Goal: Task Accomplishment & Management: Complete application form

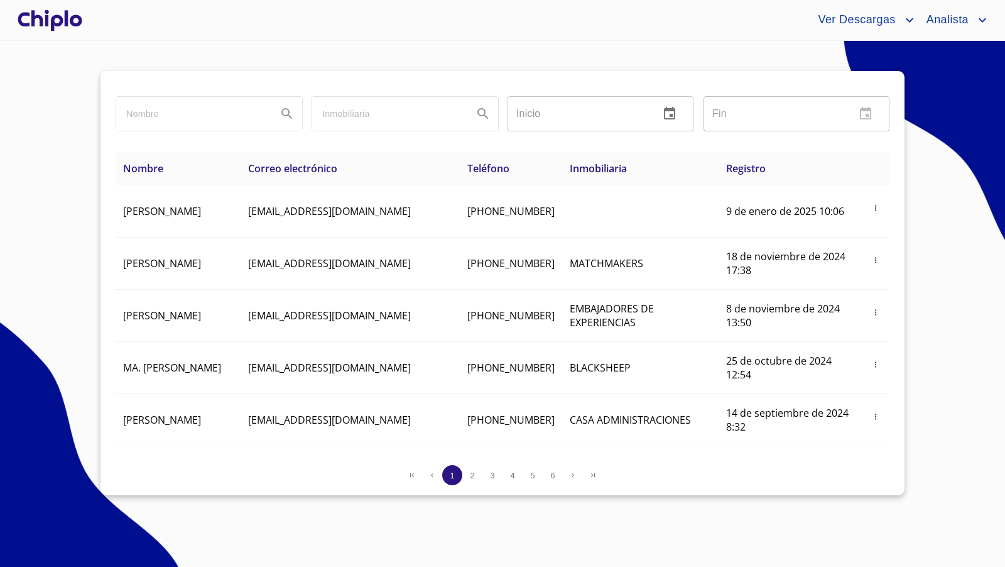
click at [65, 23] on div at bounding box center [50, 20] width 70 height 40
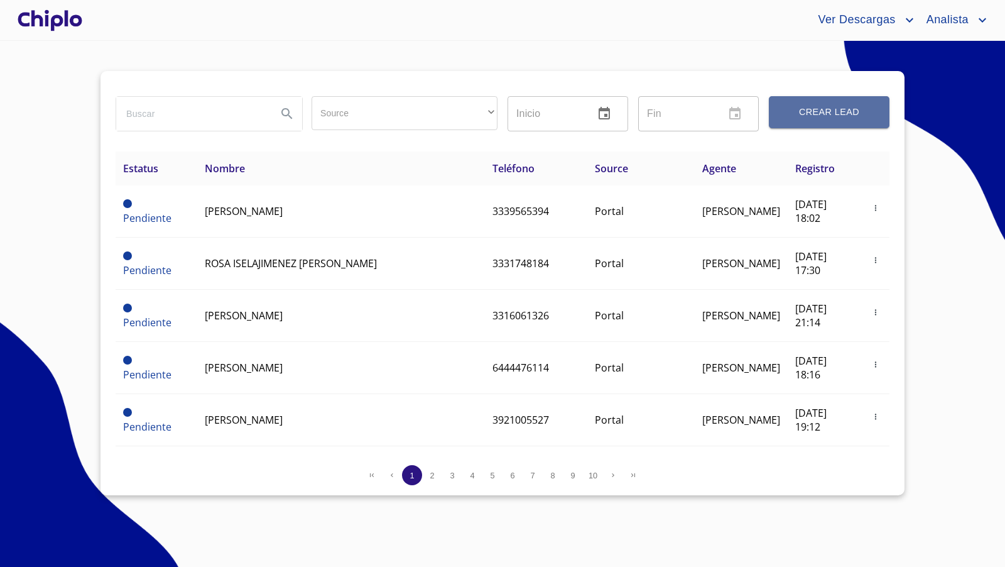
click at [826, 115] on span "Crear Lead" at bounding box center [829, 112] width 90 height 16
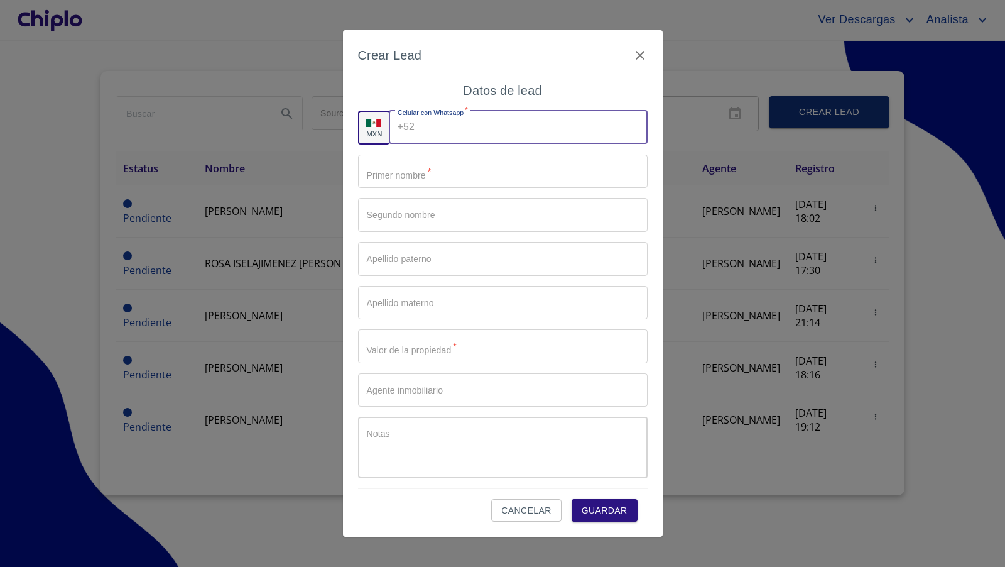
click at [460, 134] on input "Source" at bounding box center [533, 128] width 227 height 34
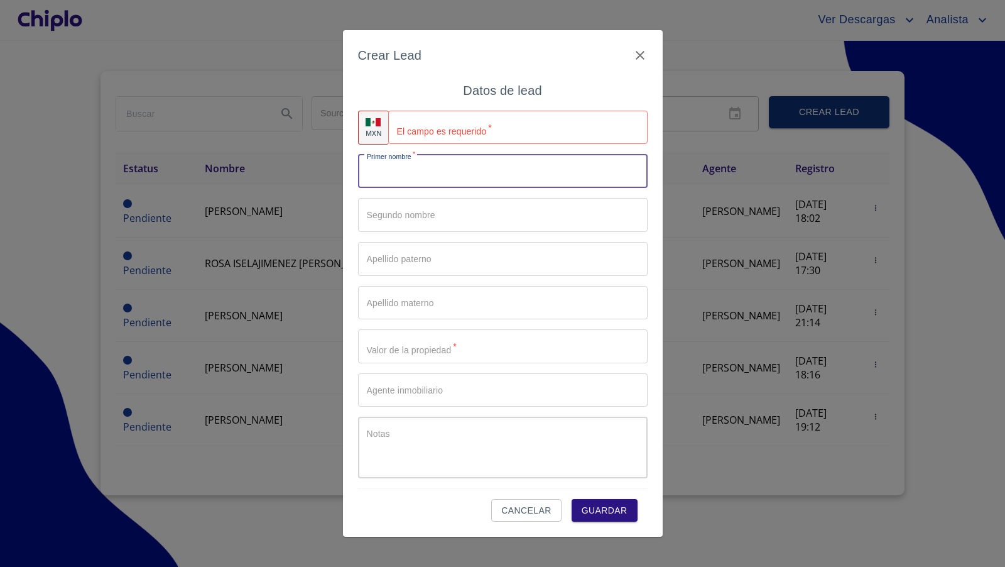
click at [391, 166] on input "Source" at bounding box center [503, 172] width 290 height 34
type input "[PERSON_NAME]"
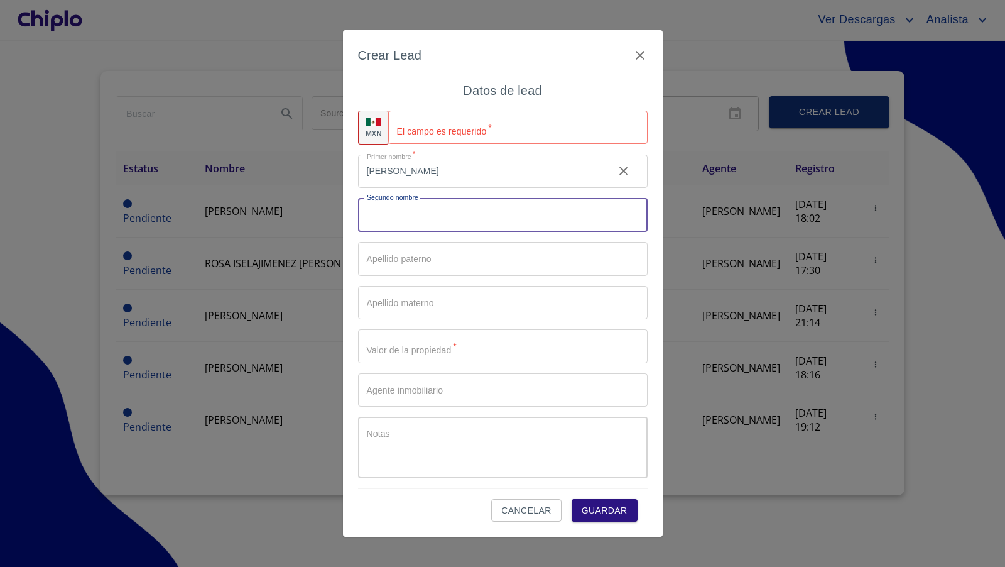
click at [411, 350] on input "Source" at bounding box center [503, 346] width 290 height 34
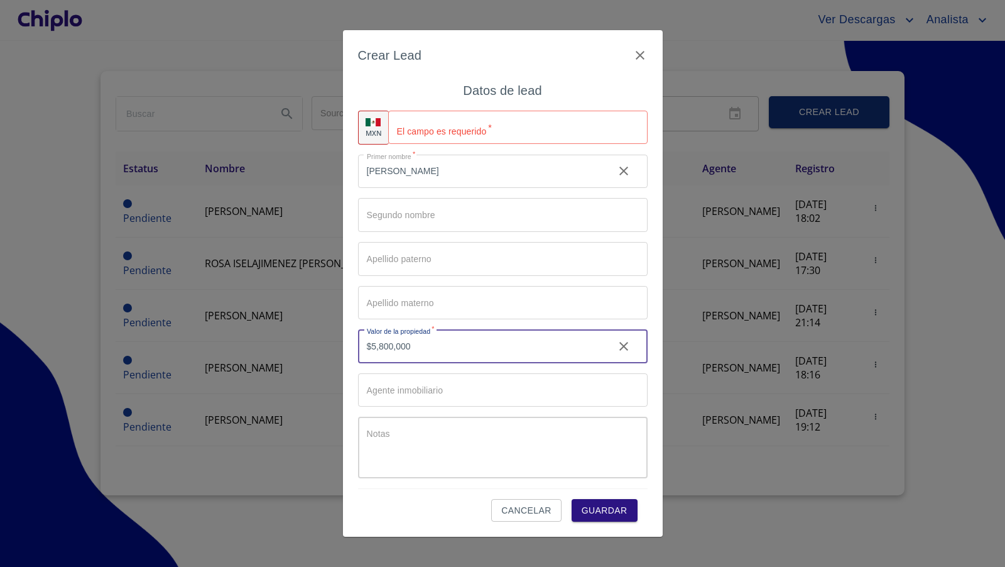
type input "$5,800,000"
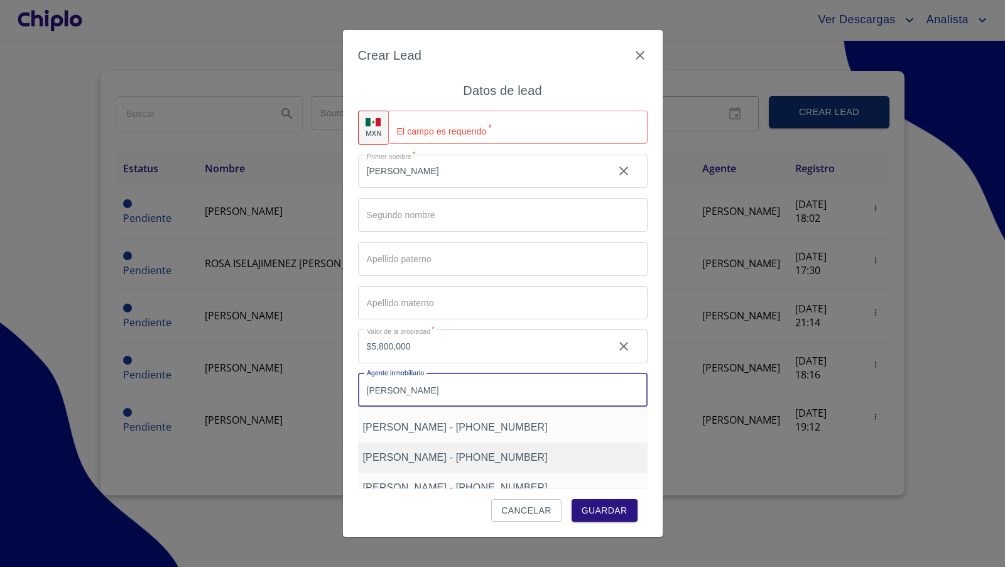
scroll to position [49, 0]
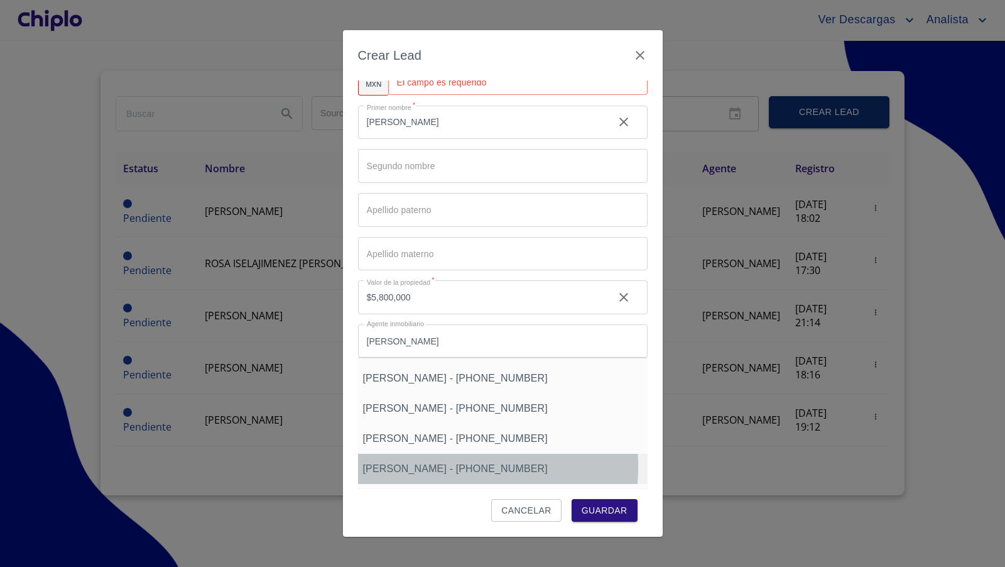
click at [420, 465] on span "enrique fernandez - +5213335063714" at bounding box center [455, 468] width 185 height 11
type input "enrique fernandez - +5213335063714"
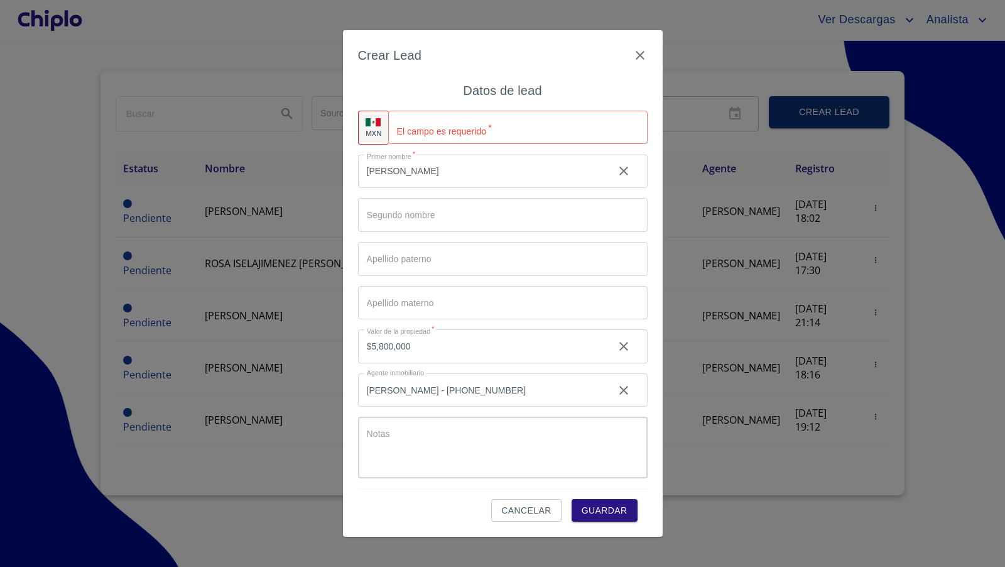
scroll to position [0, 0]
click at [420, 440] on textarea "Source" at bounding box center [507, 452] width 280 height 48
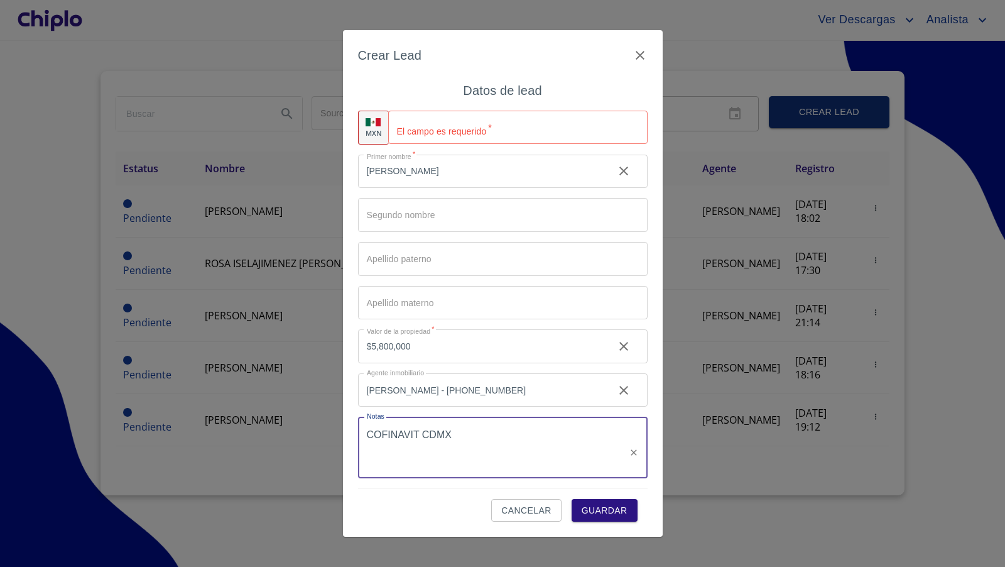
type textarea "COFINAVIT CDMX"
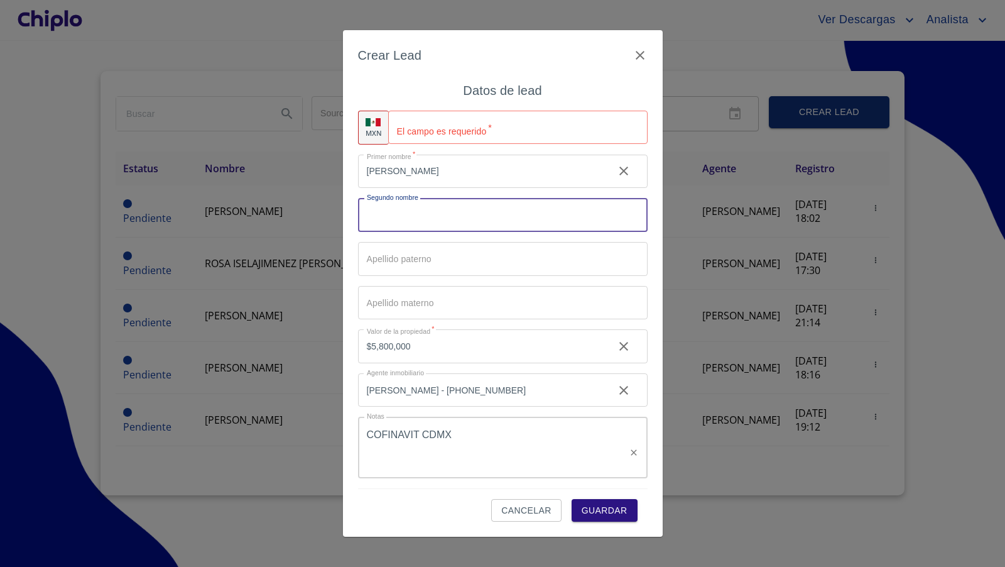
click at [430, 212] on input "Source" at bounding box center [503, 215] width 290 height 34
paste input "GISELA SALAZAR ORTEGA"
type input "[PERSON_NAME]"
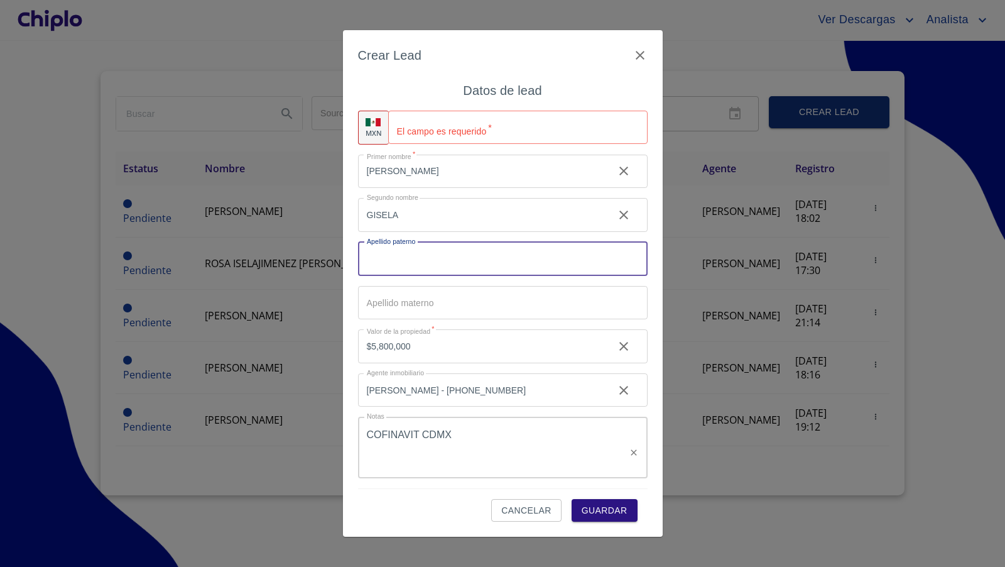
paste input "SALAZAR ORTEGA"
type input "[PERSON_NAME]"
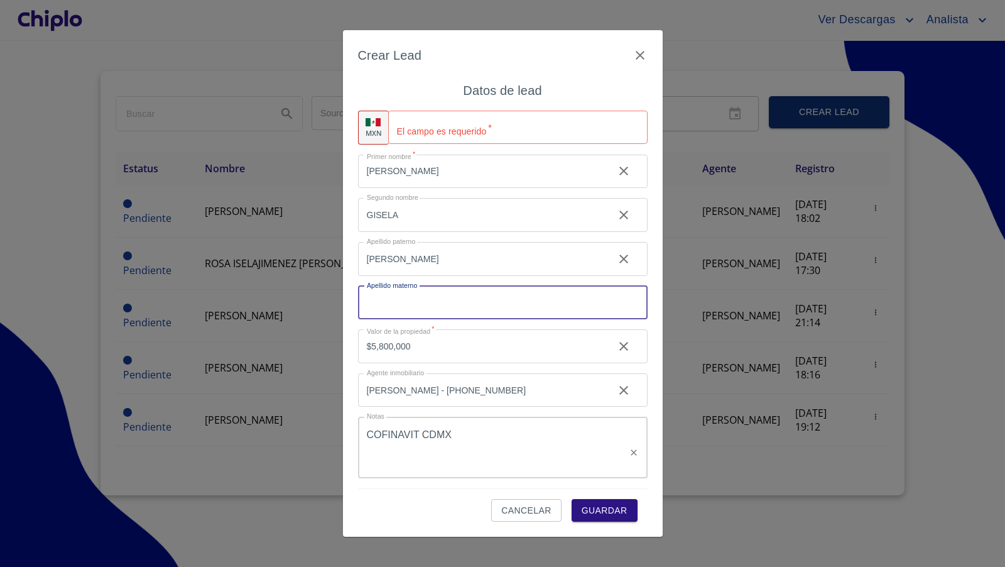
paste input "[PERSON_NAME]"
type input "[PERSON_NAME]"
click at [351, 310] on div "Crear Lead Datos de lead MXN El campo es requerido   * ​ Primer nombre   * MELI…" at bounding box center [503, 283] width 320 height 507
click at [445, 134] on input "Source" at bounding box center [517, 128] width 259 height 34
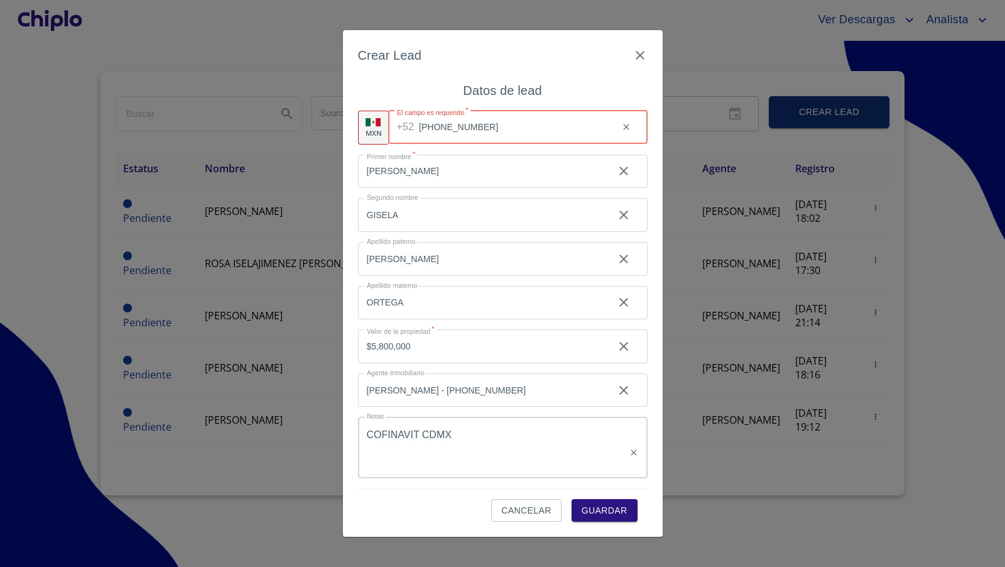
type input "[PHONE_NUMBER]"
click at [435, 498] on div "Cancelar Guardar" at bounding box center [503, 505] width 290 height 34
click at [595, 507] on span "Guardar" at bounding box center [605, 511] width 46 height 16
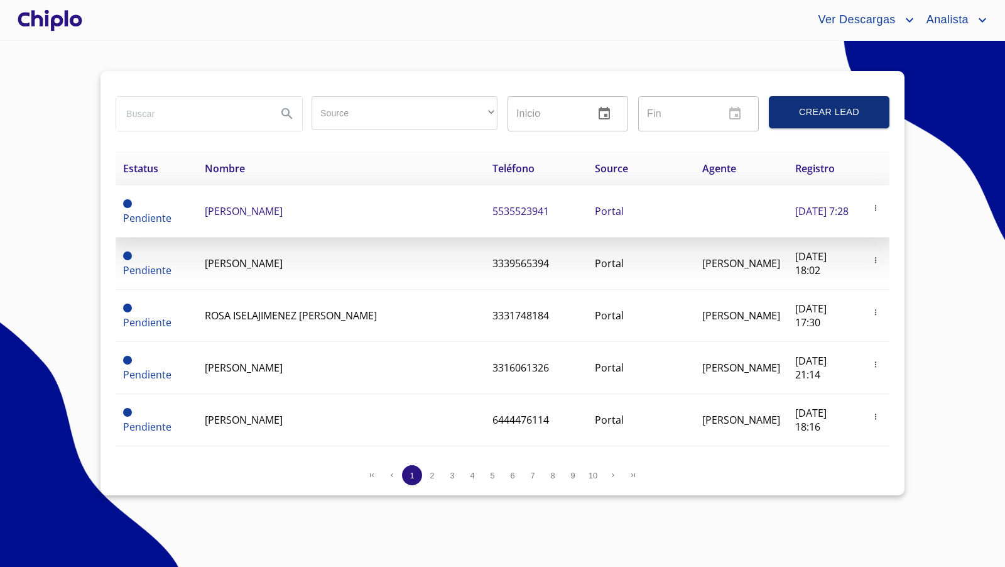
click at [274, 209] on span "MELISSA GISELASALAZAR ORTEGA" at bounding box center [244, 211] width 78 height 14
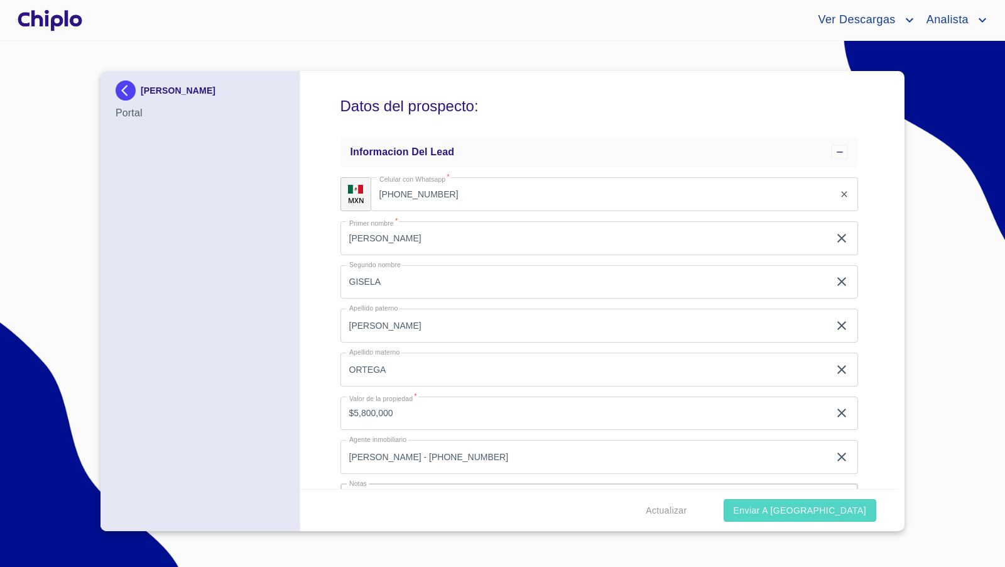
click at [815, 513] on span "Enviar a Chiplo" at bounding box center [800, 511] width 133 height 16
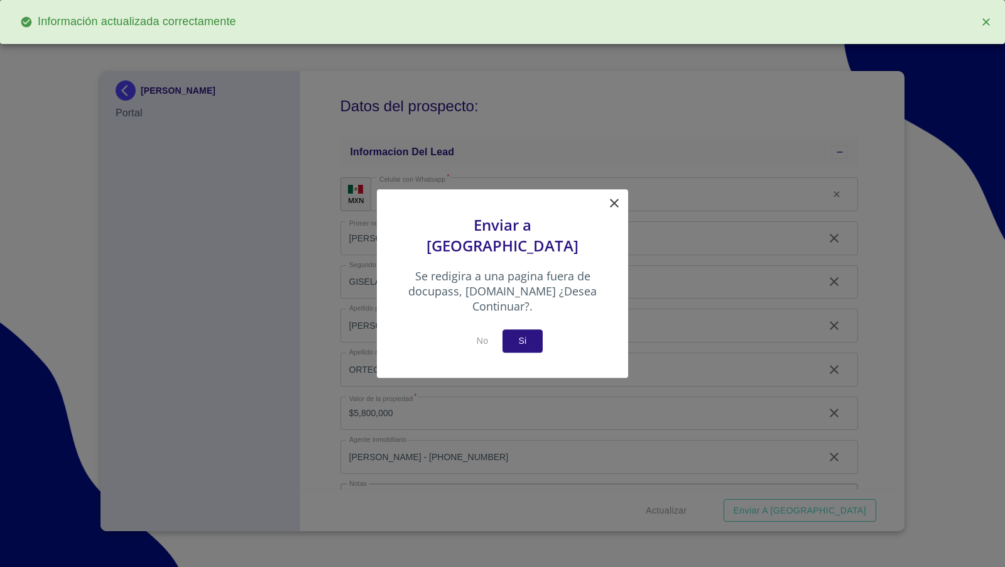
click at [520, 333] on span "Si" at bounding box center [523, 341] width 20 height 16
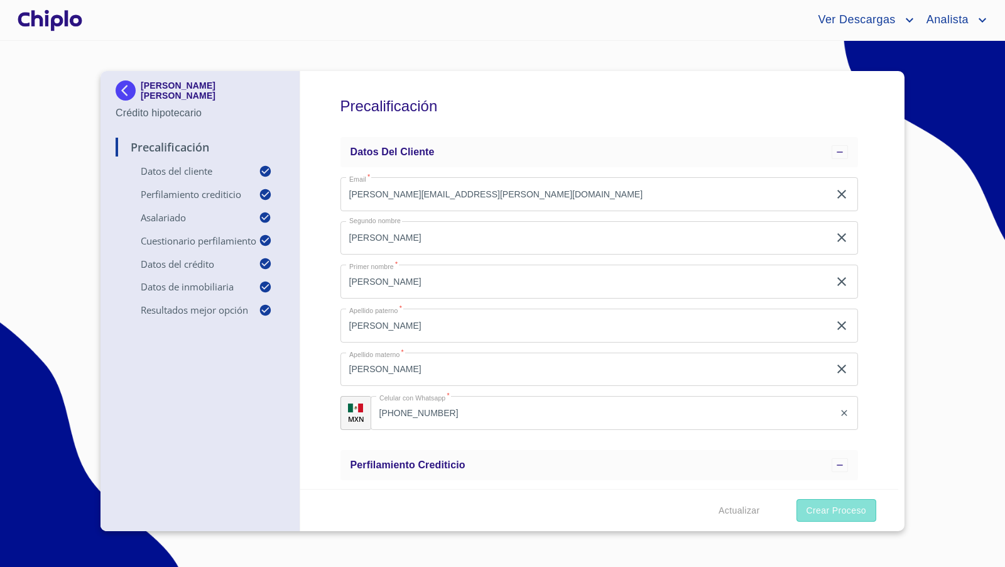
click at [856, 508] on span "Crear Proceso" at bounding box center [837, 511] width 60 height 16
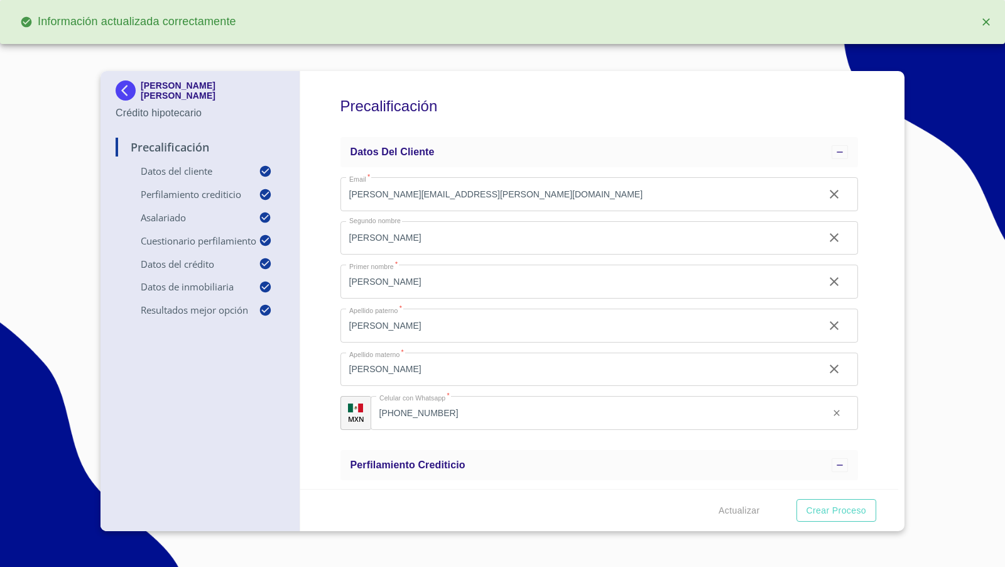
type input "0.3448275862068966"
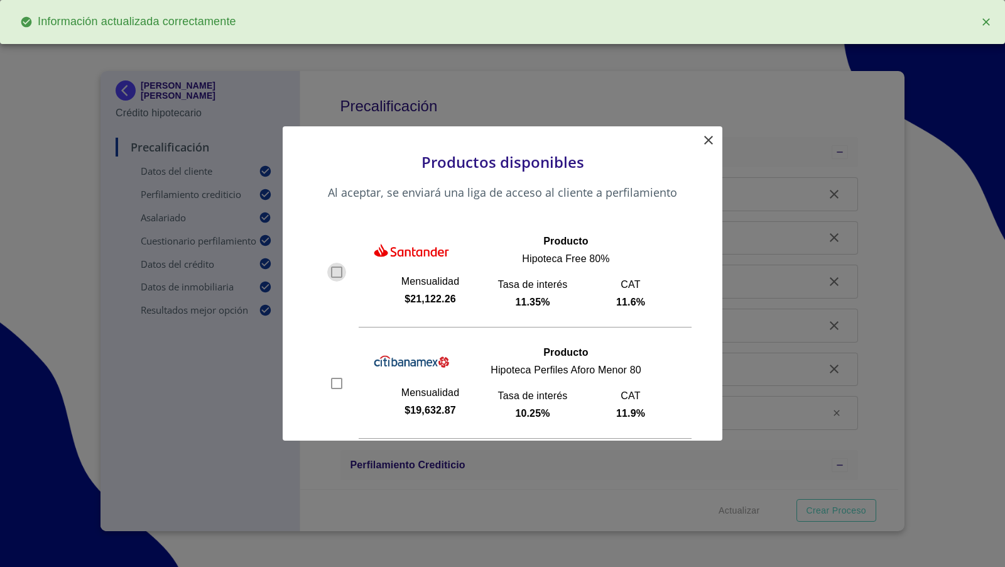
drag, startPoint x: 338, startPoint y: 273, endPoint x: 386, endPoint y: 283, distance: 48.8
click at [338, 273] on input "checkbox" at bounding box center [336, 272] width 19 height 19
checkbox input "true"
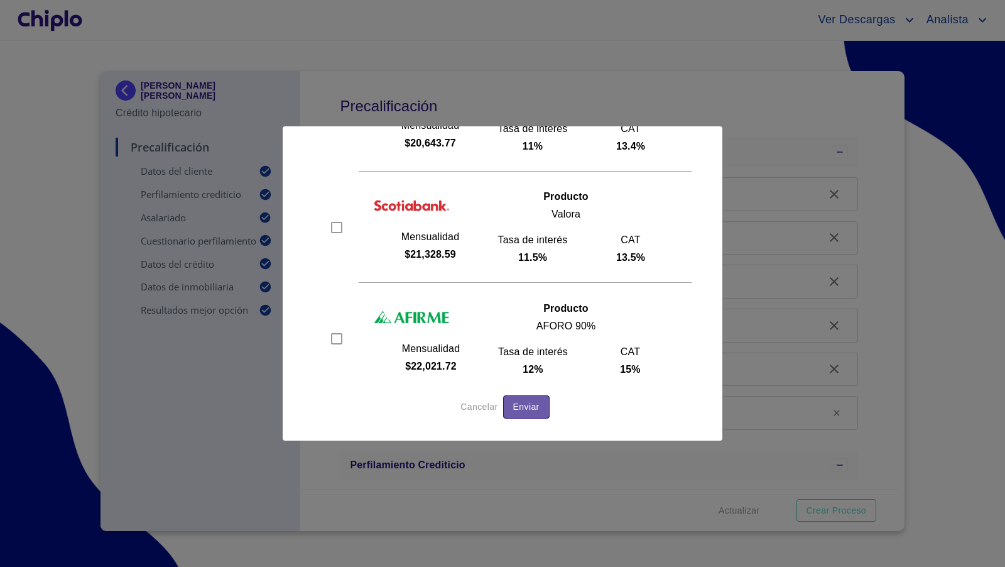
click at [535, 405] on span "Enviar" at bounding box center [526, 407] width 26 height 16
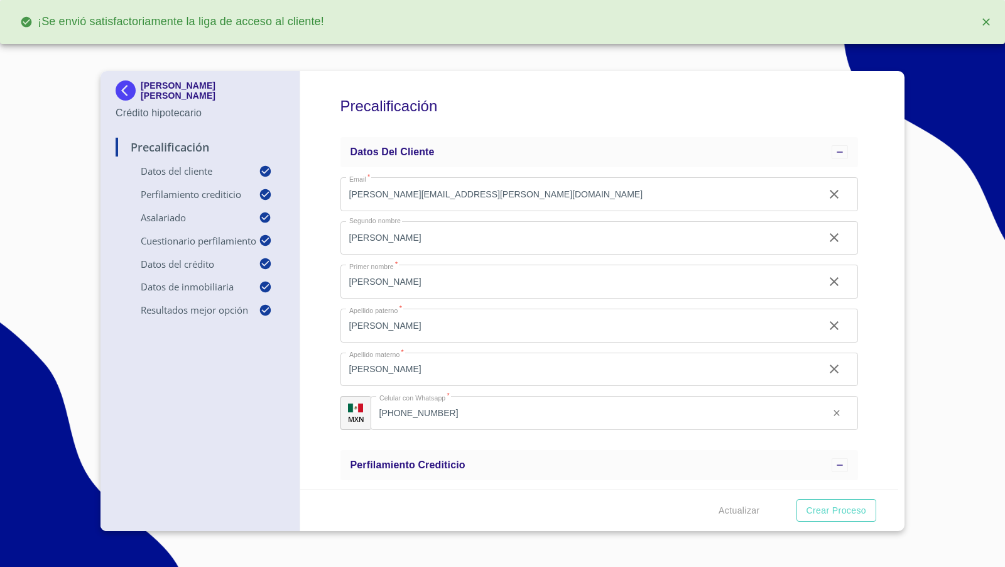
click at [158, 427] on div "[PERSON_NAME] [PERSON_NAME] Crédito hipotecario Precalificación Datos del clien…" at bounding box center [201, 301] width 200 height 460
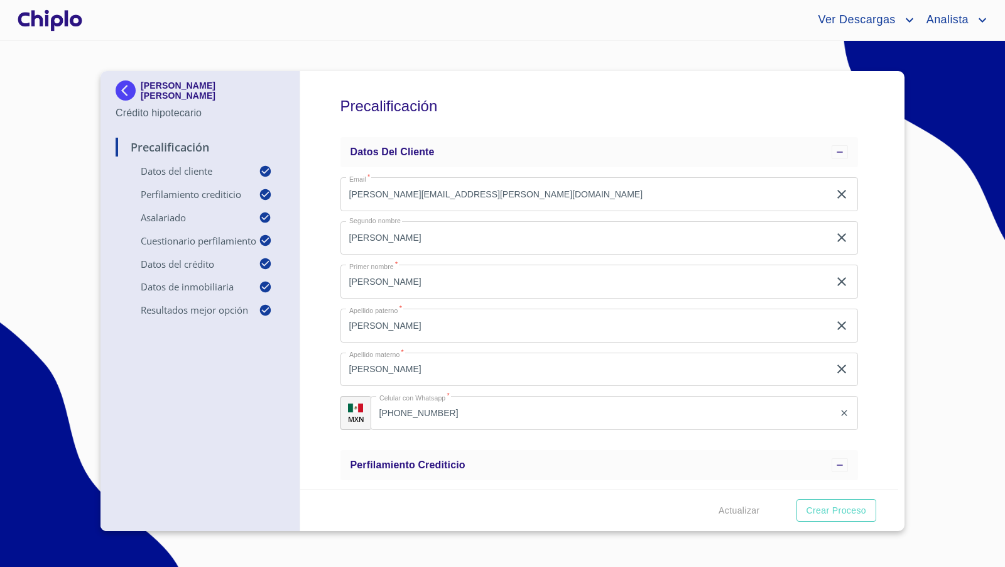
click at [55, 18] on div at bounding box center [50, 20] width 70 height 40
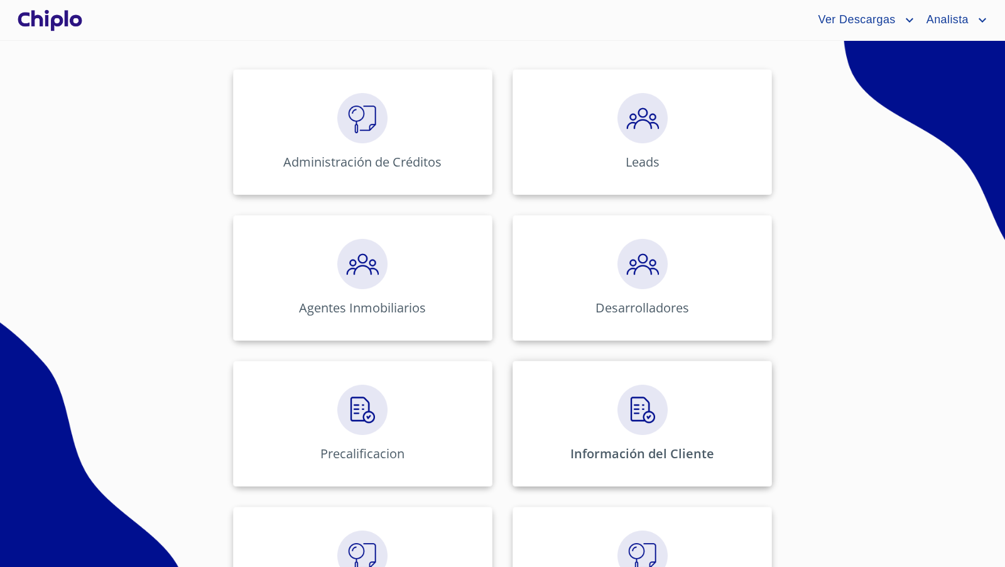
scroll to position [193, 0]
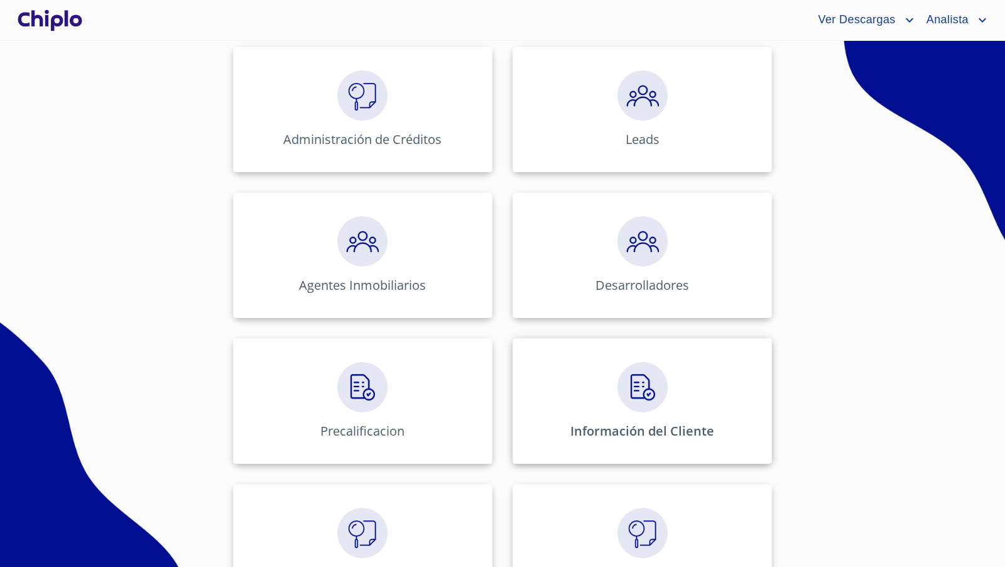
click at [658, 407] on img at bounding box center [643, 387] width 50 height 50
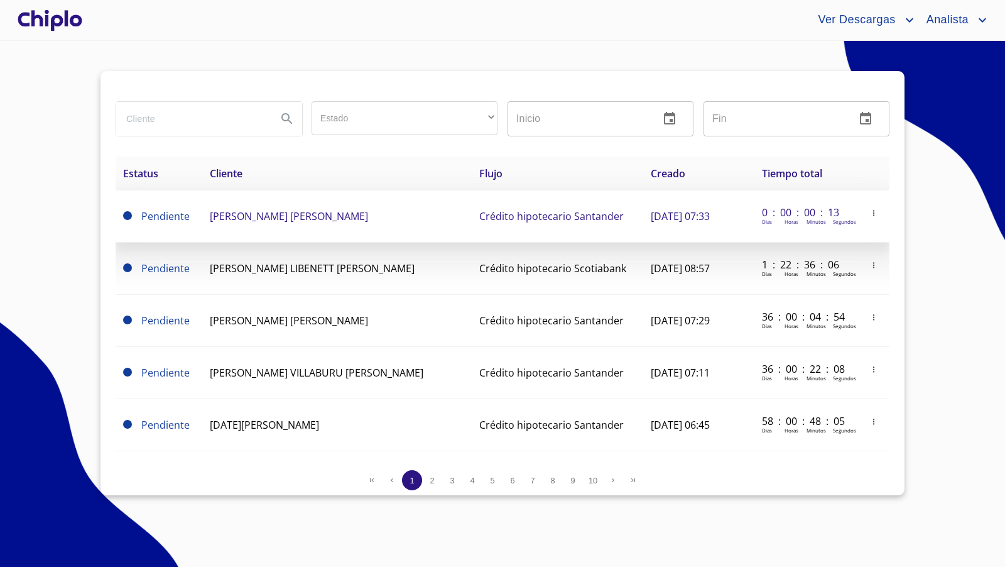
click at [248, 217] on span "[PERSON_NAME] [PERSON_NAME]" at bounding box center [289, 216] width 158 height 14
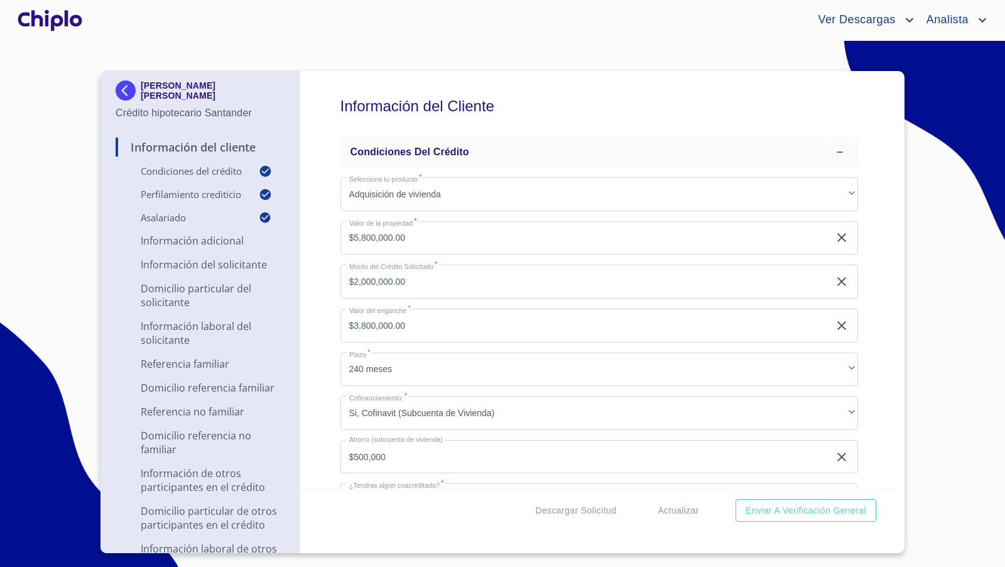
click at [874, 279] on div "Información del Cliente Condiciones del Crédito Selecciona tu producto   * Adqu…" at bounding box center [599, 280] width 599 height 418
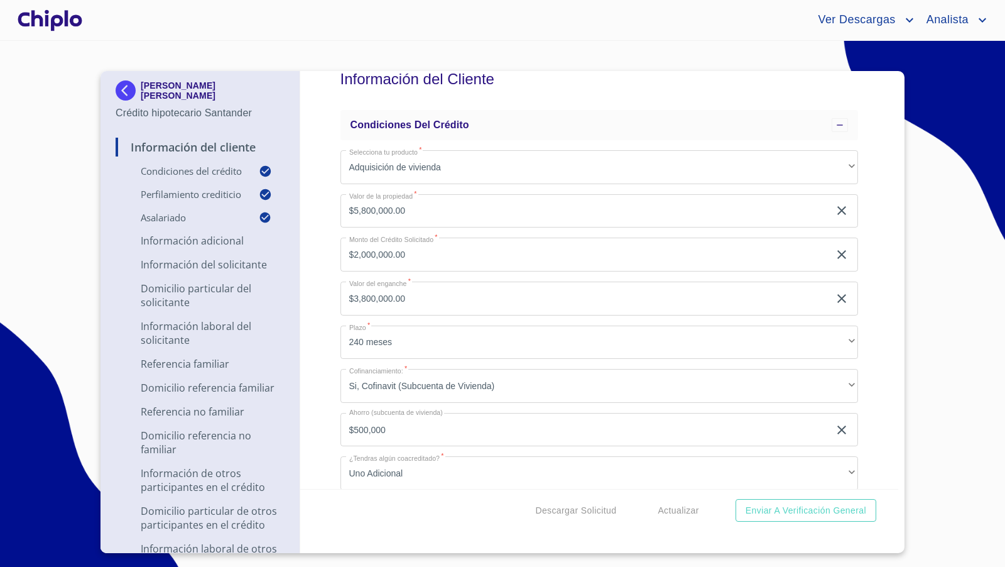
scroll to position [36, 0]
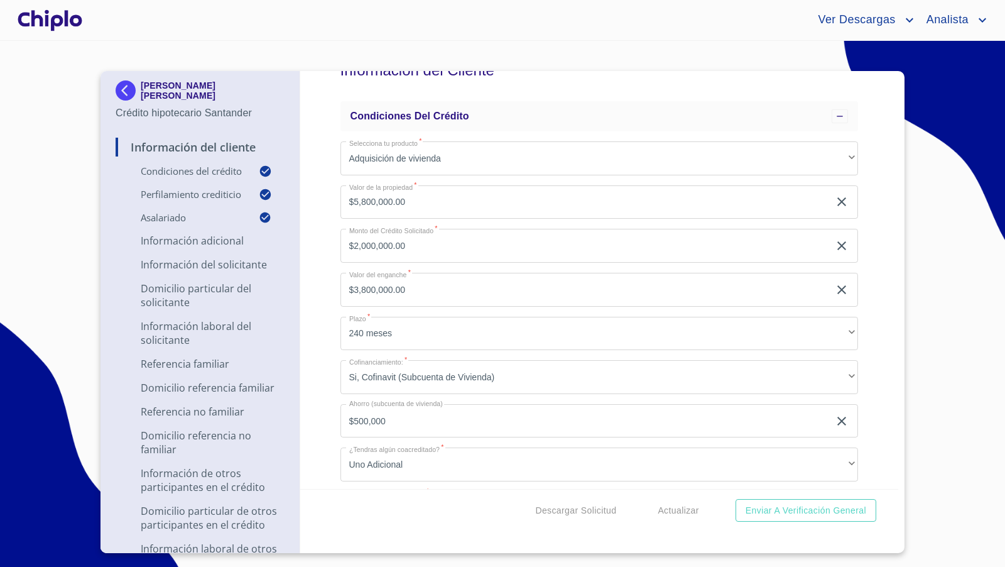
click at [873, 315] on div "Información del Cliente Condiciones del Crédito Selecciona tu producto   * Adqu…" at bounding box center [599, 280] width 599 height 418
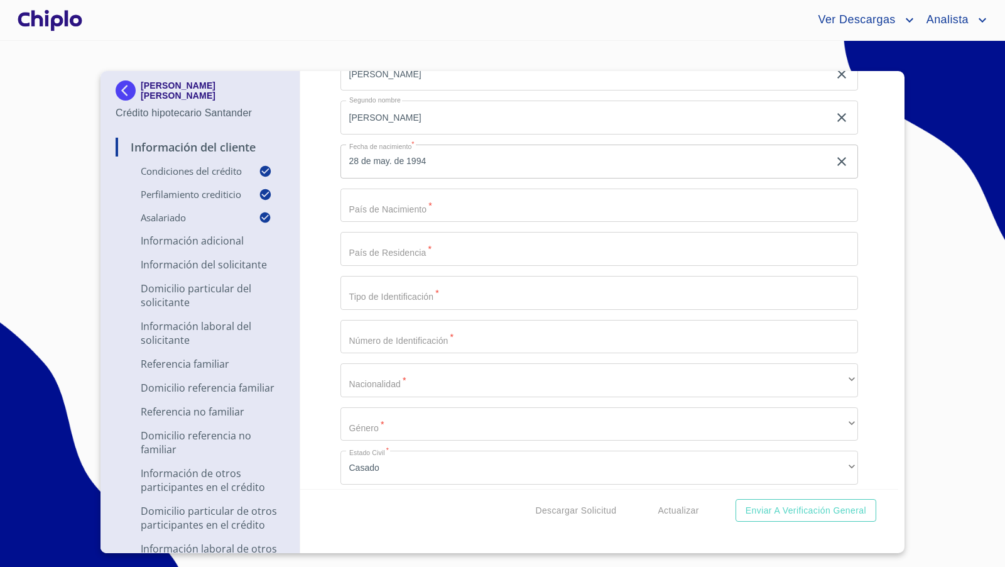
scroll to position [1411, 0]
click at [504, 210] on input "Selecciona tu producto   *" at bounding box center [600, 209] width 518 height 34
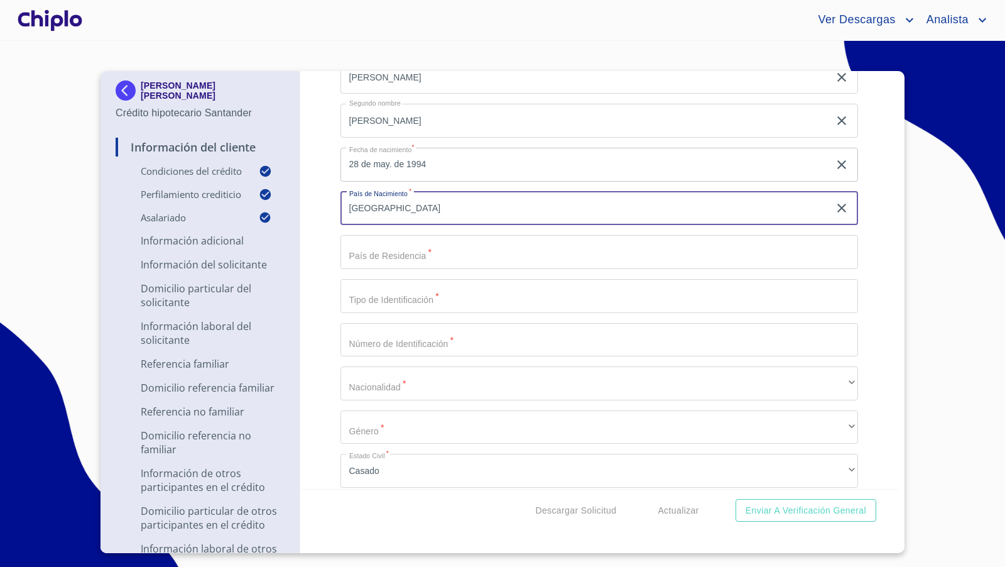
type input "[GEOGRAPHIC_DATA]"
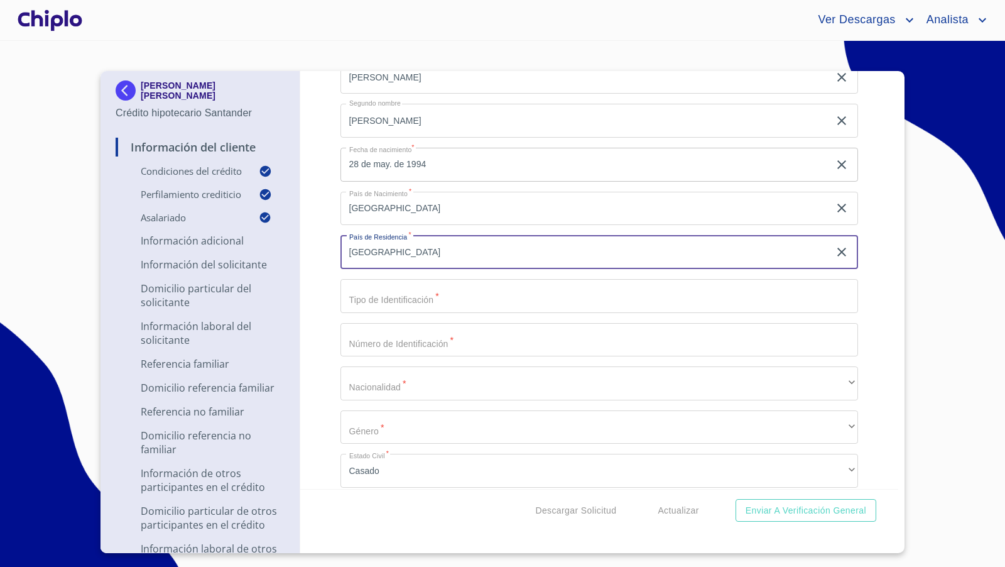
type input "[GEOGRAPHIC_DATA]"
click at [413, 298] on input "Selecciona tu producto   *" at bounding box center [600, 296] width 518 height 34
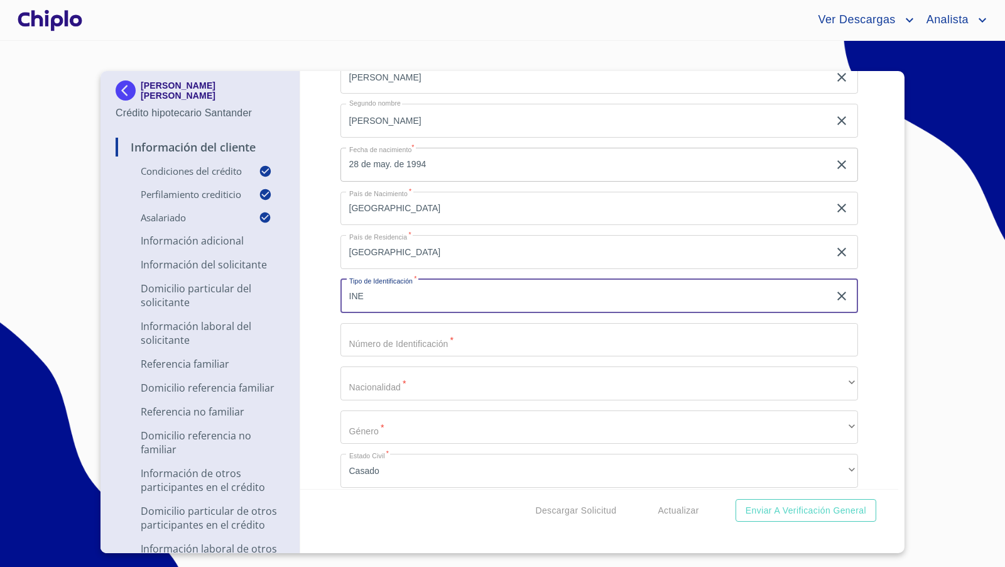
type input "INE"
click at [320, 350] on div "Información del Cliente Condiciones del Crédito Selecciona tu producto   * Adqu…" at bounding box center [599, 280] width 599 height 418
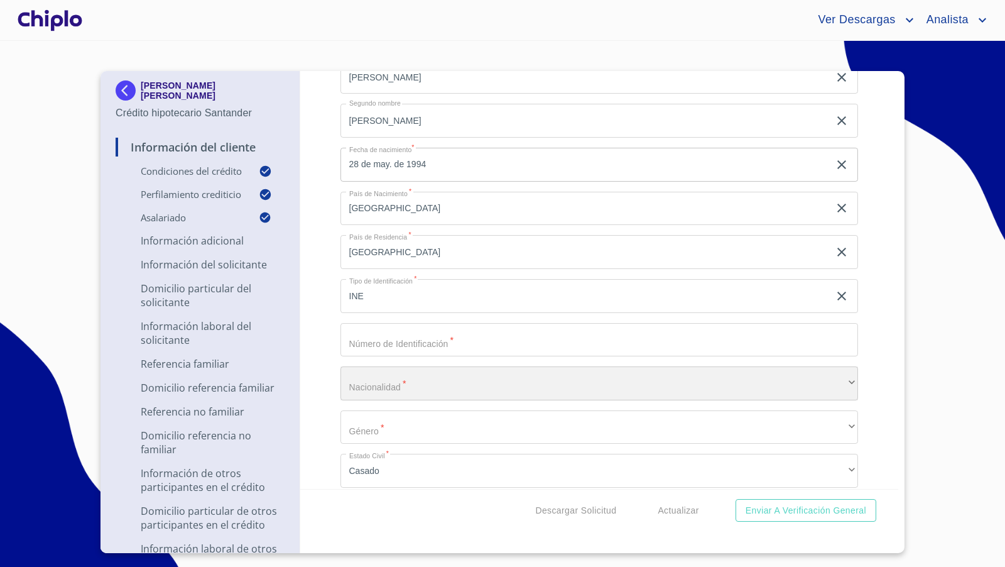
click at [355, 379] on div "​" at bounding box center [600, 383] width 518 height 34
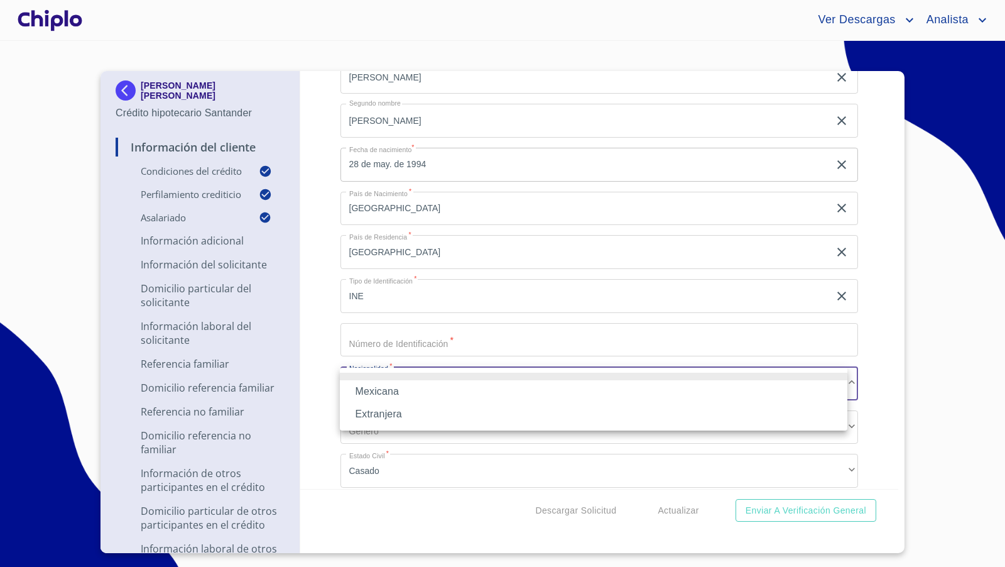
click at [363, 393] on li "Mexicana" at bounding box center [594, 391] width 508 height 23
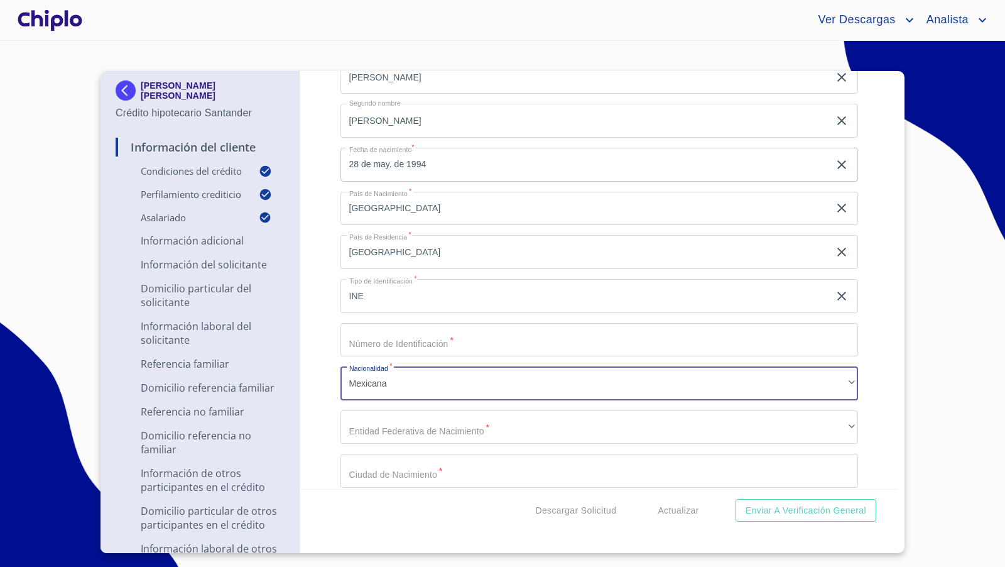
click at [324, 391] on div "Información del Cliente Condiciones del Crédito Selecciona tu producto   * Adqu…" at bounding box center [599, 280] width 599 height 418
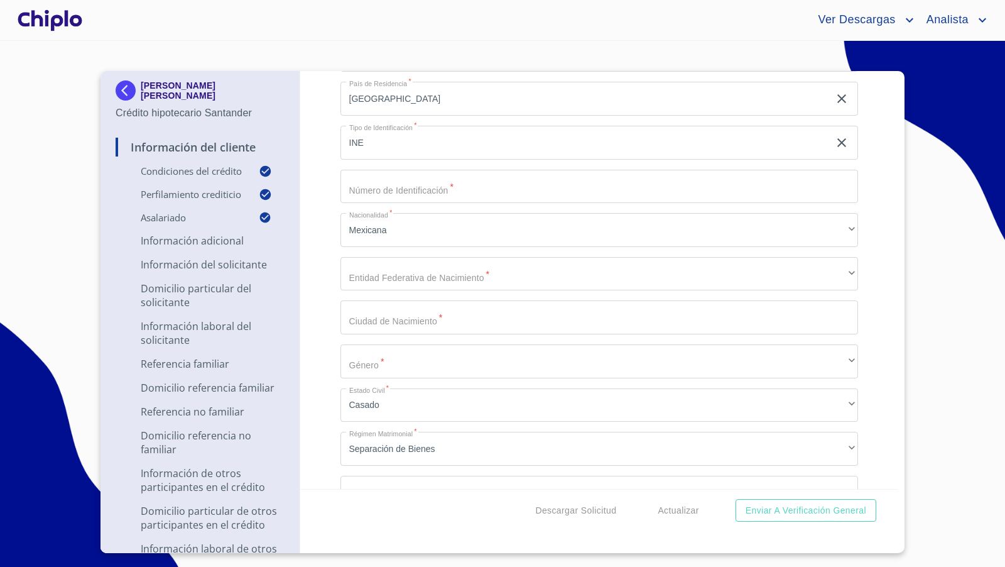
scroll to position [1565, 0]
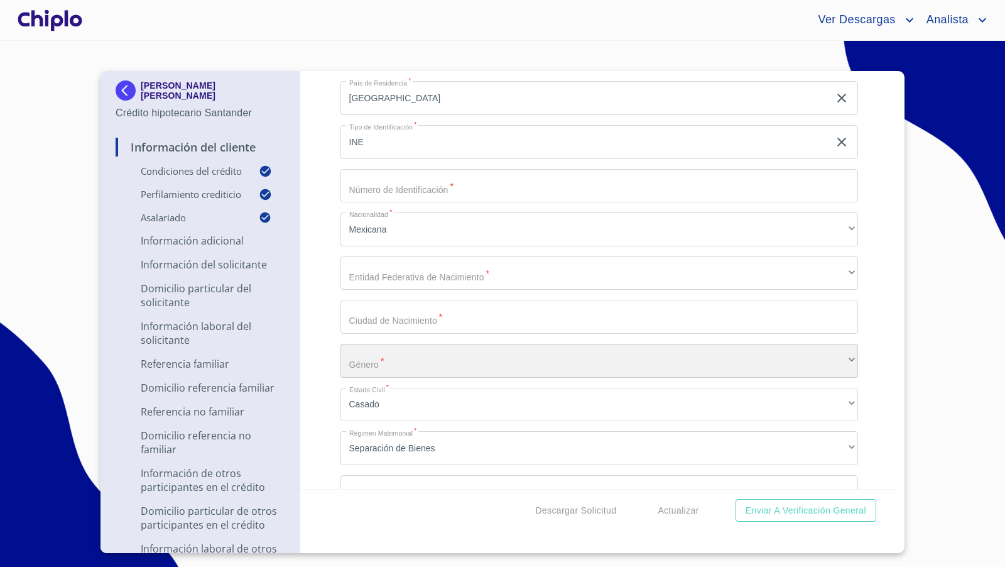
click at [389, 357] on div "​" at bounding box center [600, 361] width 518 height 34
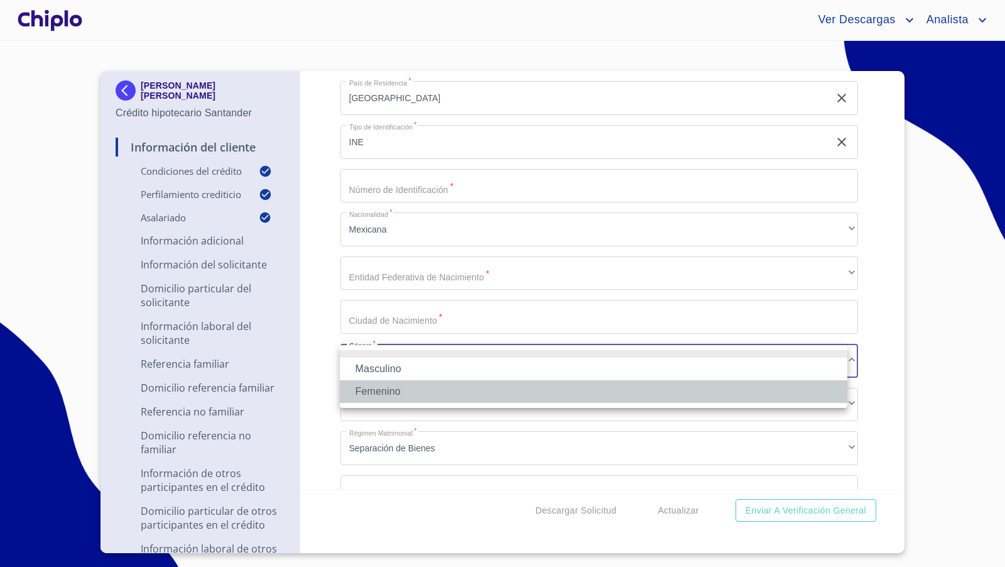
click at [378, 388] on li "Femenino" at bounding box center [594, 391] width 508 height 23
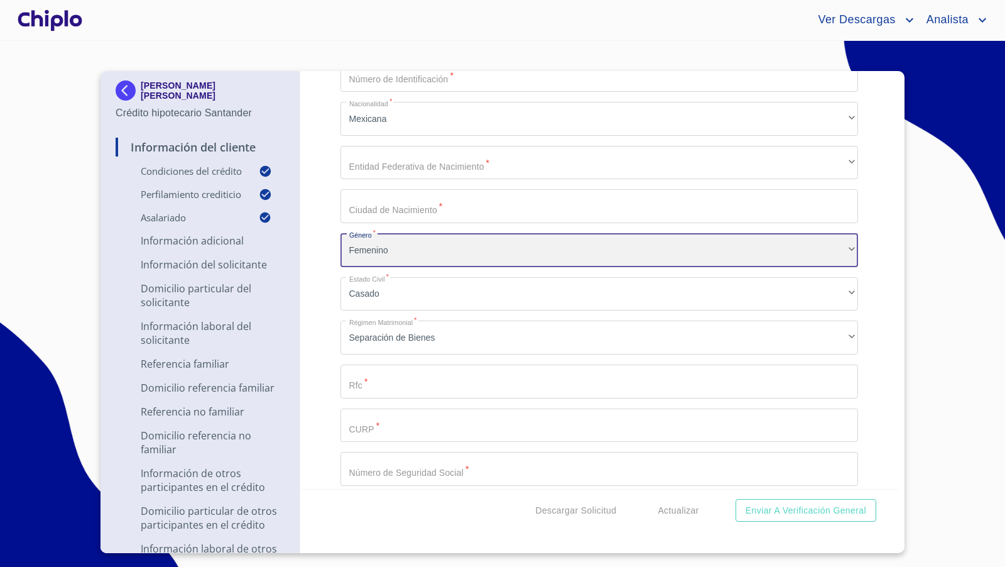
scroll to position [1699, 0]
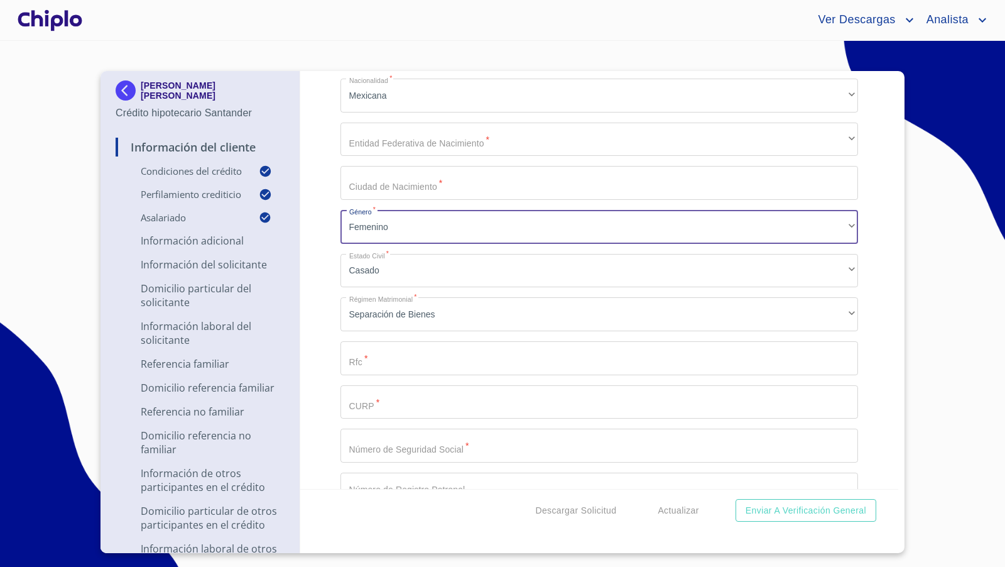
click at [371, 352] on input "Selecciona tu producto   *" at bounding box center [600, 358] width 518 height 34
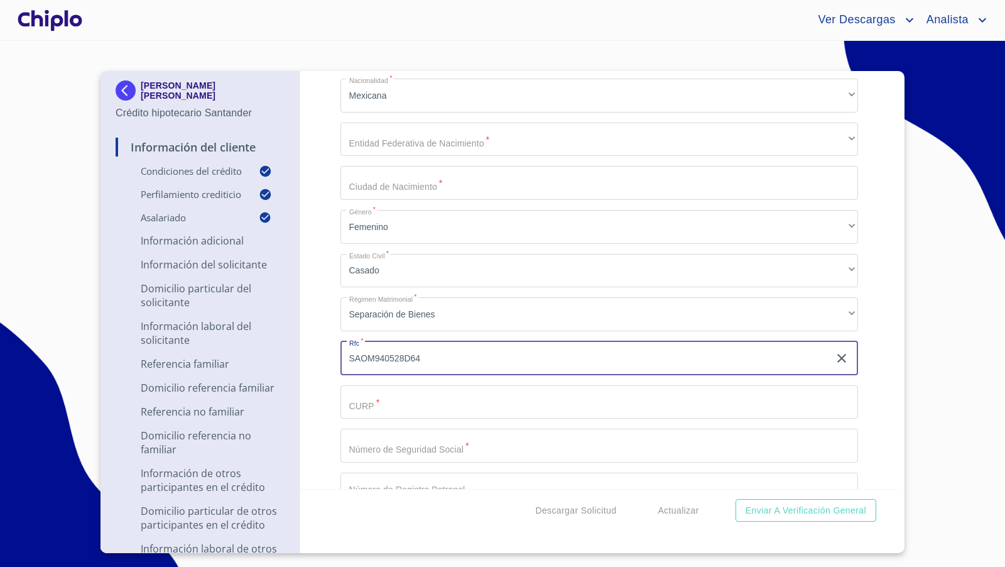
drag, startPoint x: 405, startPoint y: 359, endPoint x: 344, endPoint y: 359, distance: 60.9
click at [344, 359] on input "SAOM940528D64" at bounding box center [585, 358] width 489 height 34
type input "SAOM940528D64"
click at [382, 405] on input "Selecciona tu producto   *" at bounding box center [600, 402] width 518 height 34
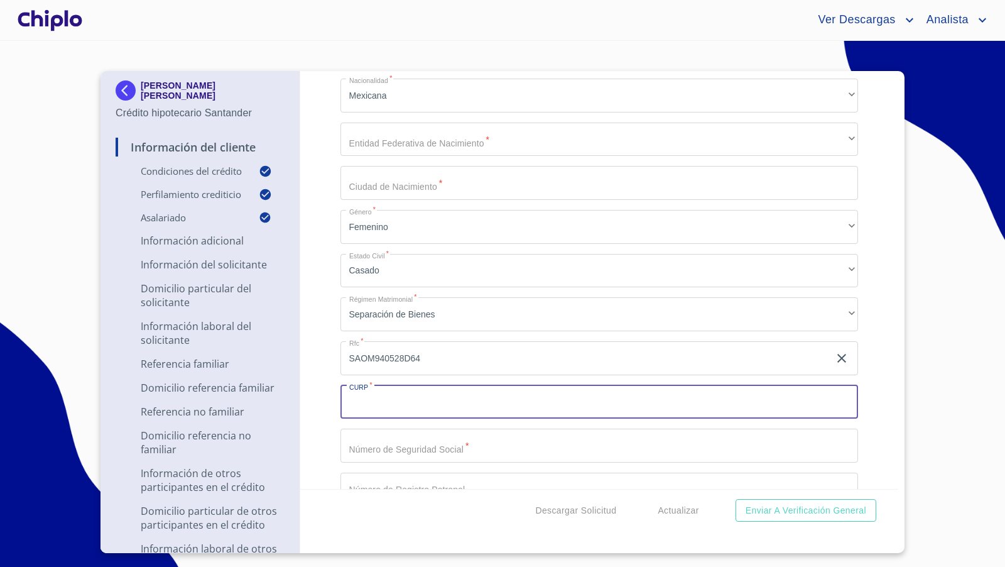
paste input "SAOM940528"
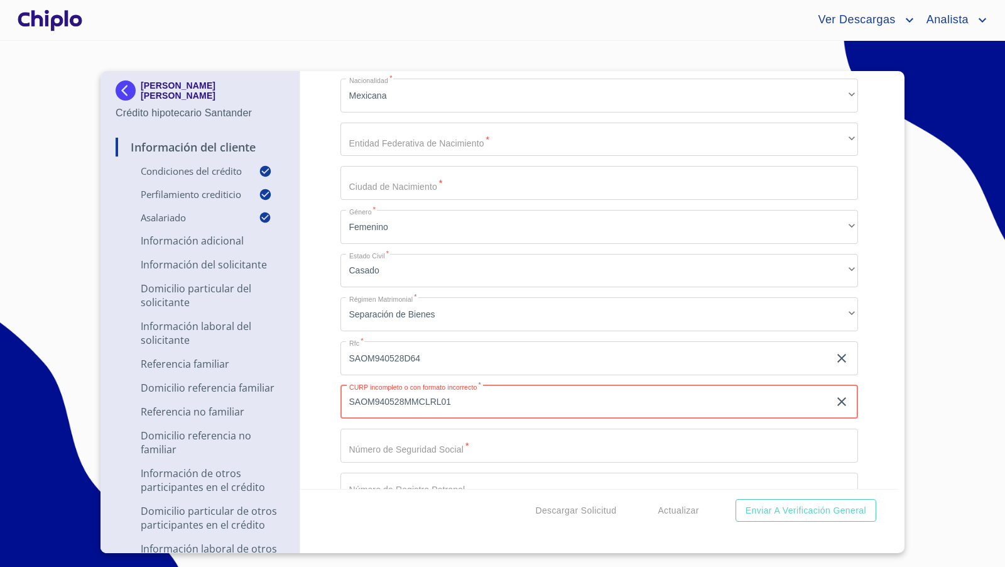
type input "SAOM940528MMCLRL01"
click at [327, 449] on div "Información del Cliente Condiciones del Crédito Selecciona tu producto   * Adqu…" at bounding box center [599, 280] width 599 height 418
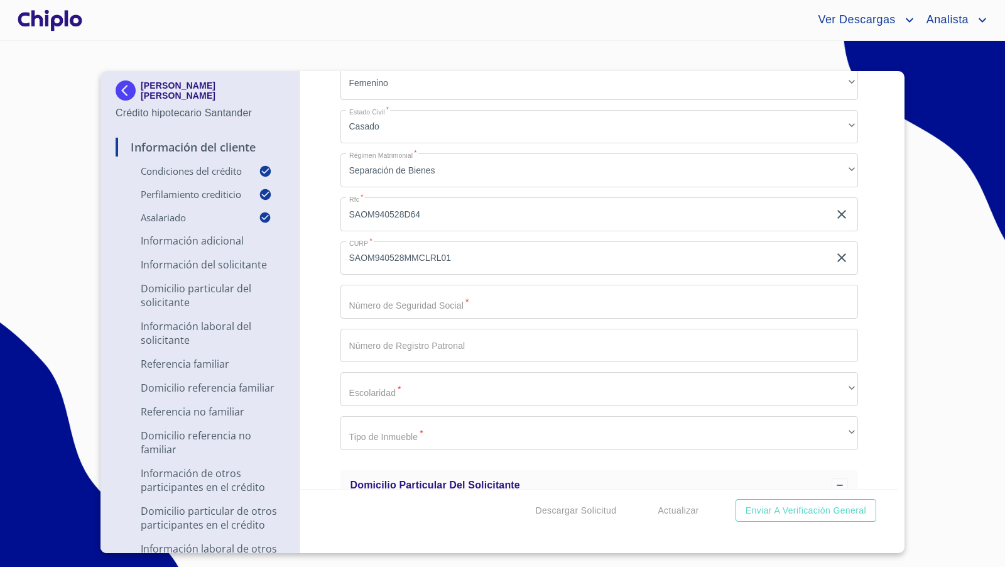
scroll to position [1845, 0]
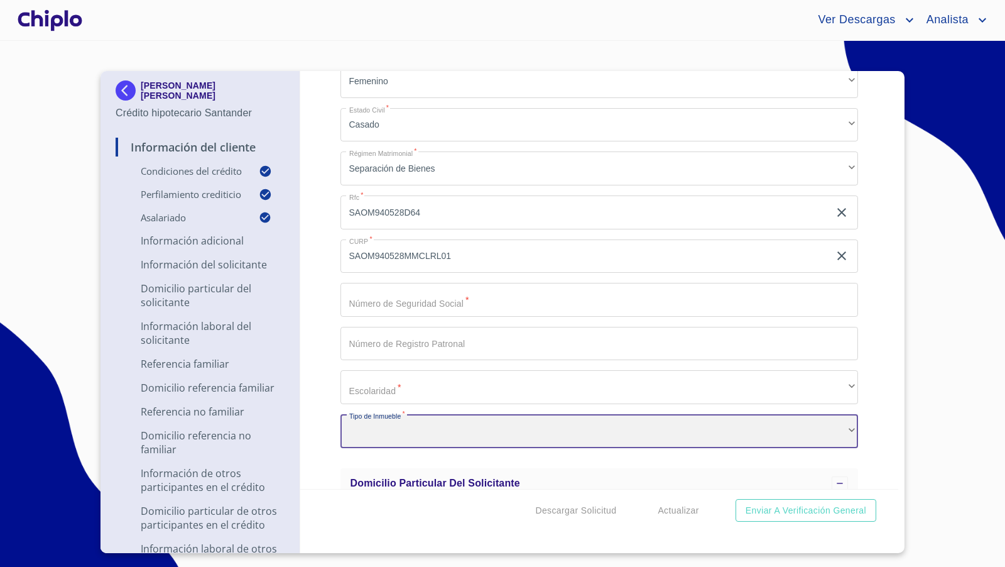
click at [374, 427] on div "​" at bounding box center [600, 431] width 518 height 34
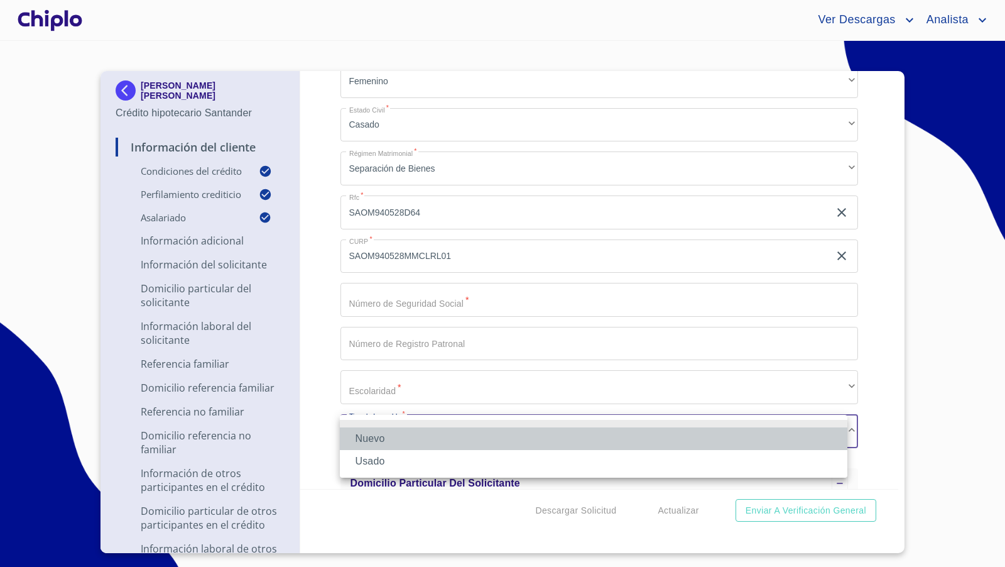
click at [373, 435] on li "Nuevo" at bounding box center [594, 438] width 508 height 23
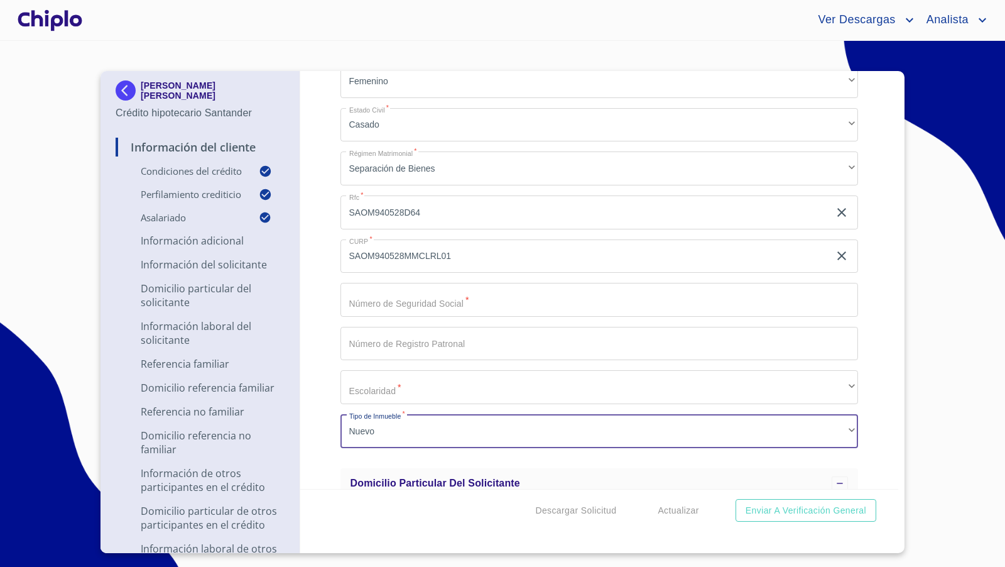
click at [392, 299] on input "Selecciona tu producto   *" at bounding box center [600, 300] width 518 height 34
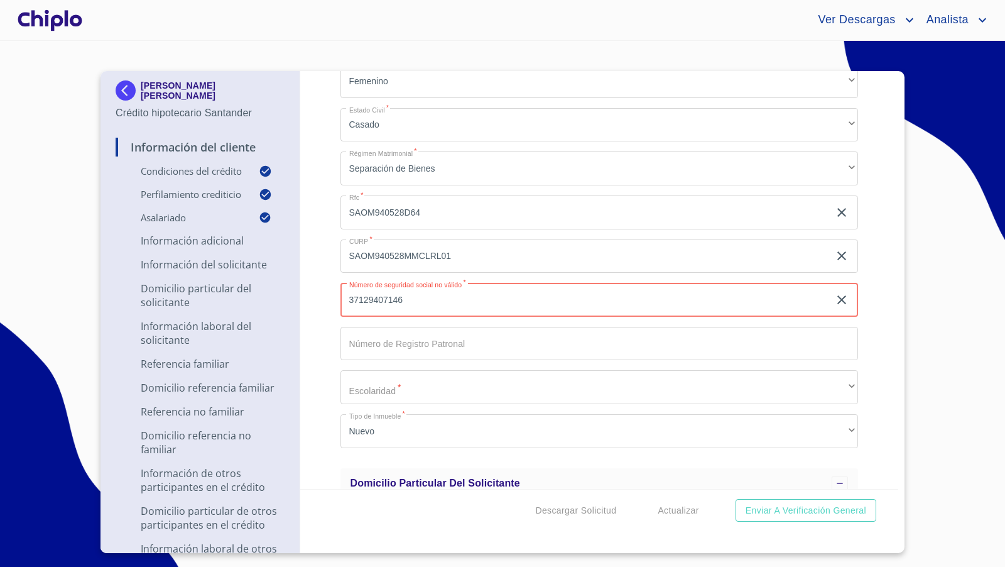
type input "37129407146"
click at [320, 347] on div "Información del Cliente Condiciones del Crédito Selecciona tu producto   * Adqu…" at bounding box center [599, 280] width 599 height 418
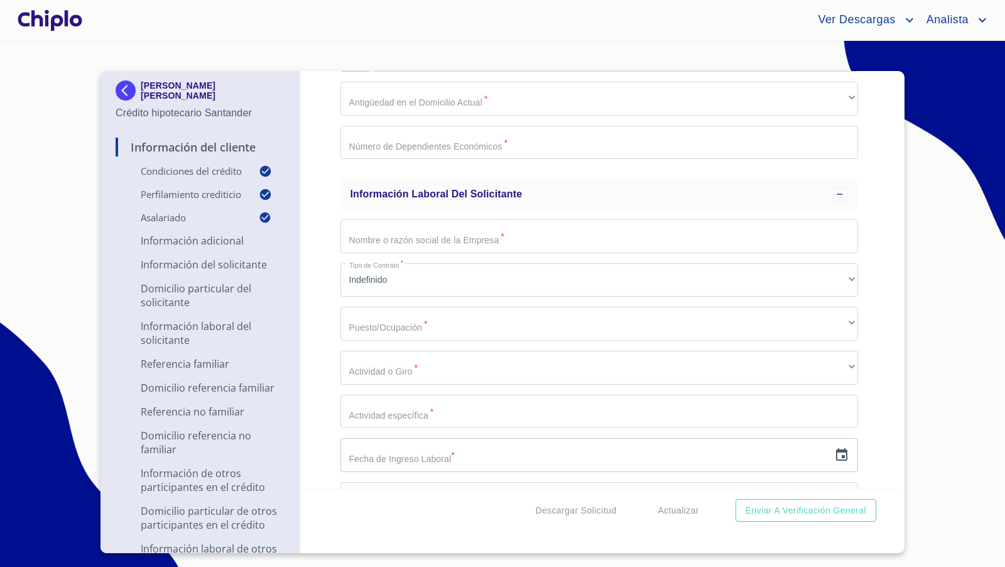
scroll to position [2753, 0]
click at [424, 238] on input "Selecciona tu producto   *" at bounding box center [600, 236] width 518 height 34
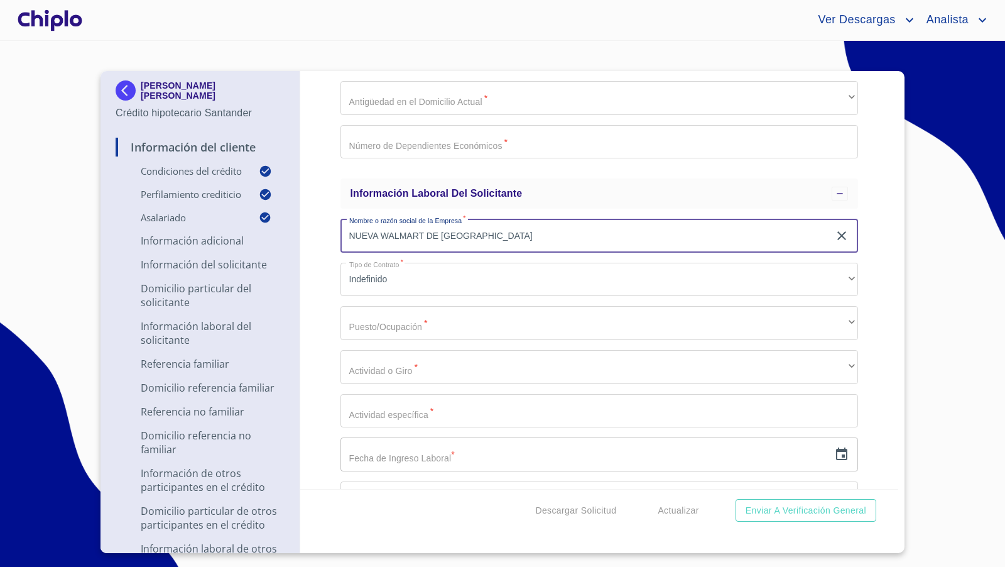
type input "NUEVA WALMART DE [GEOGRAPHIC_DATA]"
click at [326, 342] on div "Información del Cliente Condiciones del Crédito Selecciona tu producto   * Adqu…" at bounding box center [599, 280] width 599 height 418
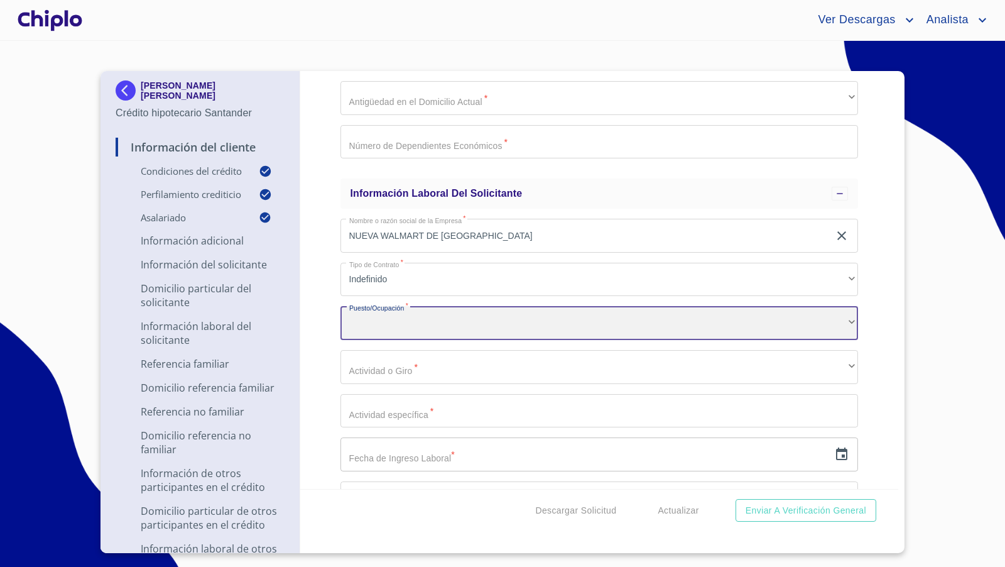
click at [361, 324] on div "​" at bounding box center [600, 323] width 518 height 34
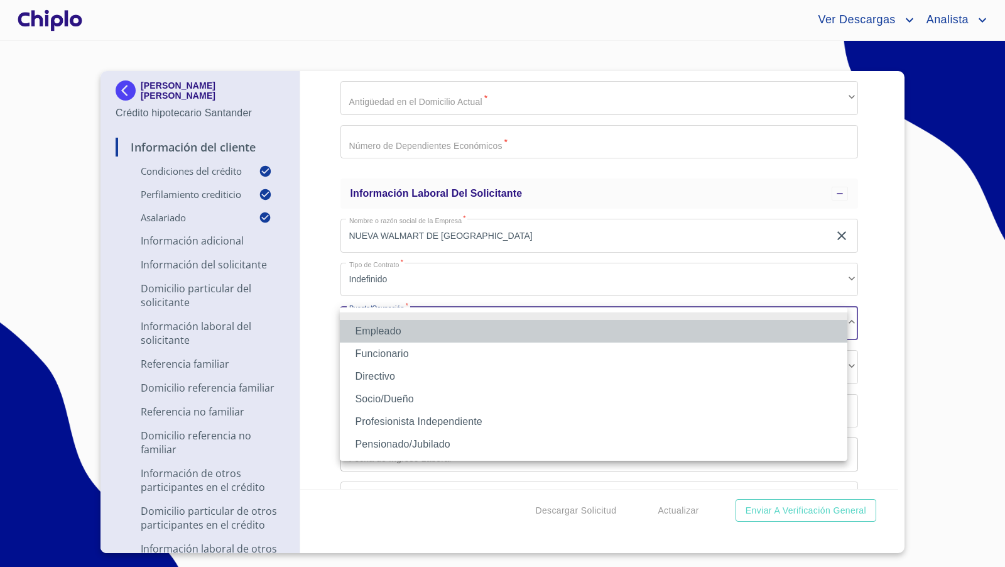
drag, startPoint x: 368, startPoint y: 330, endPoint x: 337, endPoint y: 342, distance: 33.4
click at [368, 330] on li "Empleado" at bounding box center [594, 331] width 508 height 23
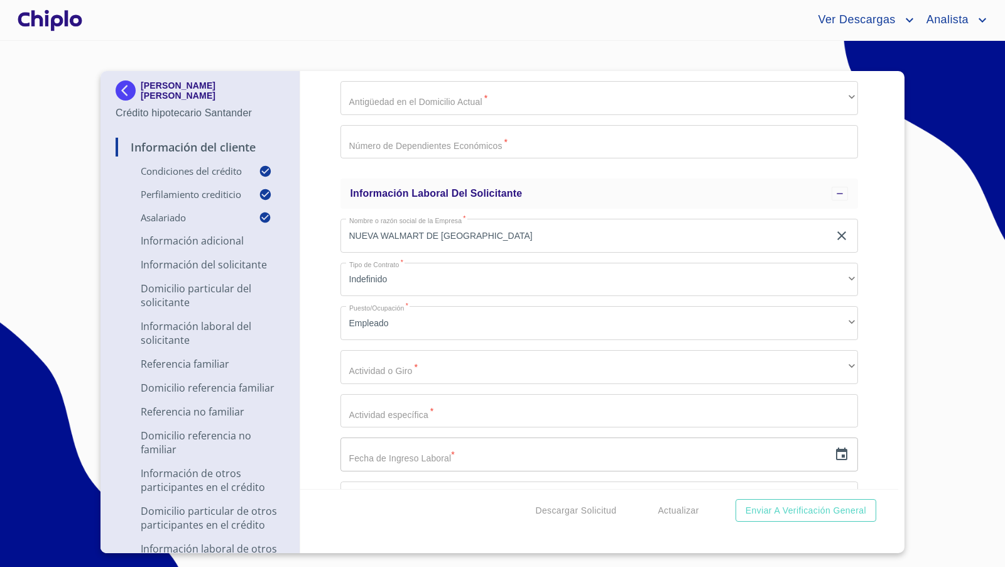
click at [329, 347] on div "Información del Cliente Condiciones del Crédito Selecciona tu producto   * Adqu…" at bounding box center [599, 280] width 599 height 418
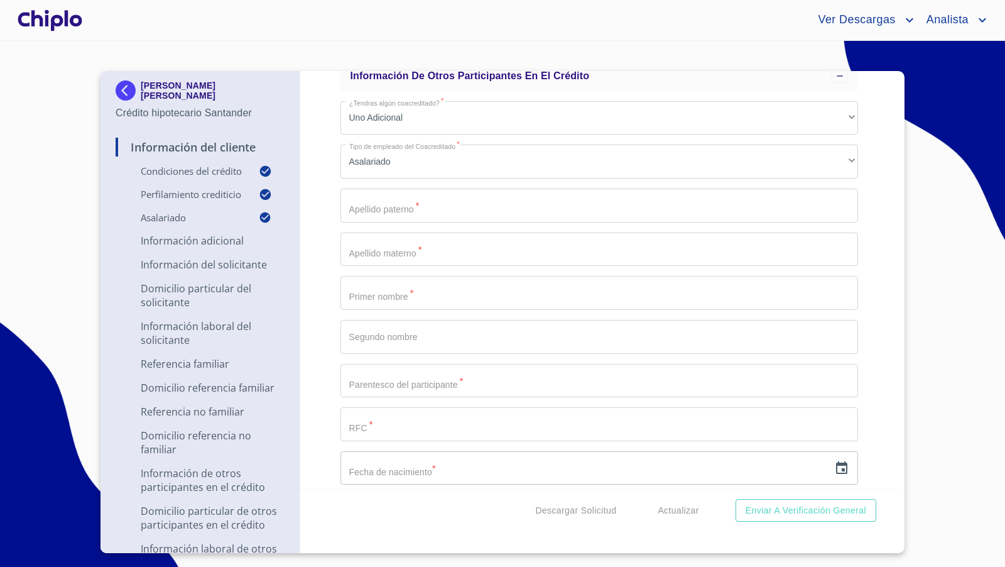
scroll to position [5049, 0]
click at [376, 205] on input "Selecciona tu producto   *" at bounding box center [600, 204] width 518 height 34
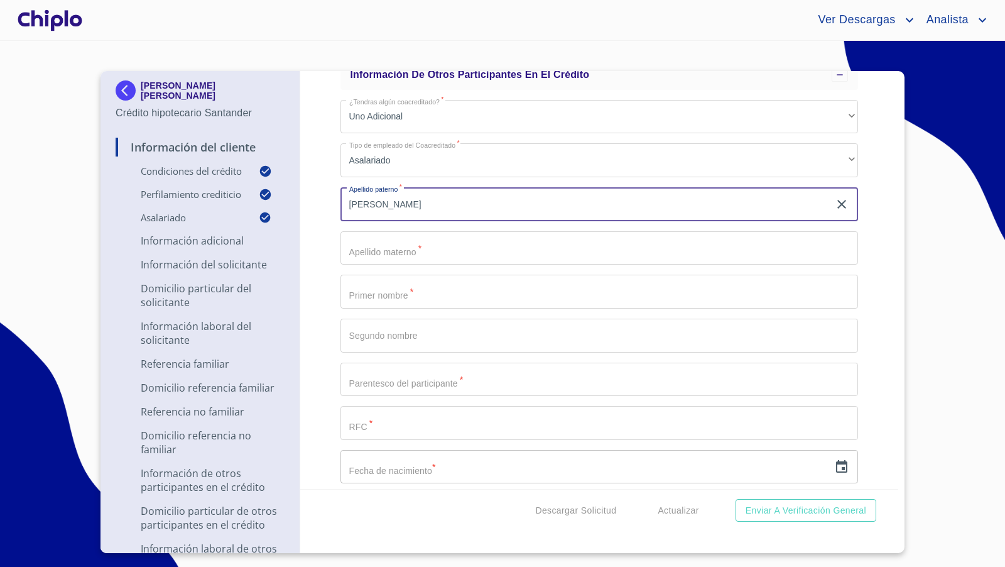
type input "[PERSON_NAME]"
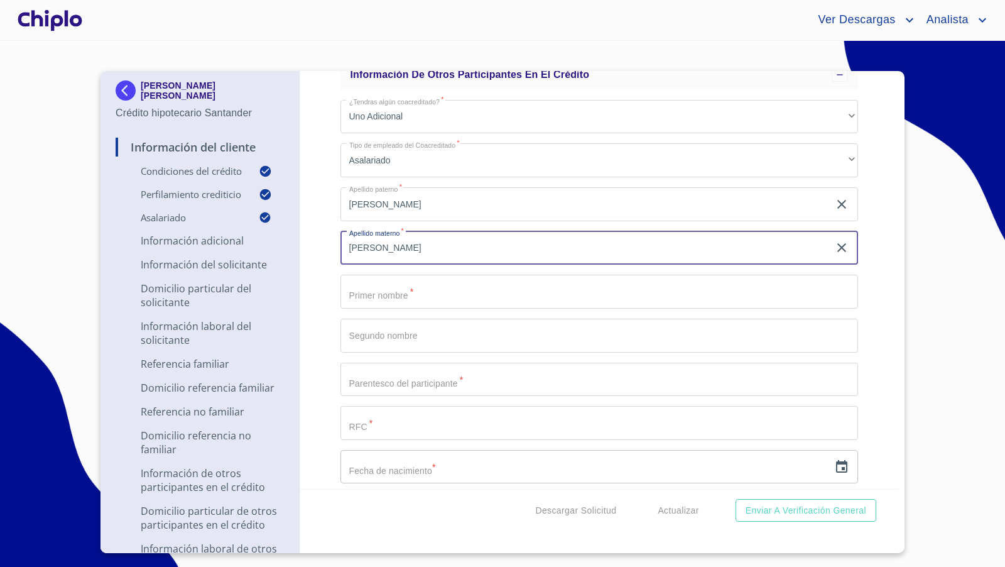
type input "[PERSON_NAME]"
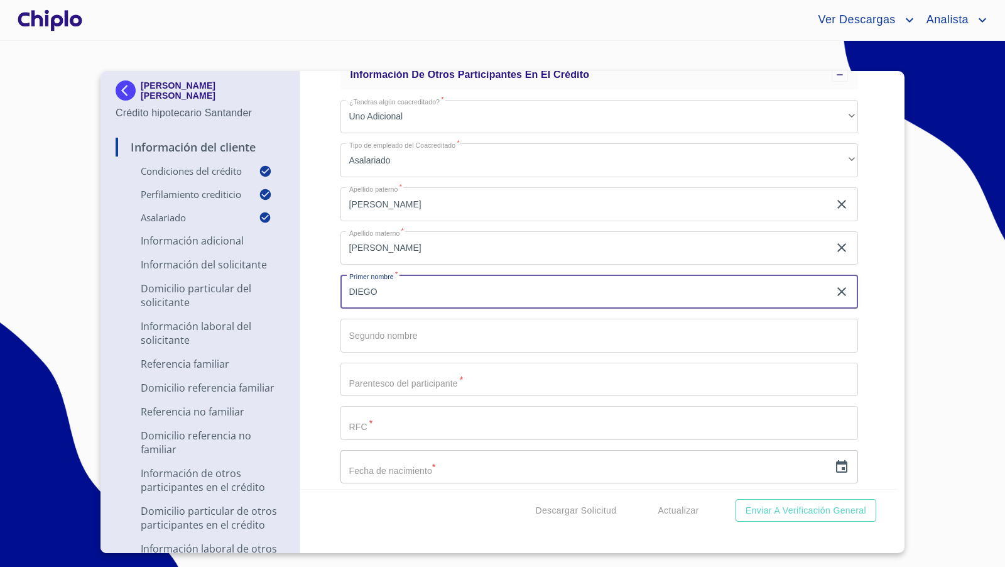
type input "DIEGO"
click at [396, 379] on input "Selecciona tu producto   *" at bounding box center [600, 380] width 518 height 34
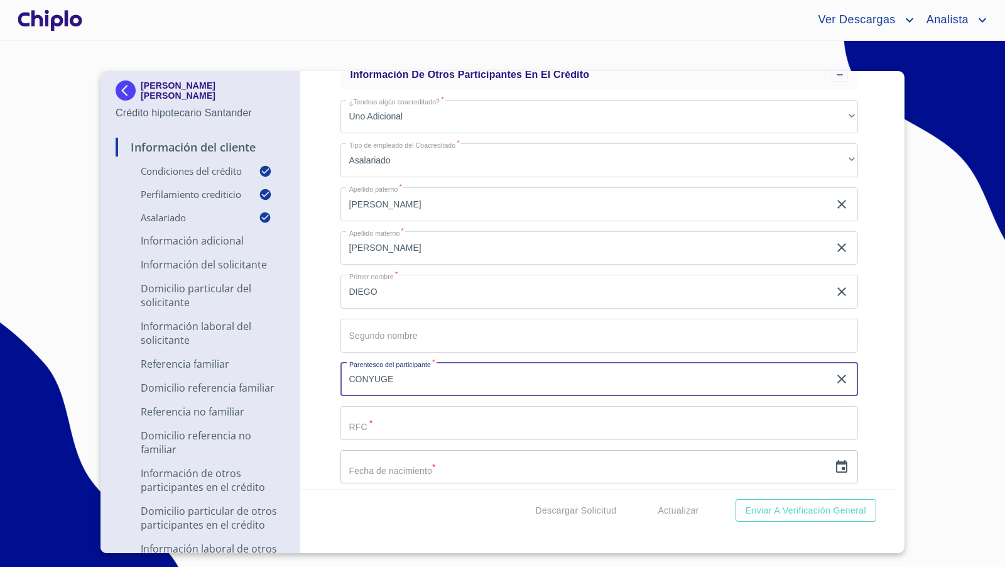
type input "CONYUGE"
click at [324, 378] on div "Información del Cliente Condiciones del Crédito Selecciona tu producto   * Adqu…" at bounding box center [599, 280] width 599 height 418
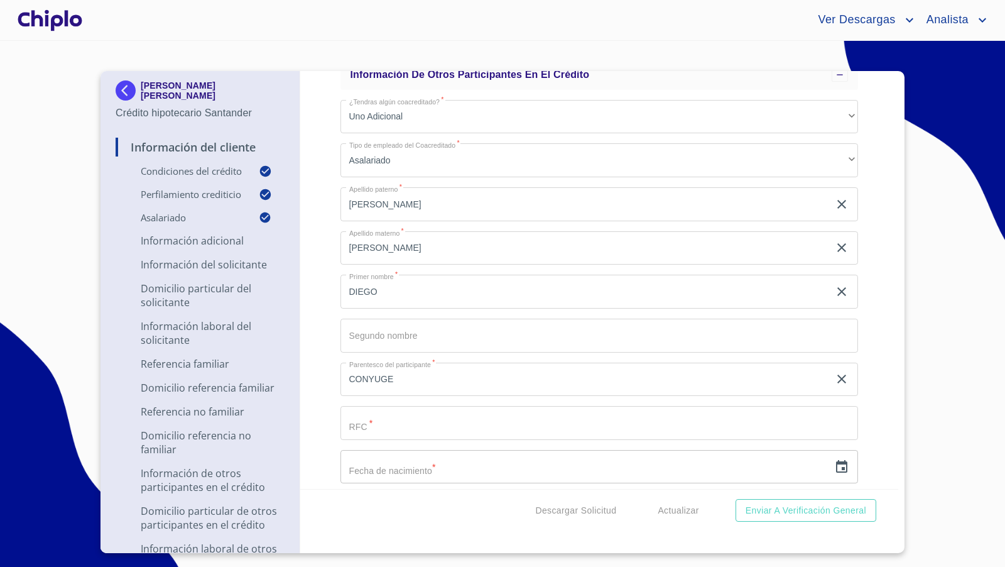
click at [367, 422] on input "Selecciona tu producto   *" at bounding box center [600, 423] width 518 height 34
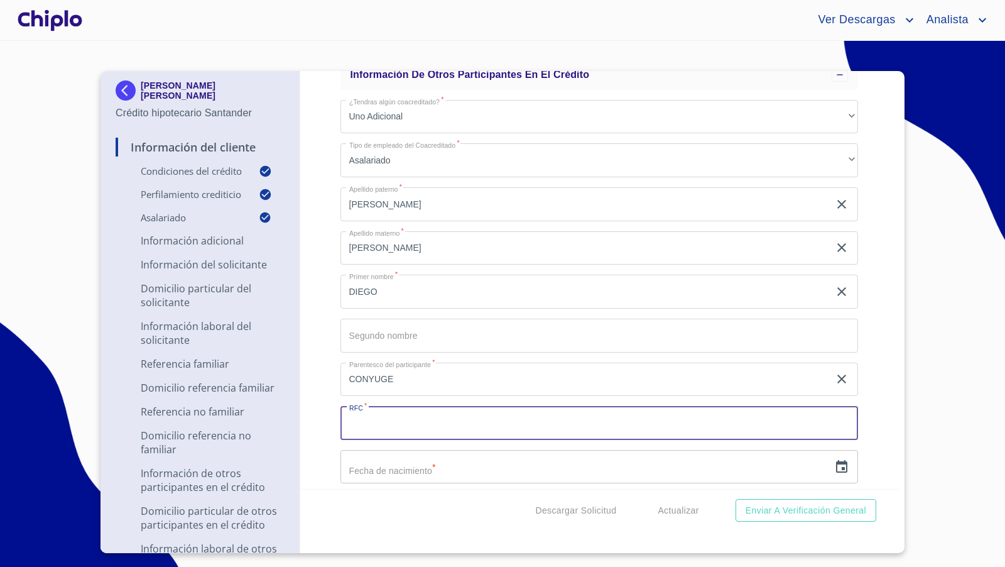
paste input "VATD901123ES9"
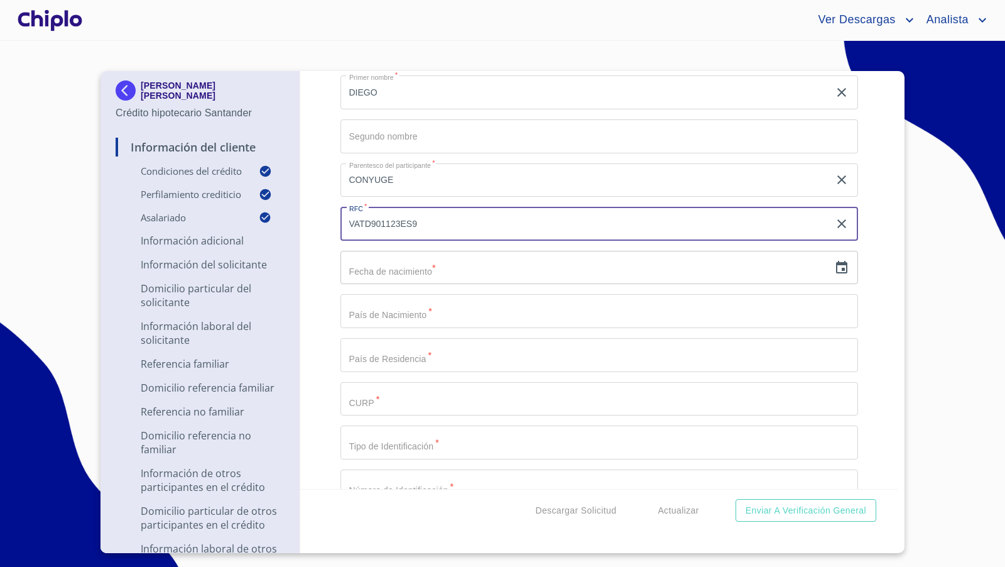
scroll to position [5262, 0]
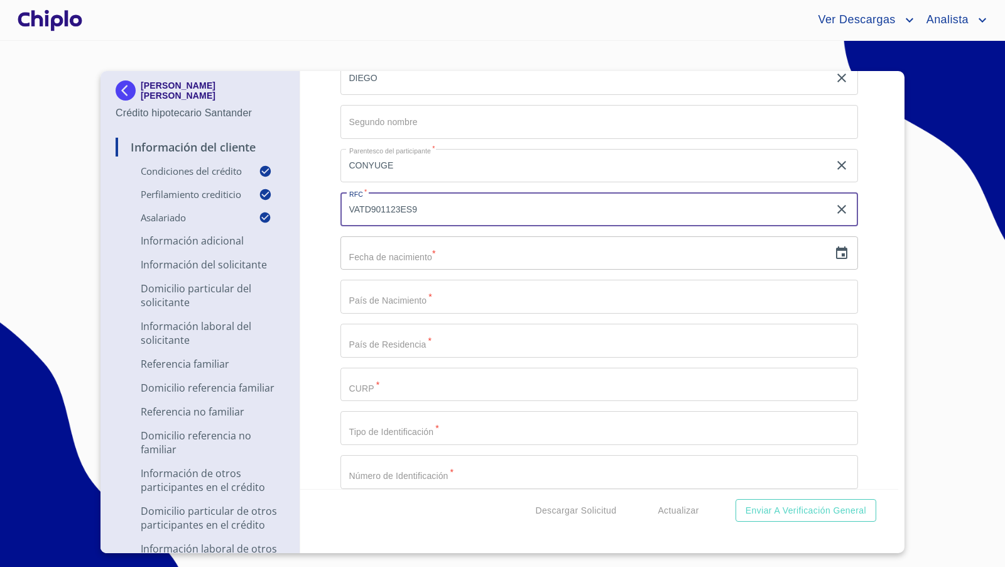
type input "VATD901123ES9"
click at [379, 384] on input "Selecciona tu producto   *" at bounding box center [600, 385] width 518 height 34
paste input "VATD901123ES9"
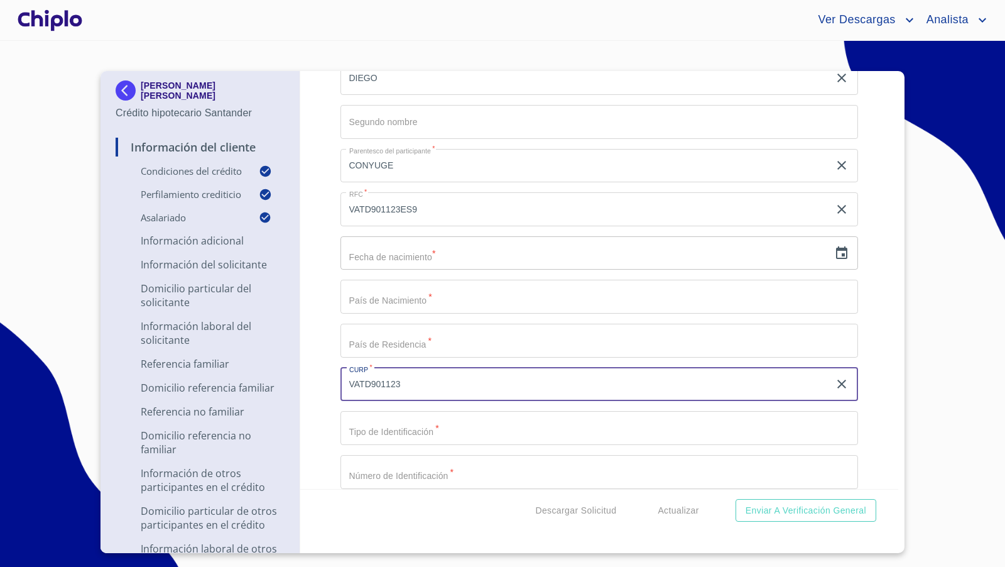
type input "VATD901123"
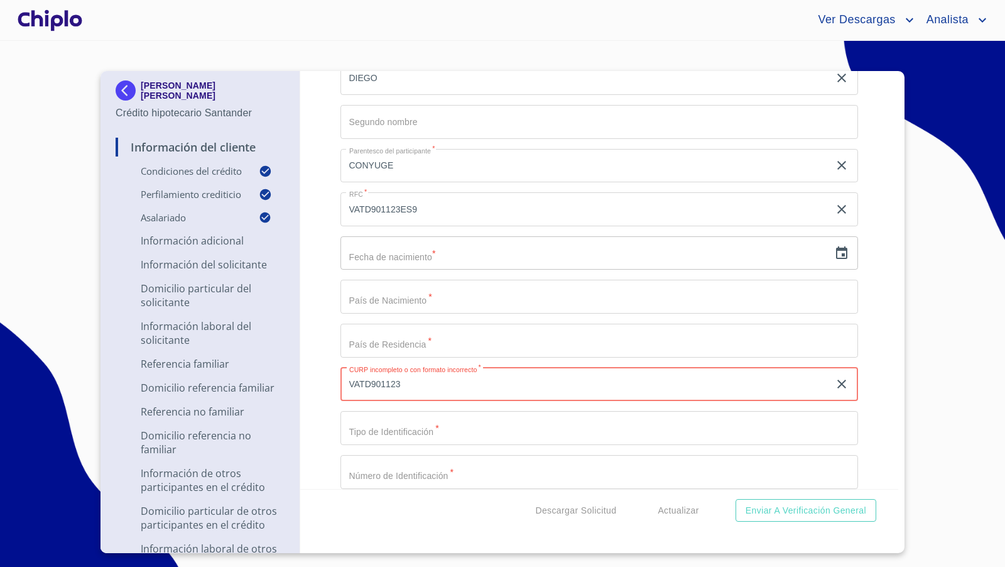
click at [834, 253] on icon "button" at bounding box center [841, 253] width 15 height 15
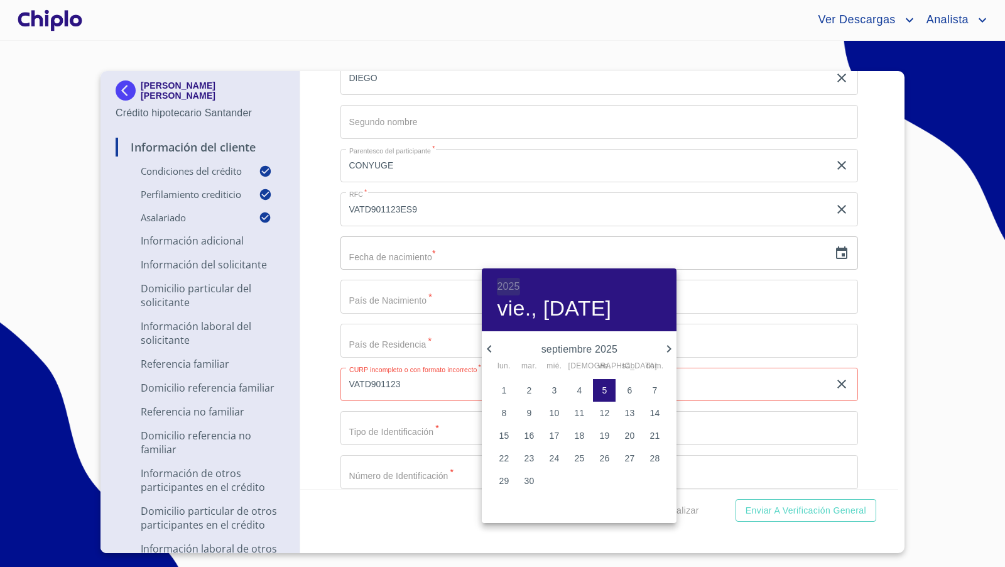
click at [516, 288] on h6 "2025" at bounding box center [508, 287] width 23 height 18
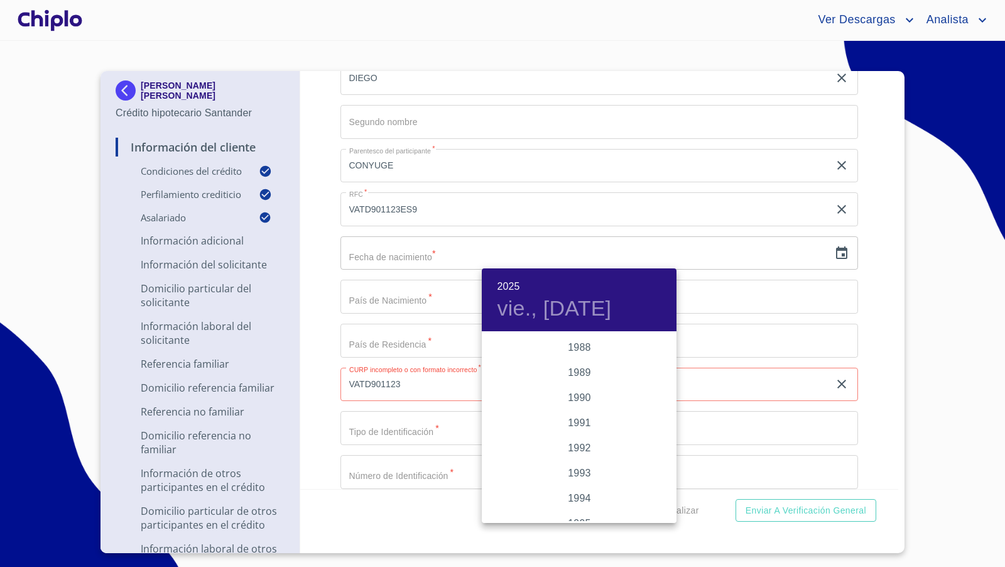
scroll to position [1588, 0]
click at [579, 390] on div "1990" at bounding box center [579, 390] width 195 height 25
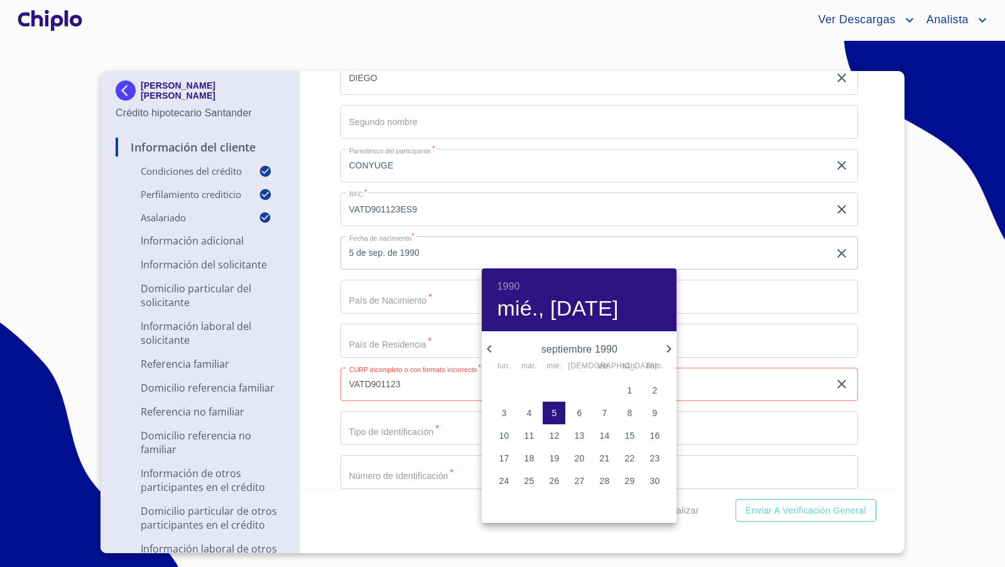
click at [666, 349] on icon "button" at bounding box center [669, 348] width 15 height 15
click at [602, 456] on p "23" at bounding box center [604, 458] width 10 height 13
type input "23 de nov. de 1990"
click at [383, 303] on div at bounding box center [502, 283] width 1005 height 567
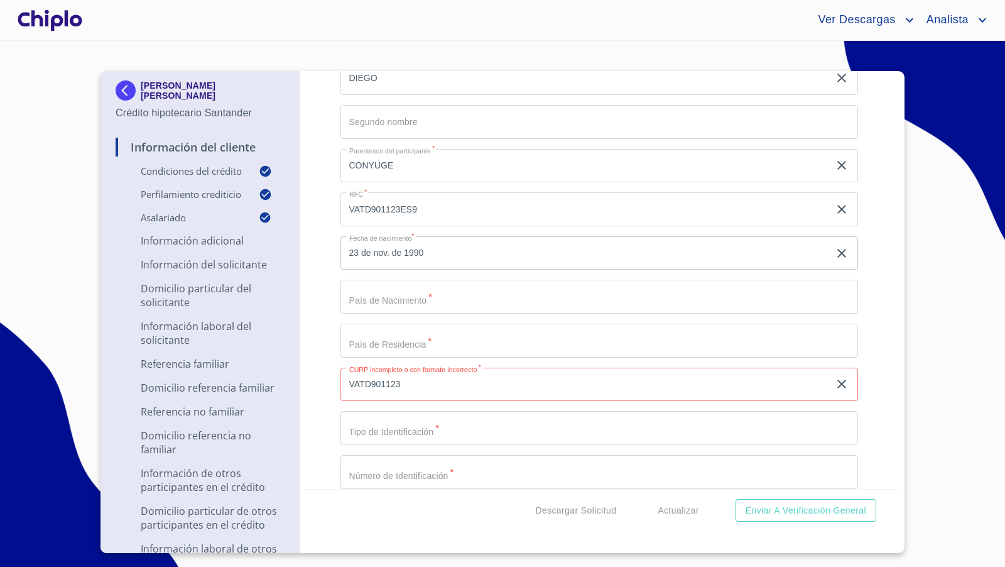
click at [383, 303] on input "Selecciona tu producto   *" at bounding box center [600, 297] width 518 height 34
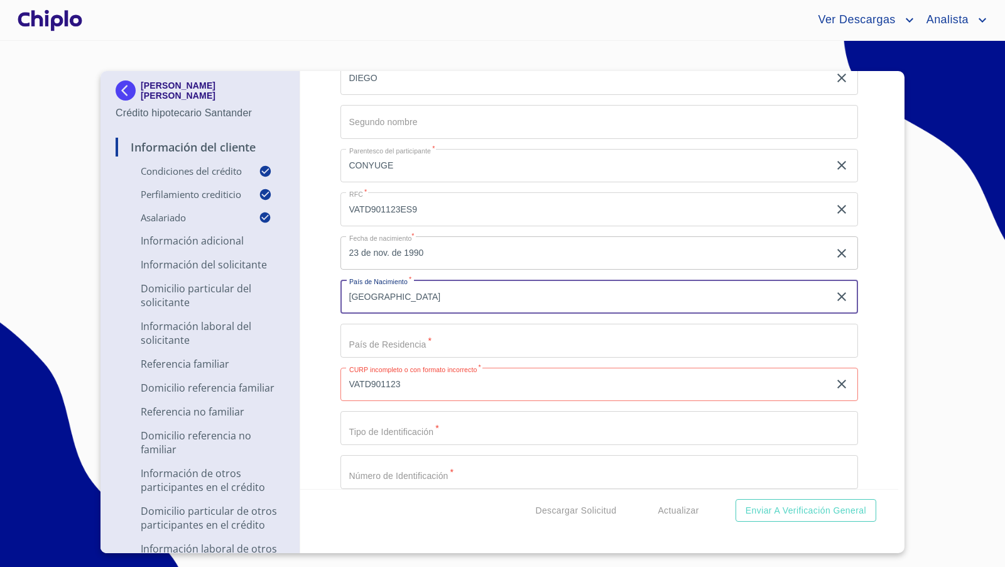
type input "[GEOGRAPHIC_DATA]"
click at [384, 335] on input "Selecciona tu producto   *" at bounding box center [600, 341] width 518 height 34
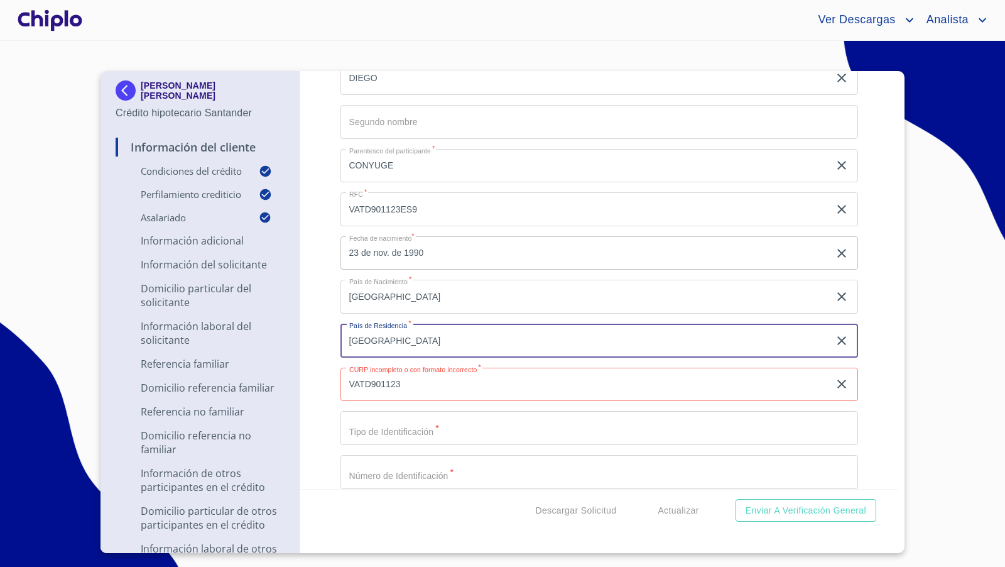
type input "[GEOGRAPHIC_DATA]"
click at [422, 377] on input "VATD901123" at bounding box center [585, 385] width 489 height 34
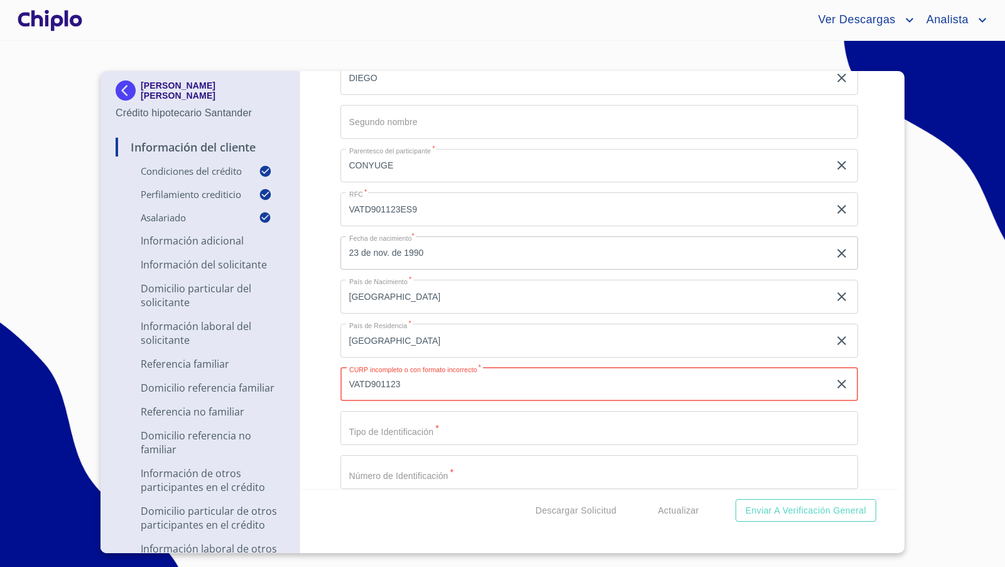
click at [418, 381] on input "VATD901123" at bounding box center [585, 385] width 489 height 34
paste input "HDFLMG05"
type input "VATD901123HDFLMG05"
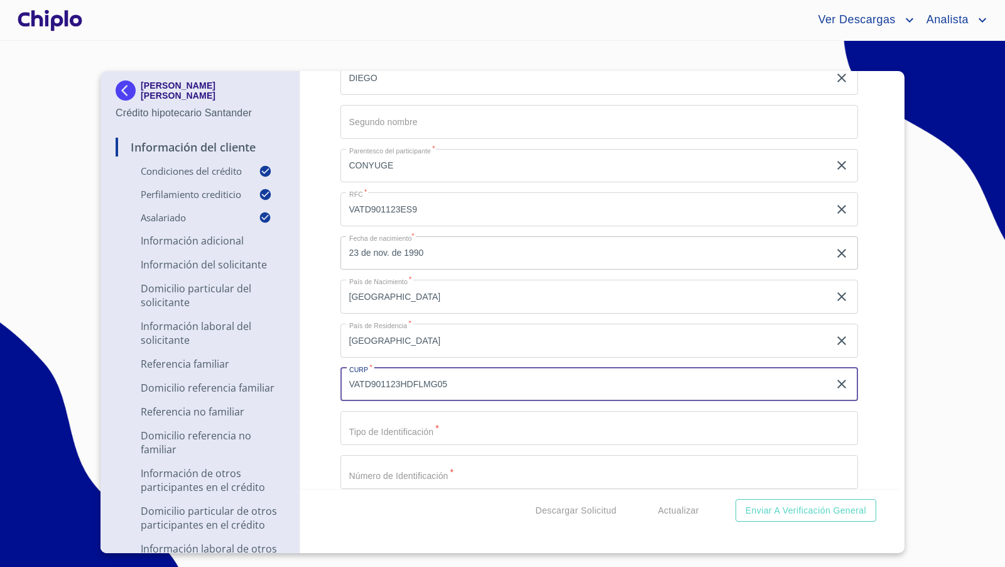
click at [396, 435] on input "Selecciona tu producto   *" at bounding box center [600, 428] width 518 height 34
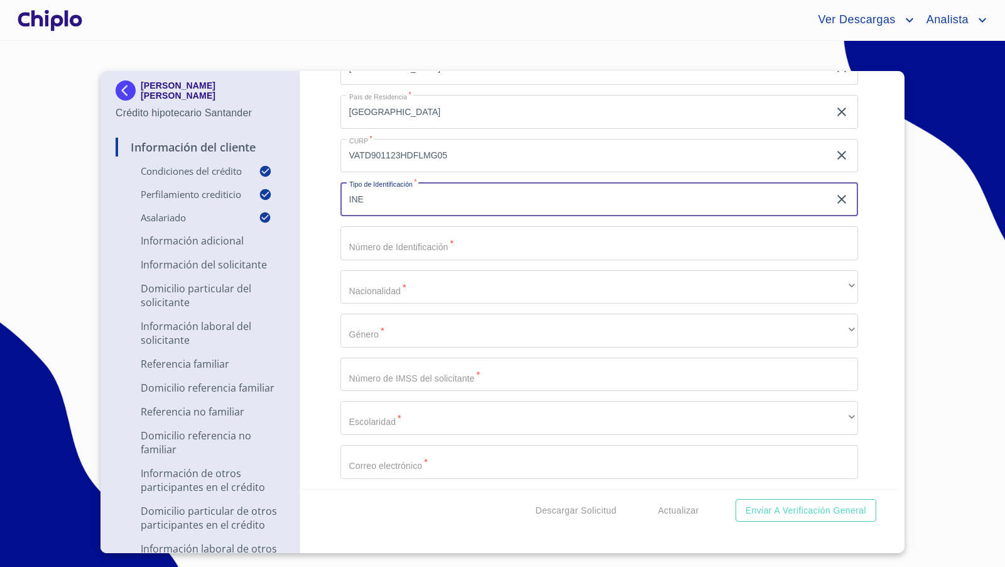
scroll to position [5494, 0]
type input "INE"
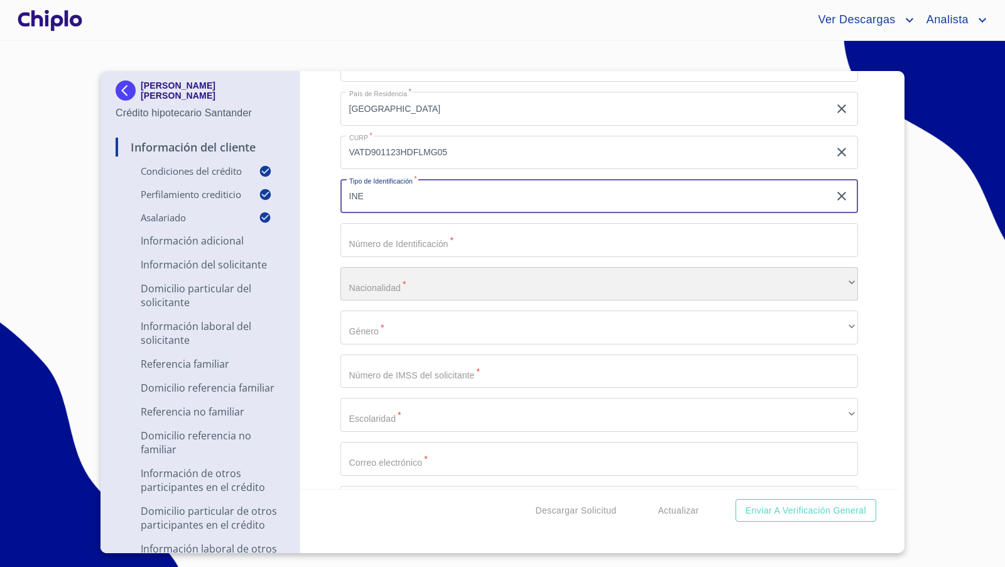
click at [385, 286] on div "​" at bounding box center [600, 284] width 518 height 34
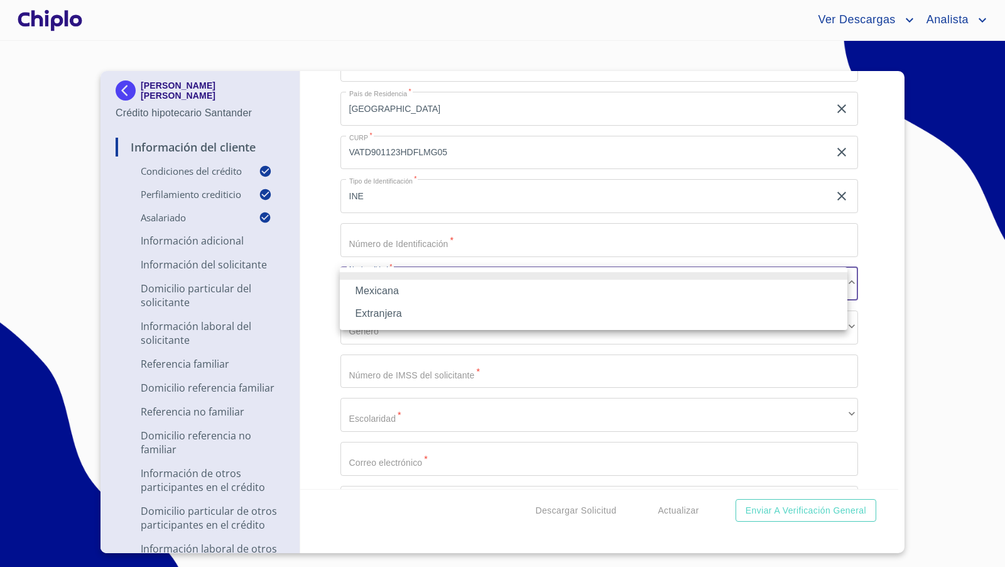
click at [384, 292] on li "Mexicana" at bounding box center [594, 291] width 508 height 23
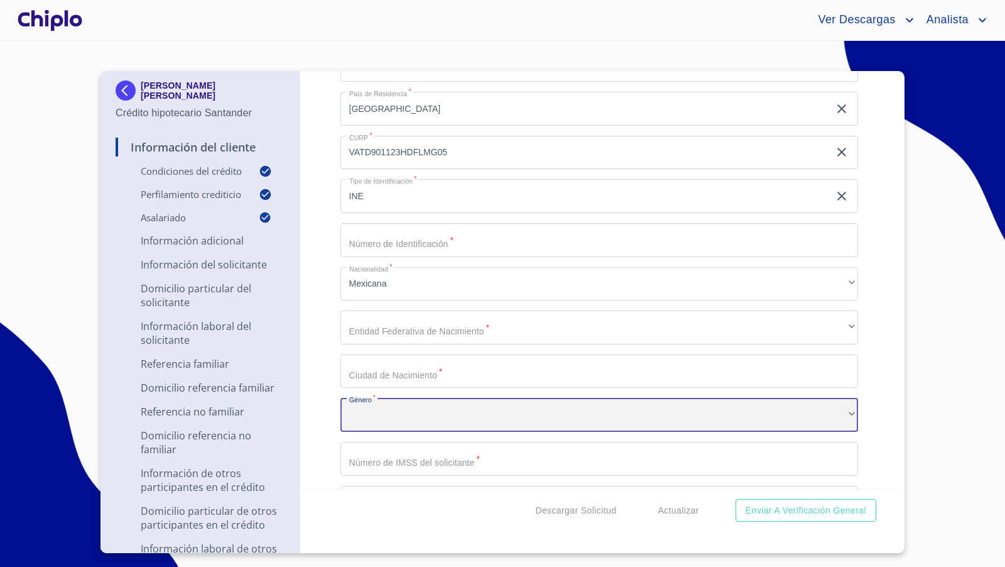
click at [366, 421] on div "​" at bounding box center [600, 415] width 518 height 34
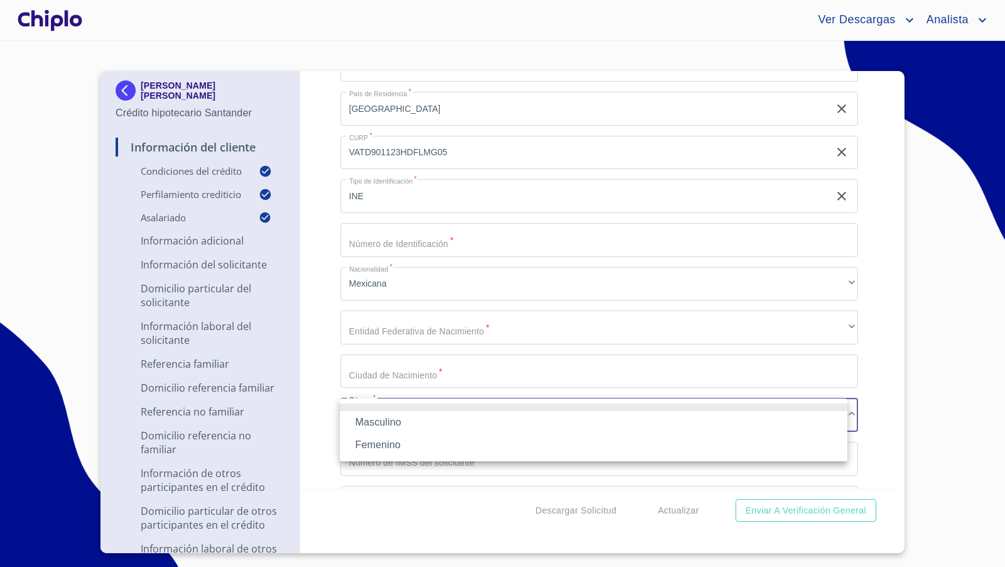
click at [370, 420] on li "Masculino" at bounding box center [594, 422] width 508 height 23
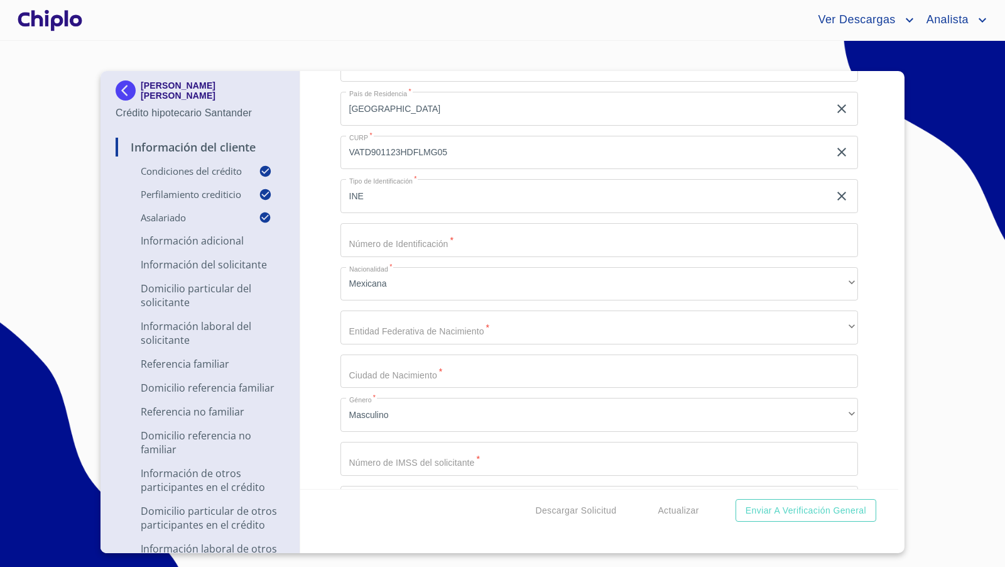
click at [321, 440] on div "Información del Cliente Condiciones del Crédito Selecciona tu producto   * Adqu…" at bounding box center [599, 280] width 599 height 418
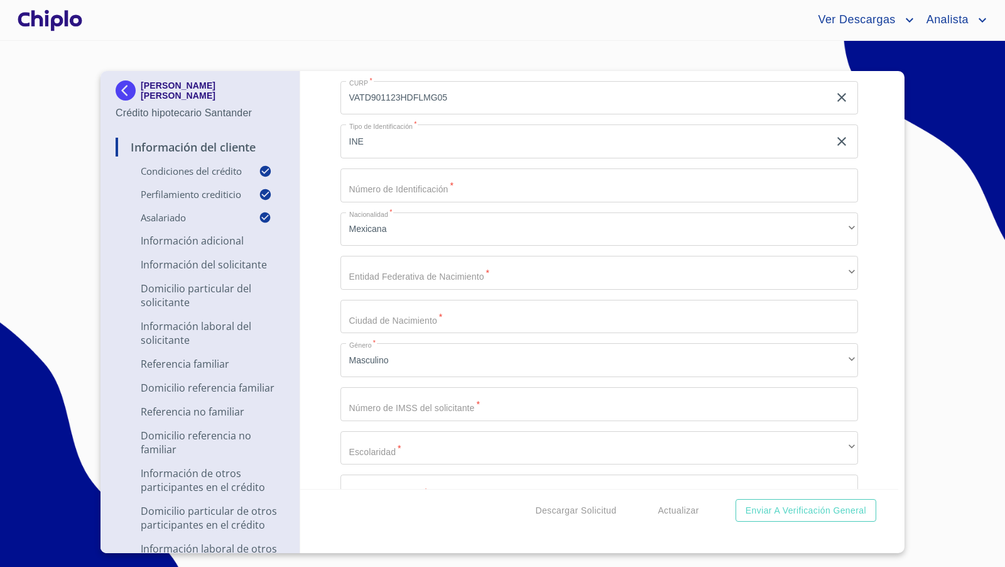
scroll to position [5551, 0]
click at [378, 406] on input "Selecciona tu producto   *" at bounding box center [600, 401] width 518 height 34
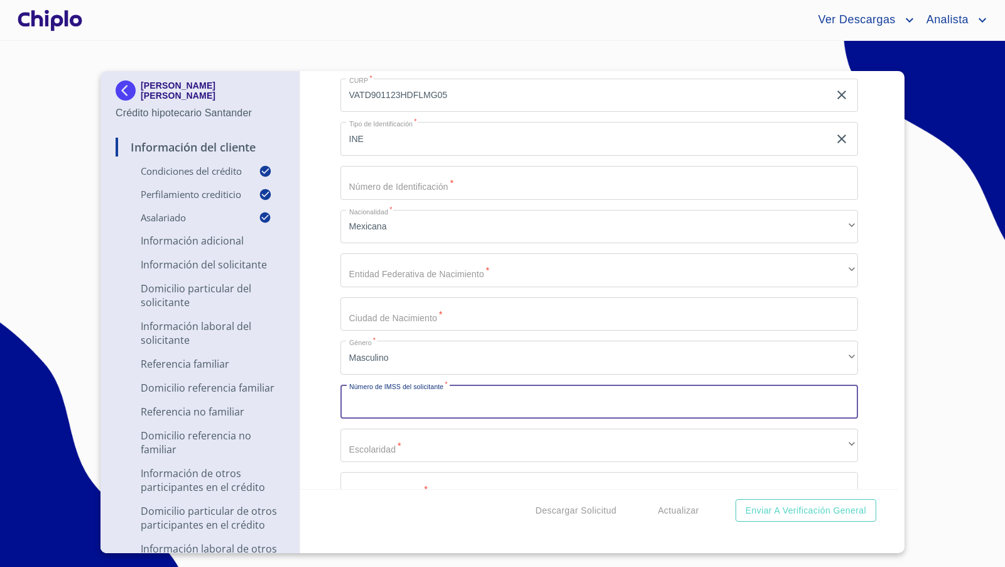
paste input "17169048364"
type input "17169048364"
click at [314, 374] on div "Información del Cliente Condiciones del Crédito Selecciona tu producto   * Adqu…" at bounding box center [599, 280] width 599 height 418
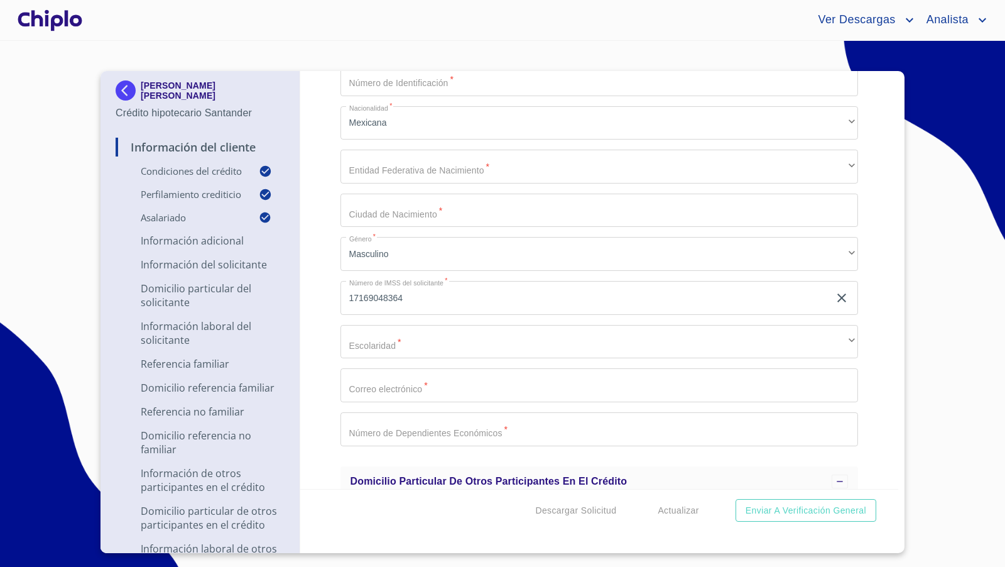
scroll to position [5664, 0]
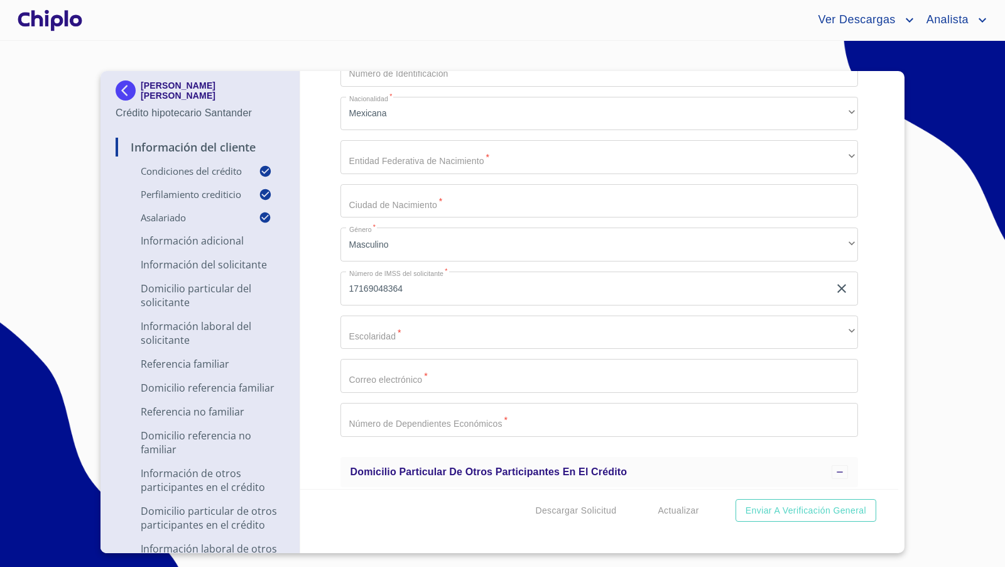
click at [403, 374] on input "Selecciona tu producto   *" at bounding box center [600, 376] width 518 height 34
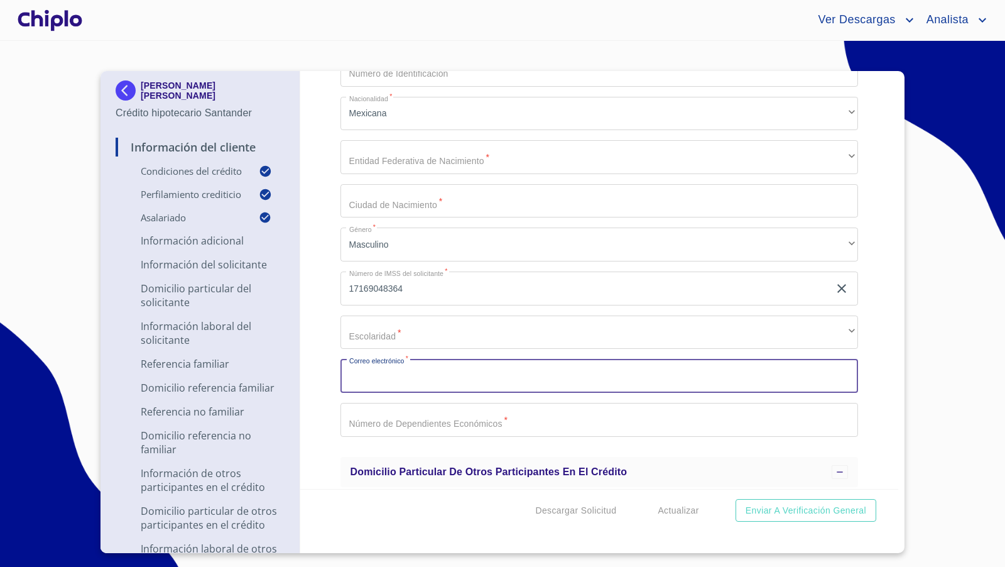
paste input "mailto:[EMAIL_ADDRESS][DOMAIN_NAME]"
click at [373, 374] on input "mailto:[EMAIL_ADDRESS][DOMAIN_NAME]" at bounding box center [585, 376] width 489 height 34
type input "[EMAIL_ADDRESS][DOMAIN_NAME]"
click at [318, 289] on div "Información del Cliente Condiciones del Crédito Selecciona tu producto   * Adqu…" at bounding box center [599, 280] width 599 height 418
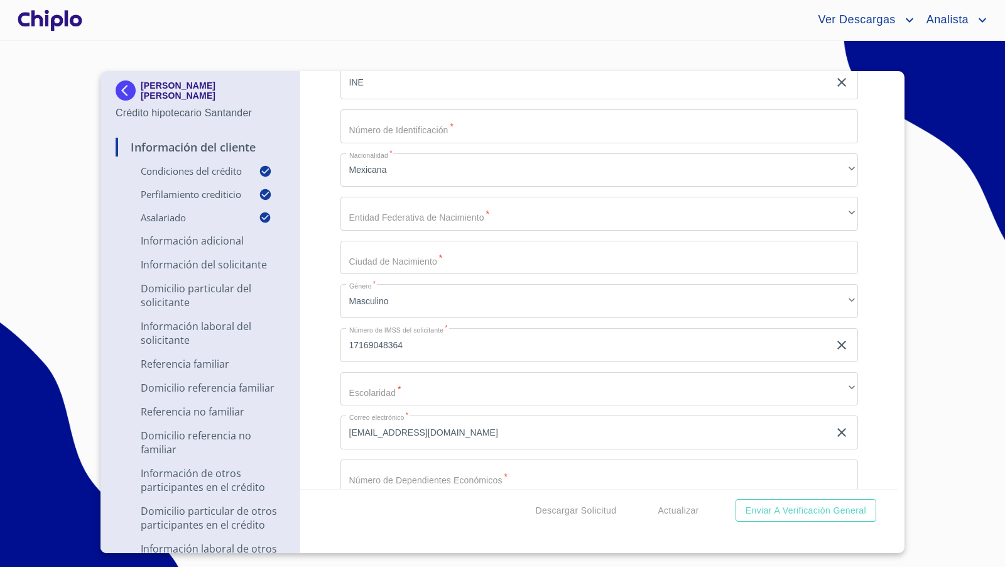
scroll to position [5606, 0]
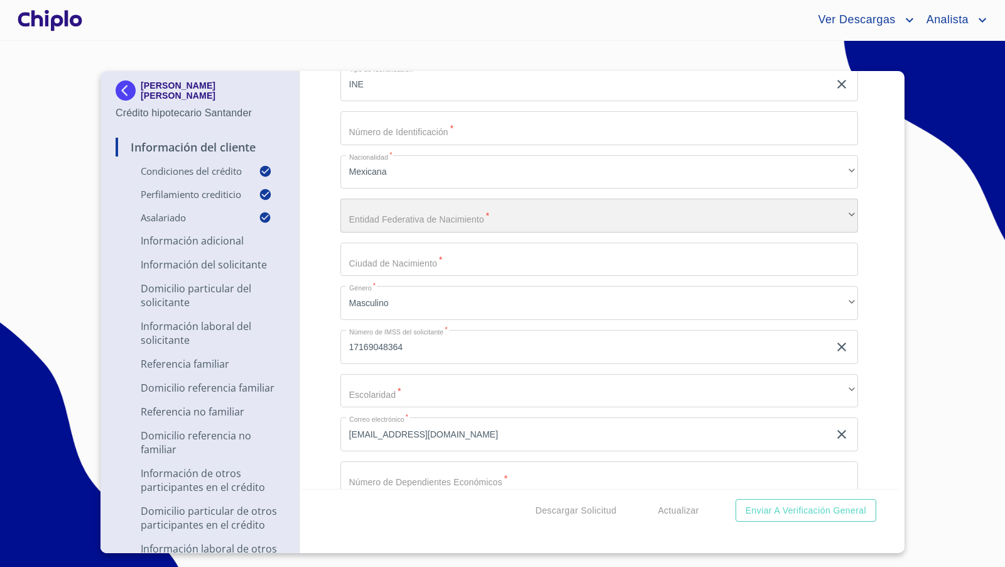
click at [399, 220] on div "​" at bounding box center [600, 216] width 518 height 34
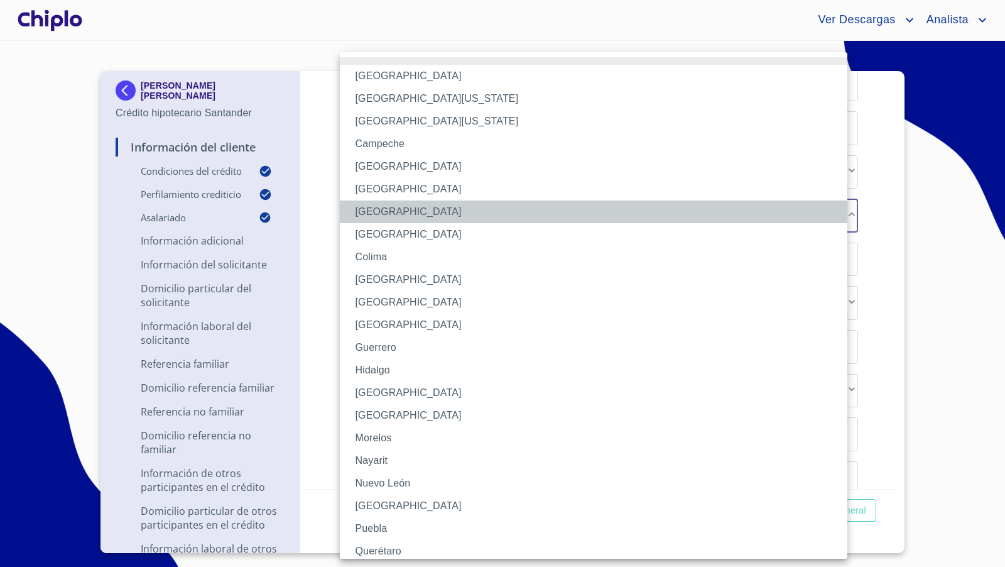
click at [400, 214] on li "[GEOGRAPHIC_DATA]" at bounding box center [599, 211] width 518 height 23
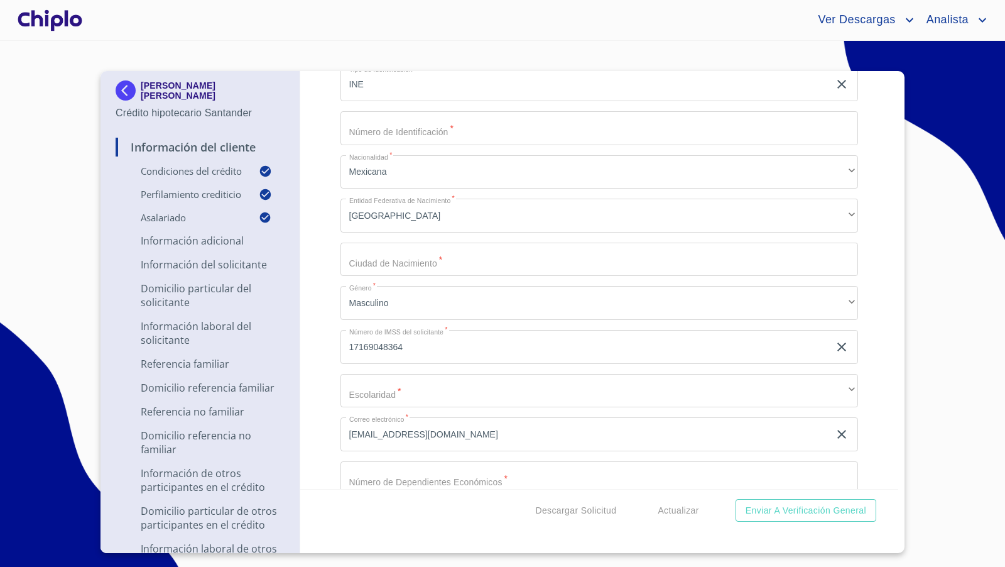
click at [320, 238] on div "Información del Cliente Condiciones del Crédito Selecciona tu producto   * Adqu…" at bounding box center [599, 280] width 599 height 418
click at [376, 256] on input "Selecciona tu producto   *" at bounding box center [600, 260] width 518 height 34
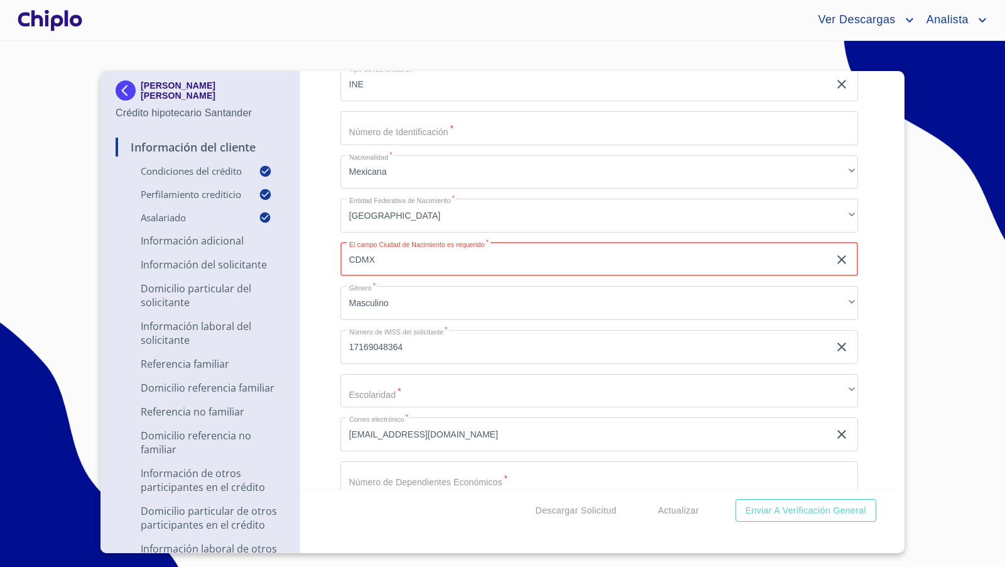
type input "CDMX"
click at [321, 220] on div "Información del Cliente Condiciones del Crédito Selecciona tu producto   * Adqu…" at bounding box center [599, 280] width 599 height 418
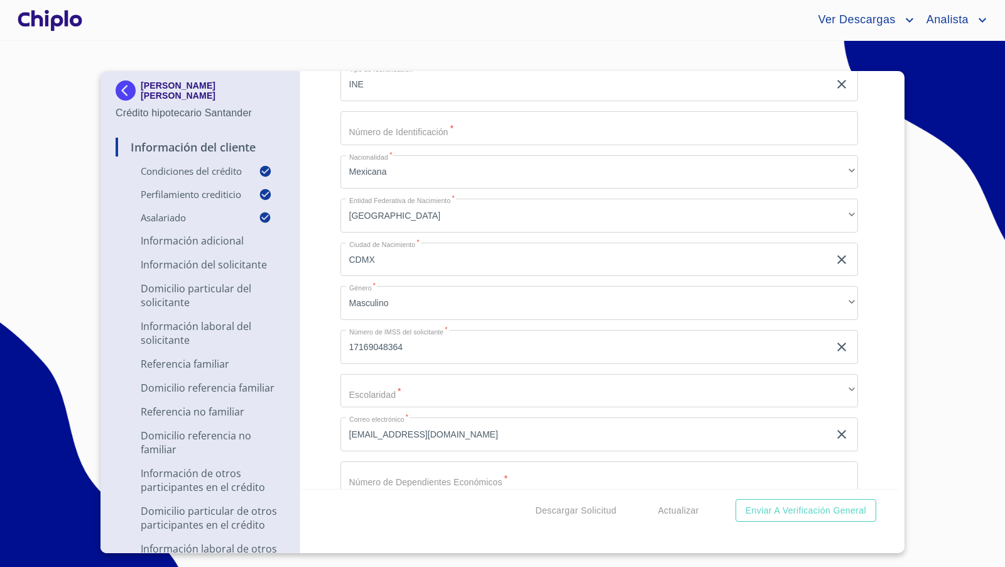
click at [324, 281] on div "Información del Cliente Condiciones del Crédito Selecciona tu producto   * Adqu…" at bounding box center [599, 280] width 599 height 418
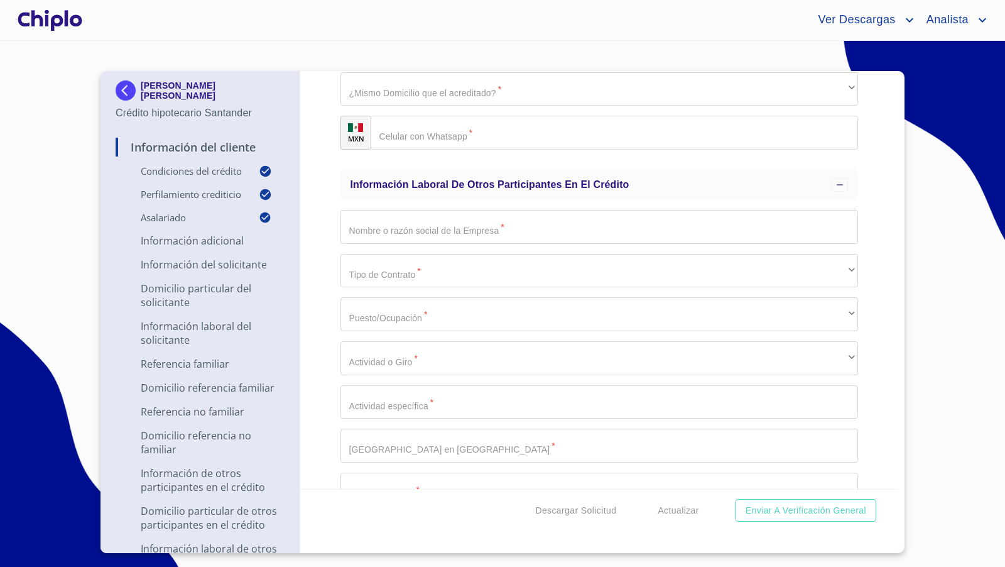
scroll to position [6067, 0]
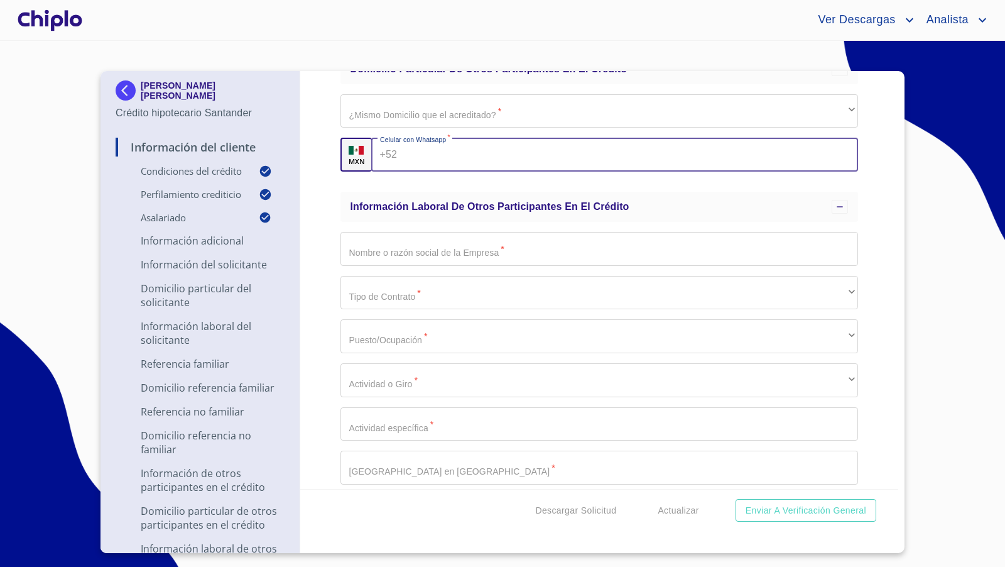
click at [428, 158] on input "Selecciona tu producto   *" at bounding box center [630, 155] width 456 height 34
type input "[PHONE_NUMBER]"
click at [318, 258] on div "Información del Cliente Condiciones del Crédito Selecciona tu producto   * Adqu…" at bounding box center [599, 280] width 599 height 418
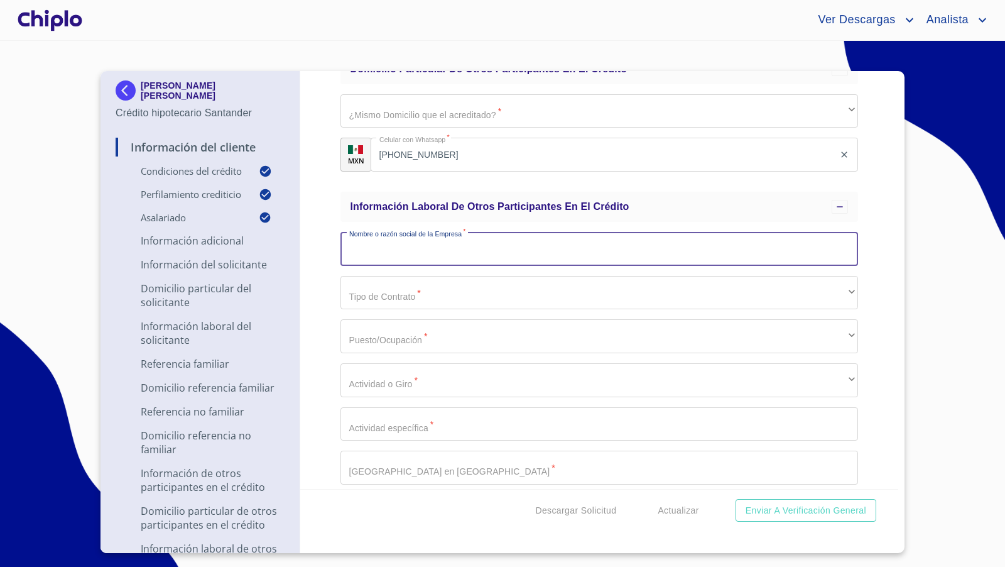
click at [386, 252] on input "Selecciona tu producto   *" at bounding box center [600, 249] width 518 height 34
type input "INSTITUTO MEXICANO DEL SEGURO SOCIAL"
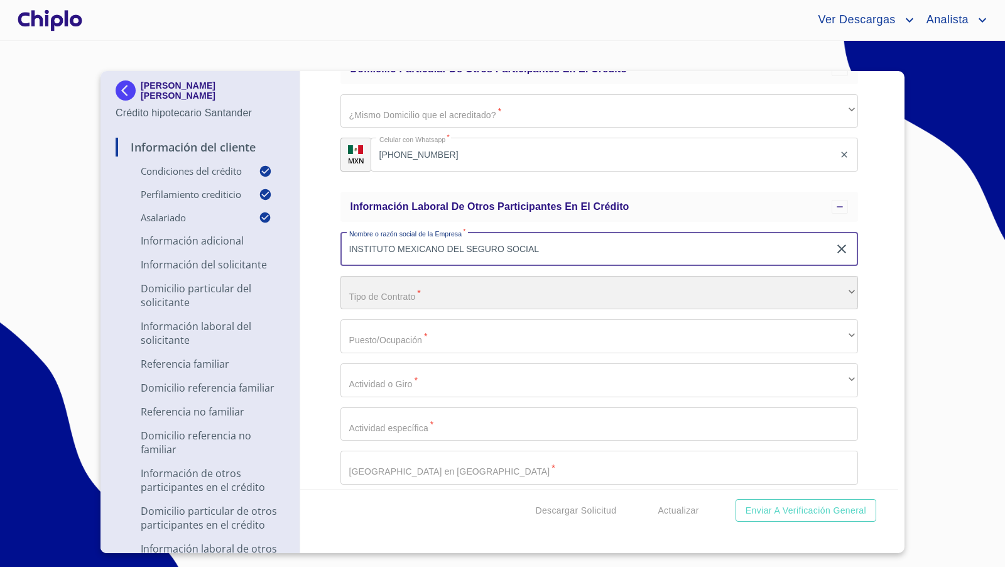
click at [396, 295] on div "​" at bounding box center [600, 293] width 518 height 34
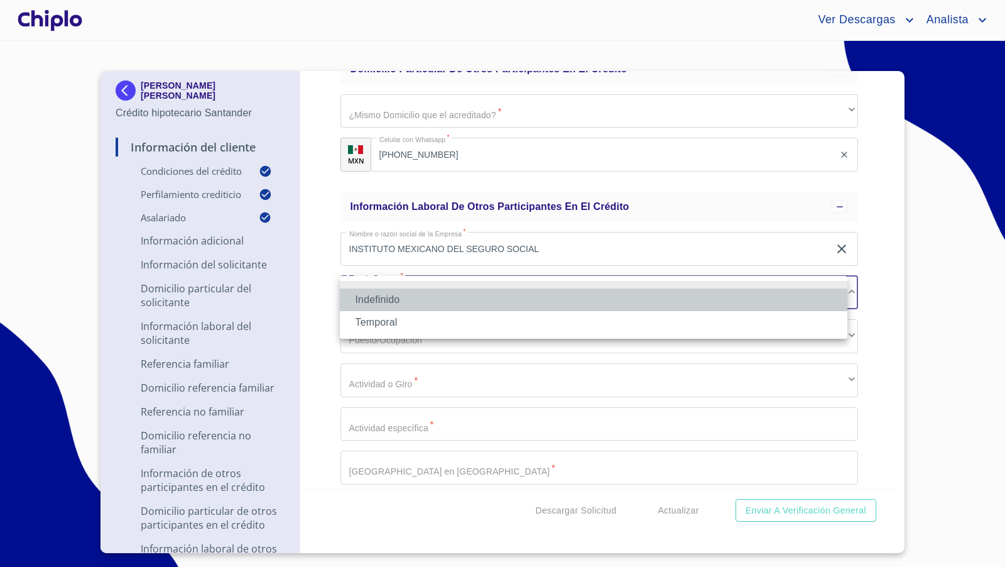
drag, startPoint x: 393, startPoint y: 303, endPoint x: 385, endPoint y: 327, distance: 24.6
click at [394, 303] on li "Indefinido" at bounding box center [594, 299] width 508 height 23
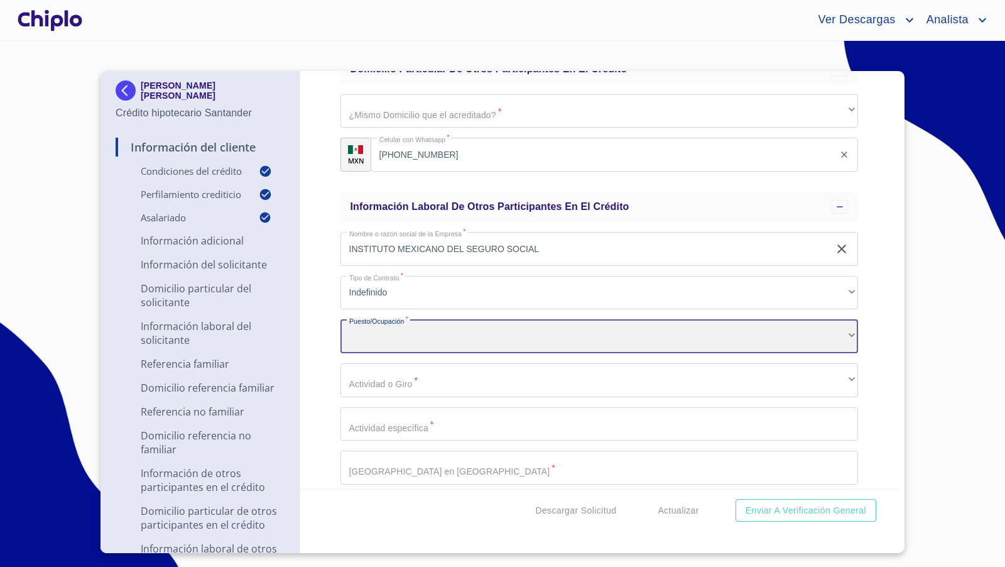
click at [381, 337] on div "​" at bounding box center [600, 336] width 518 height 34
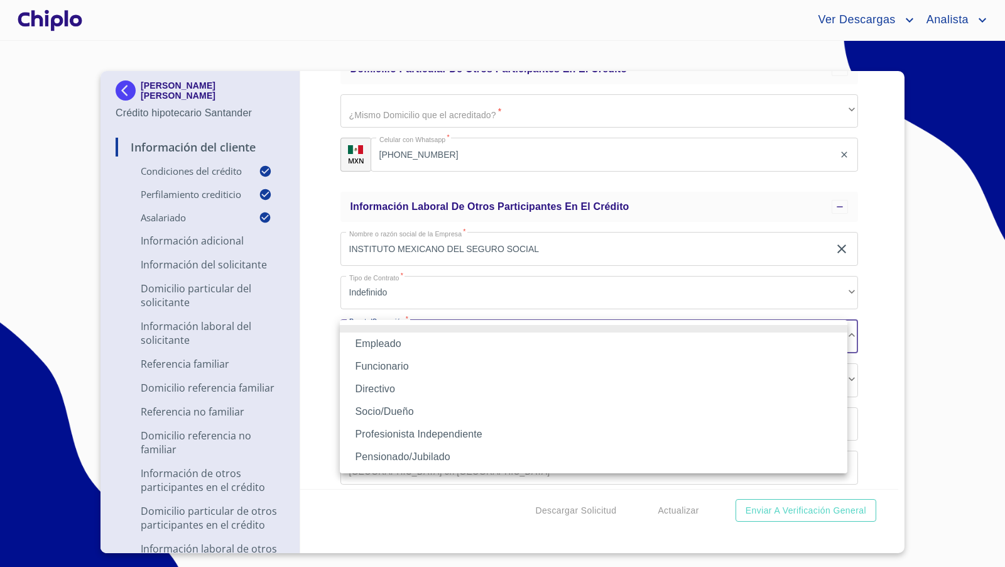
drag, startPoint x: 383, startPoint y: 342, endPoint x: 322, endPoint y: 372, distance: 68.3
click at [383, 342] on li "Empleado" at bounding box center [594, 343] width 508 height 23
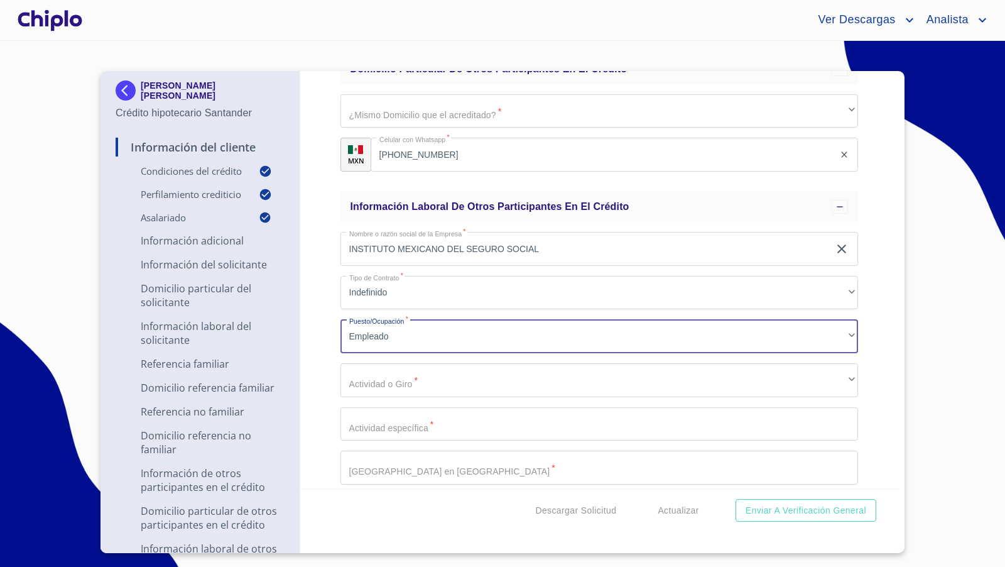
click at [316, 371] on div "Información del Cliente Condiciones del Crédito Selecciona tu producto   * Adqu…" at bounding box center [599, 280] width 599 height 418
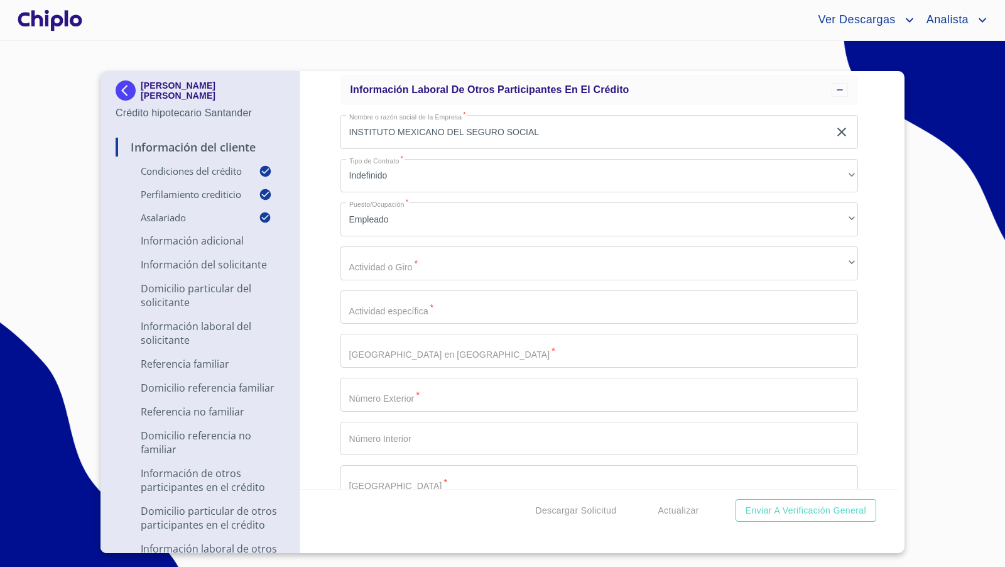
scroll to position [6191, 0]
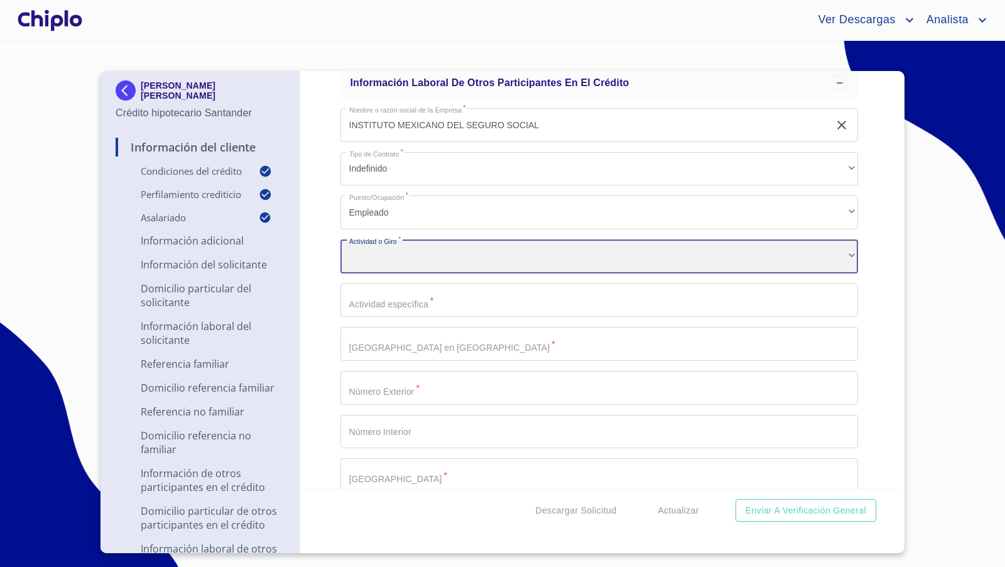
click at [407, 256] on div "​" at bounding box center [600, 256] width 518 height 34
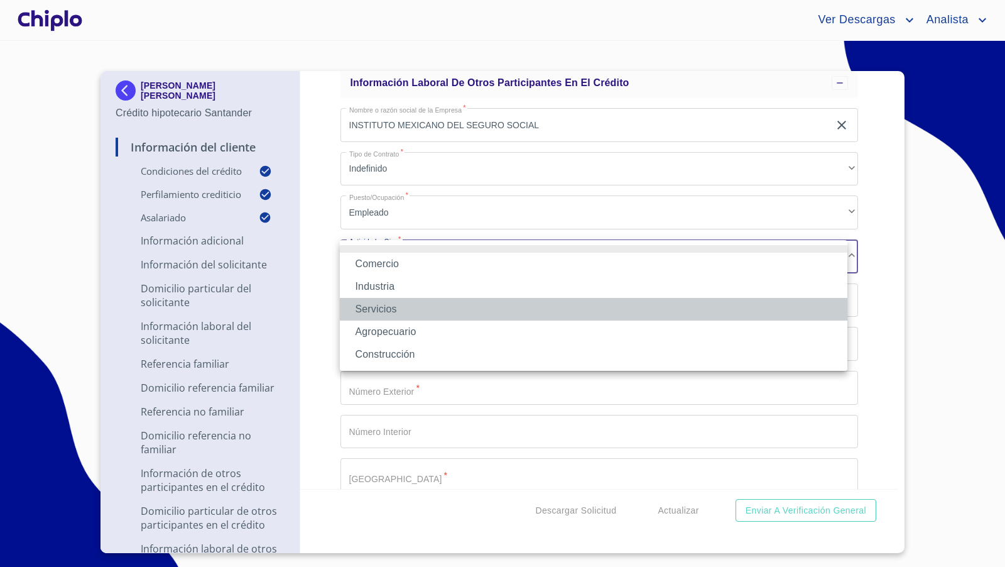
click at [399, 303] on li "Servicios" at bounding box center [594, 309] width 508 height 23
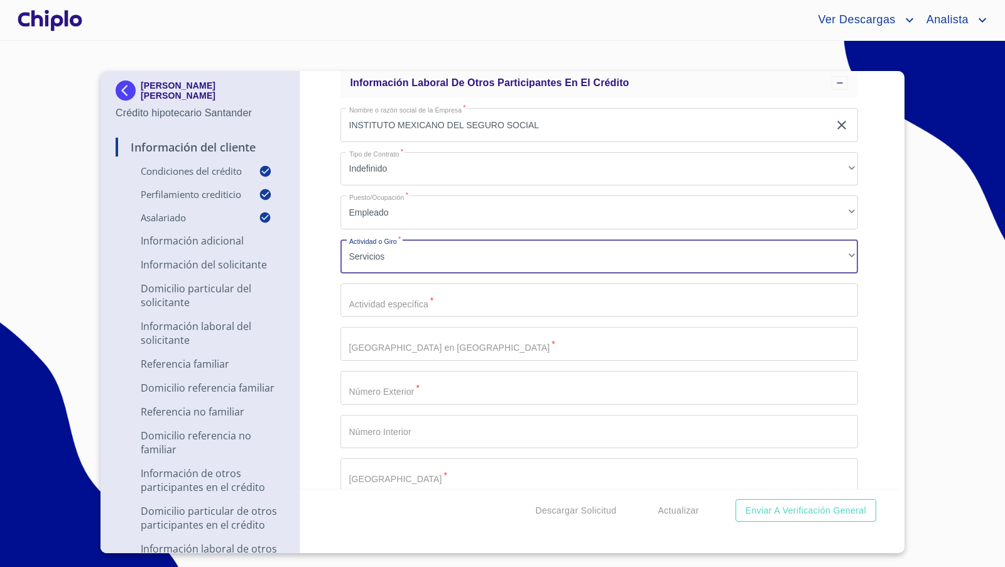
click at [322, 305] on div "Información del Cliente Condiciones del Crédito Selecciona tu producto   * Adqu…" at bounding box center [599, 280] width 599 height 418
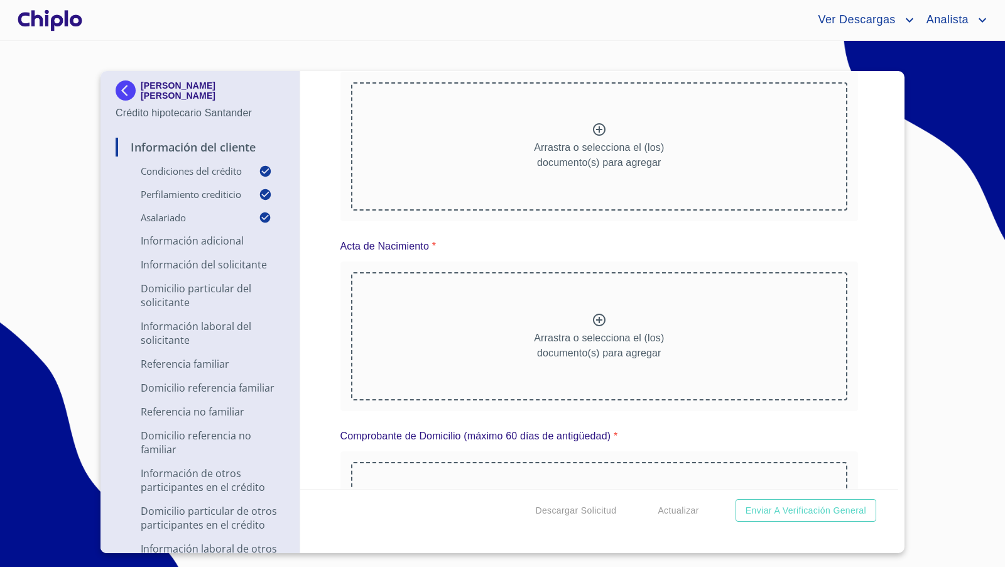
scroll to position [9771, 0]
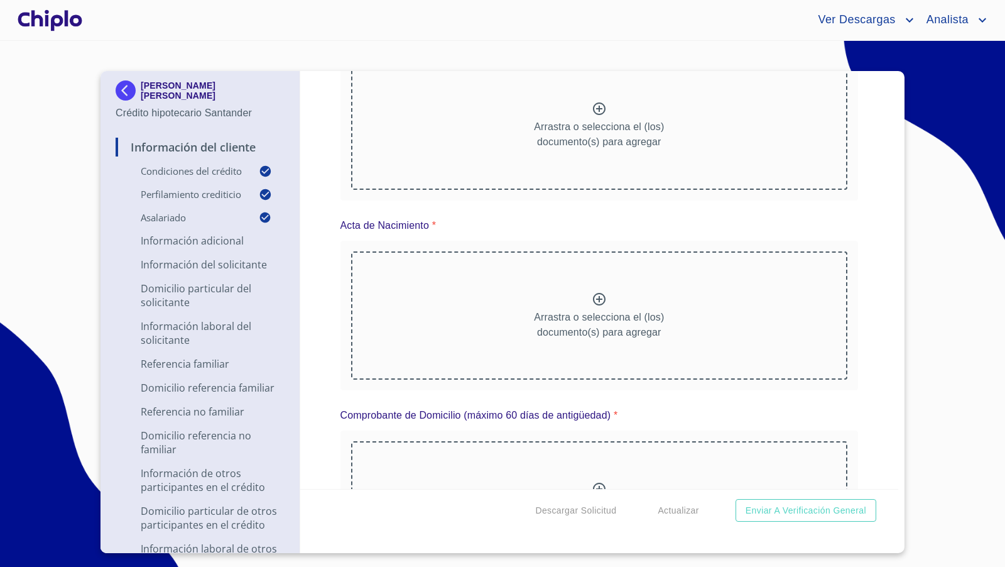
click at [597, 298] on icon at bounding box center [599, 299] width 15 height 15
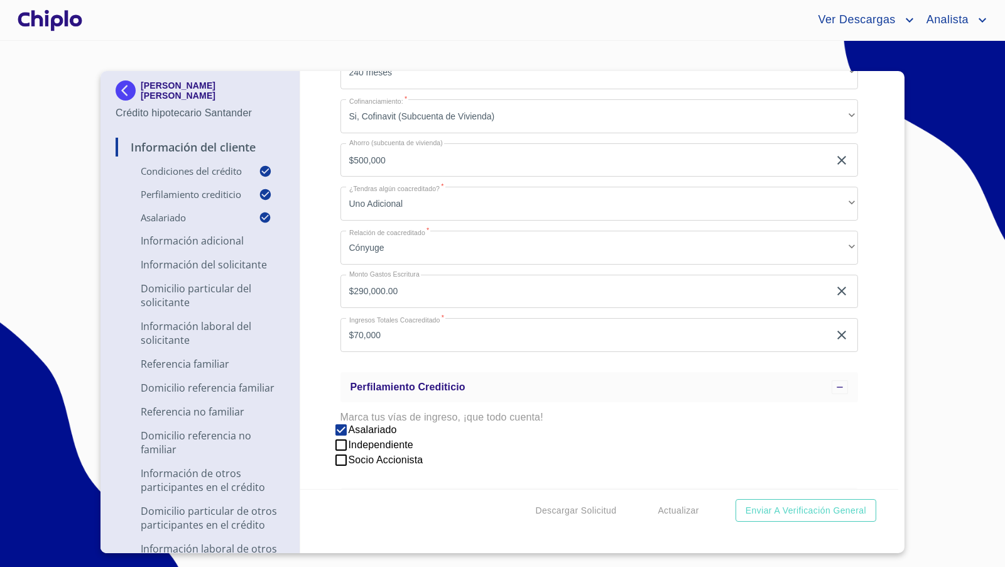
scroll to position [0, 0]
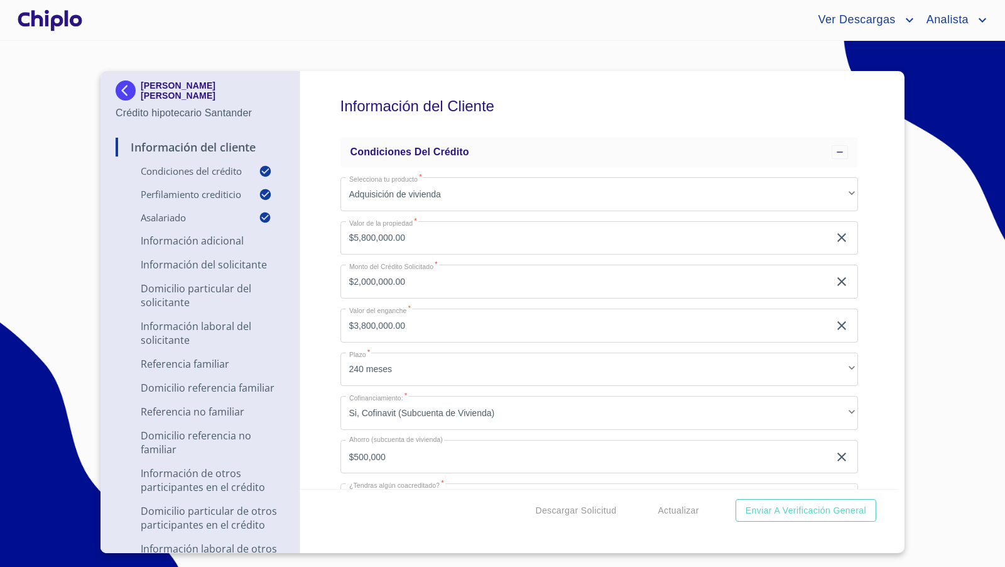
click at [873, 336] on div "Información del Cliente Condiciones del Crédito Selecciona tu producto   * Adqu…" at bounding box center [599, 280] width 599 height 418
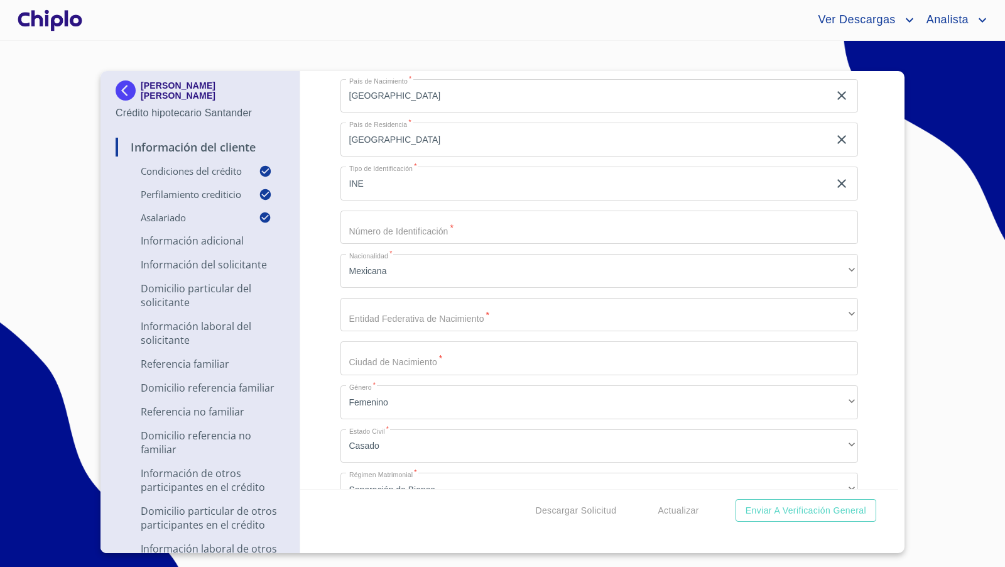
scroll to position [1544, 0]
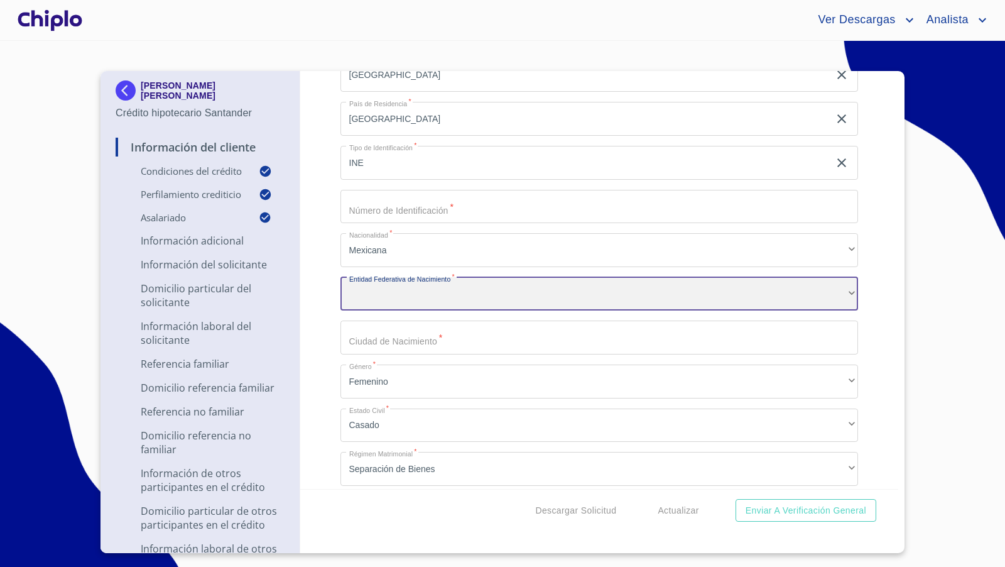
click at [535, 292] on div "​" at bounding box center [600, 294] width 518 height 34
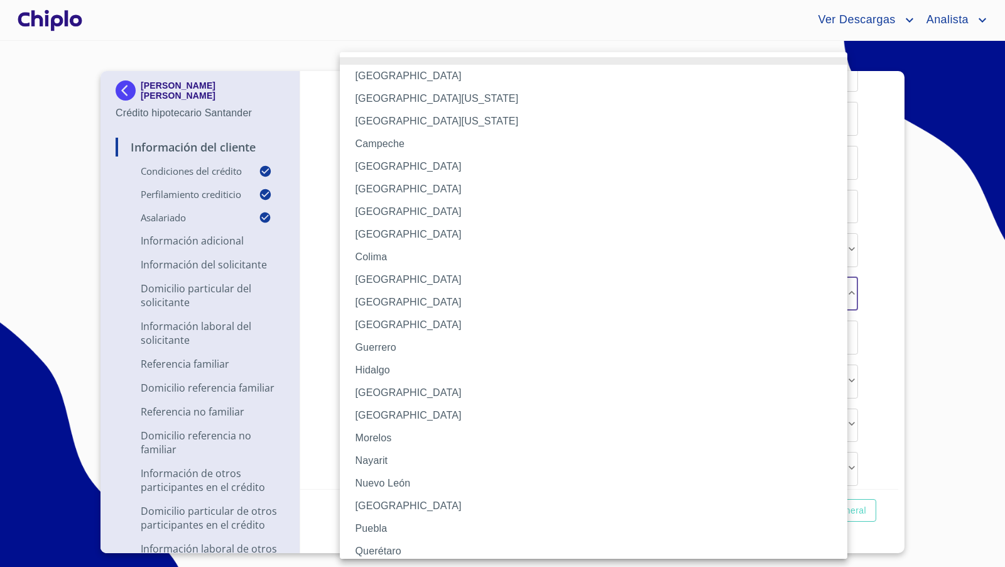
click at [525, 302] on li "[GEOGRAPHIC_DATA]" at bounding box center [599, 302] width 518 height 23
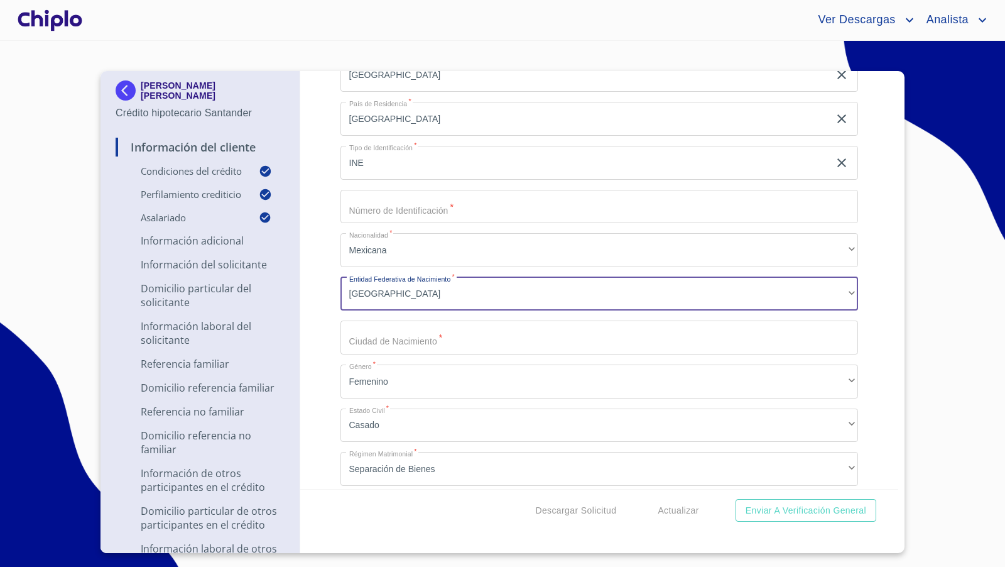
click at [430, 341] on input "Selecciona tu producto   *" at bounding box center [600, 337] width 518 height 34
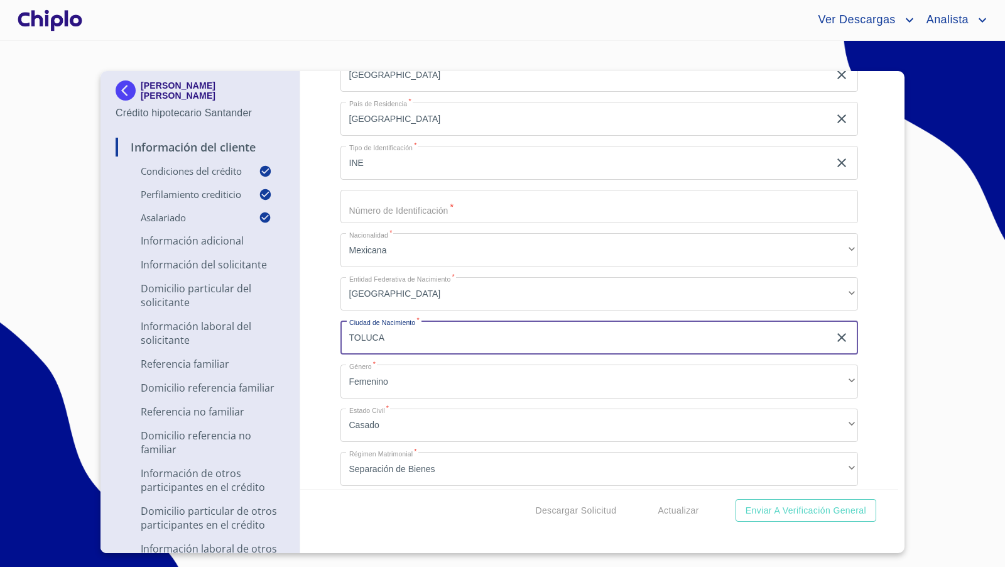
type input "TOLUCA"
click at [326, 319] on div "Información del Cliente Condiciones del Crédito Selecciona tu producto   * Adqu…" at bounding box center [599, 280] width 599 height 418
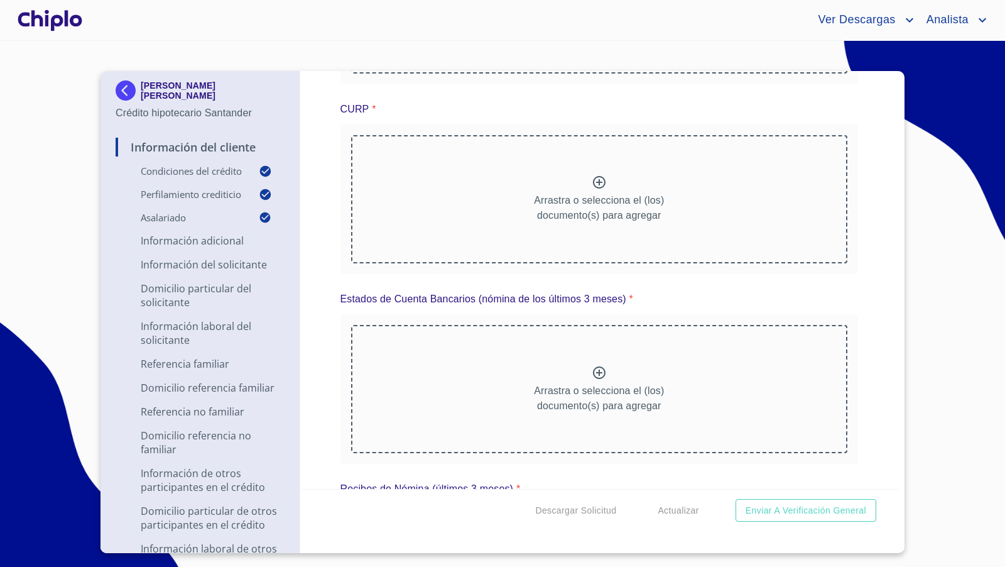
scroll to position [10621, 0]
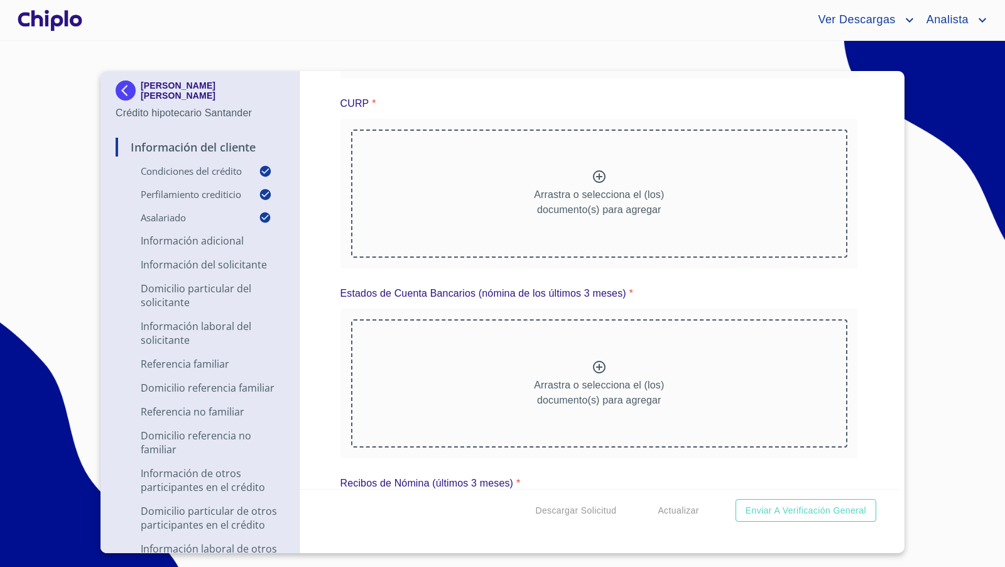
click at [592, 360] on icon at bounding box center [599, 366] width 15 height 15
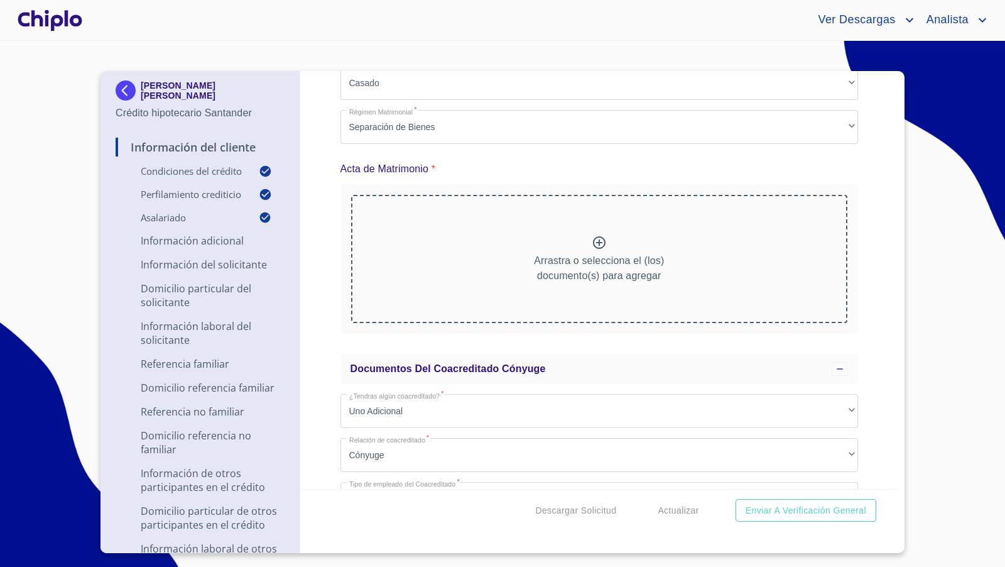
scroll to position [11714, 0]
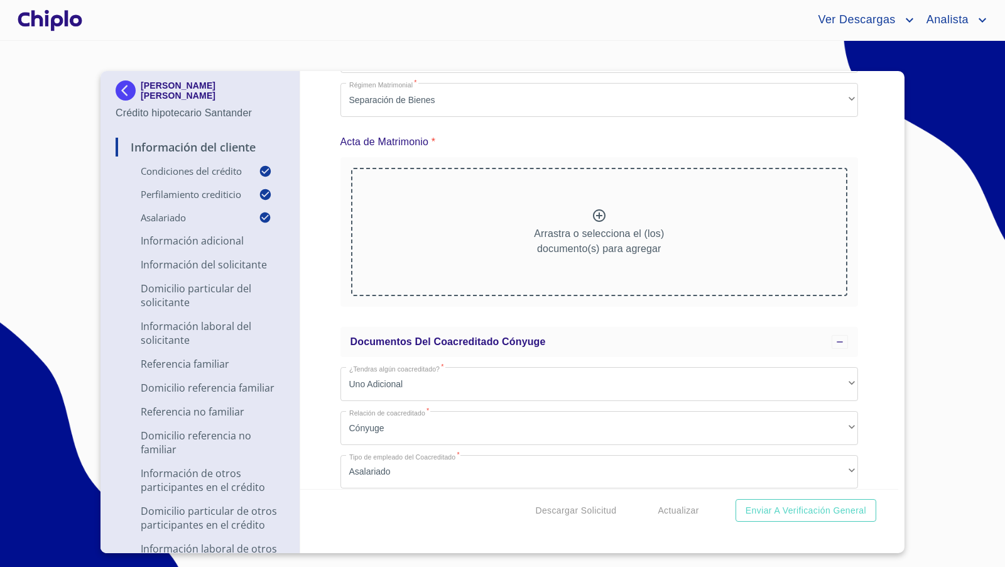
click at [586, 208] on div "Arrastra o selecciona el (los) documento(s) para agregar" at bounding box center [599, 232] width 497 height 128
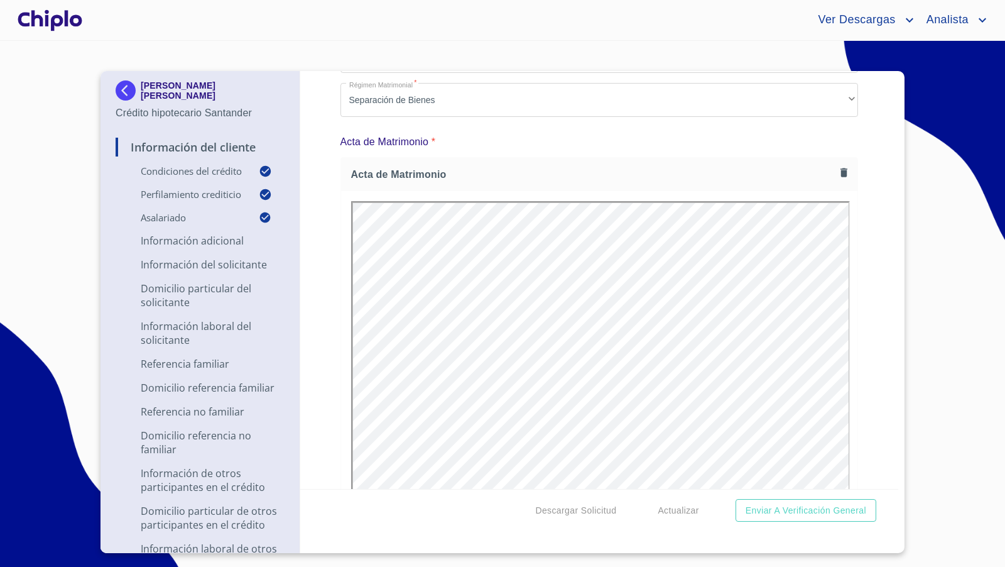
scroll to position [0, 0]
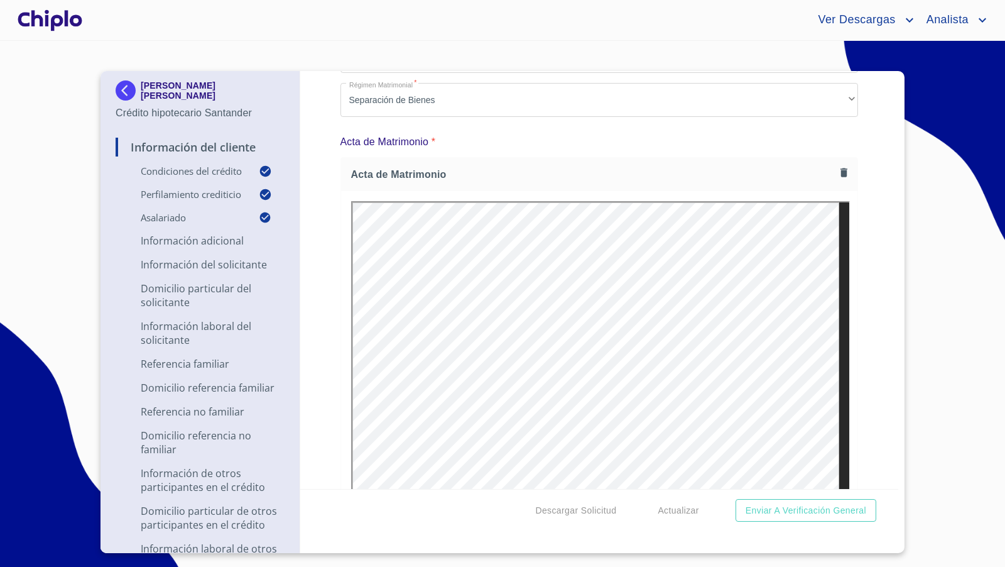
click at [866, 314] on div "Información del Cliente Condiciones del Crédito Selecciona tu producto   * Adqu…" at bounding box center [599, 280] width 599 height 418
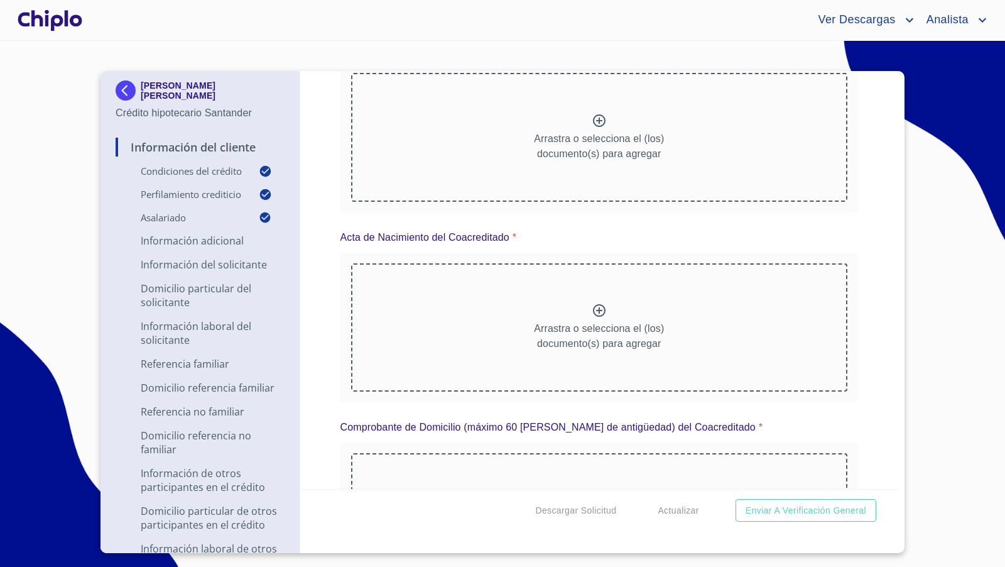
scroll to position [12538, 0]
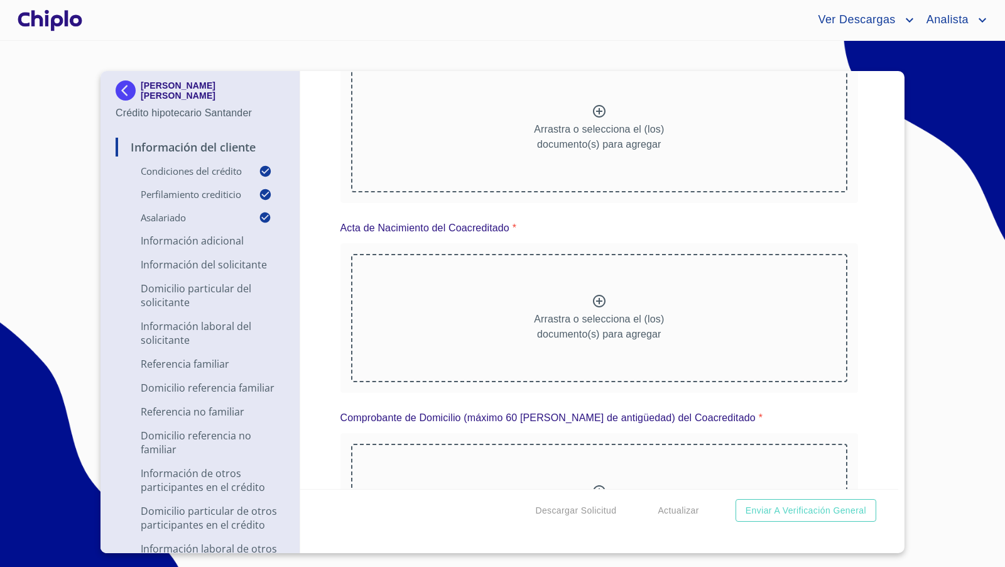
click at [596, 296] on div at bounding box center [599, 302] width 15 height 18
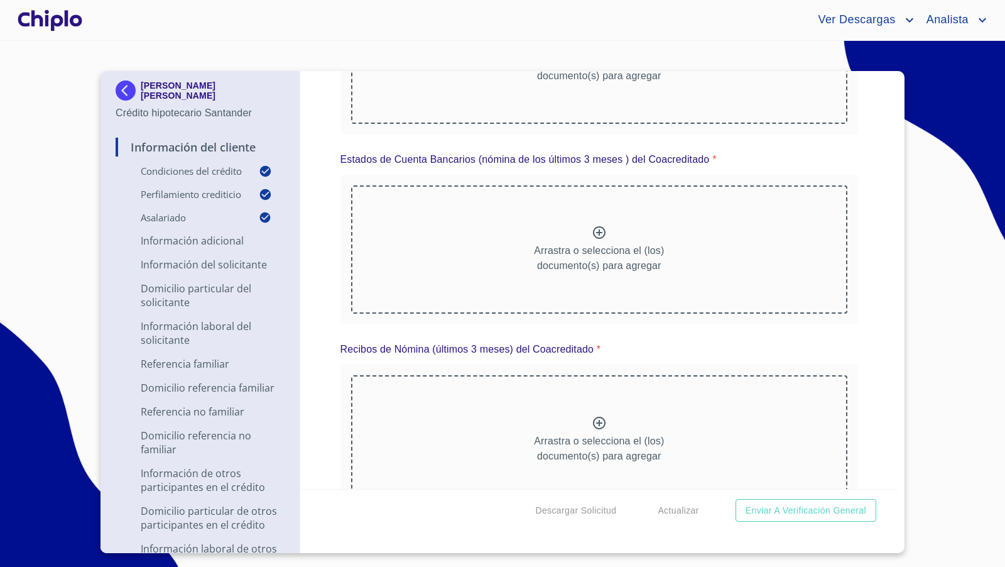
scroll to position [13563, 0]
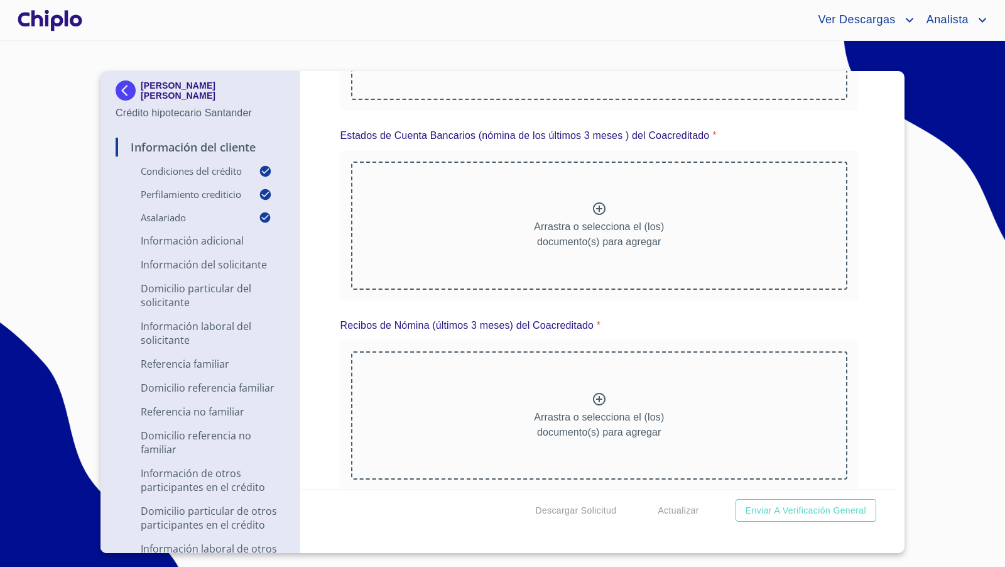
click at [593, 202] on icon at bounding box center [599, 208] width 13 height 13
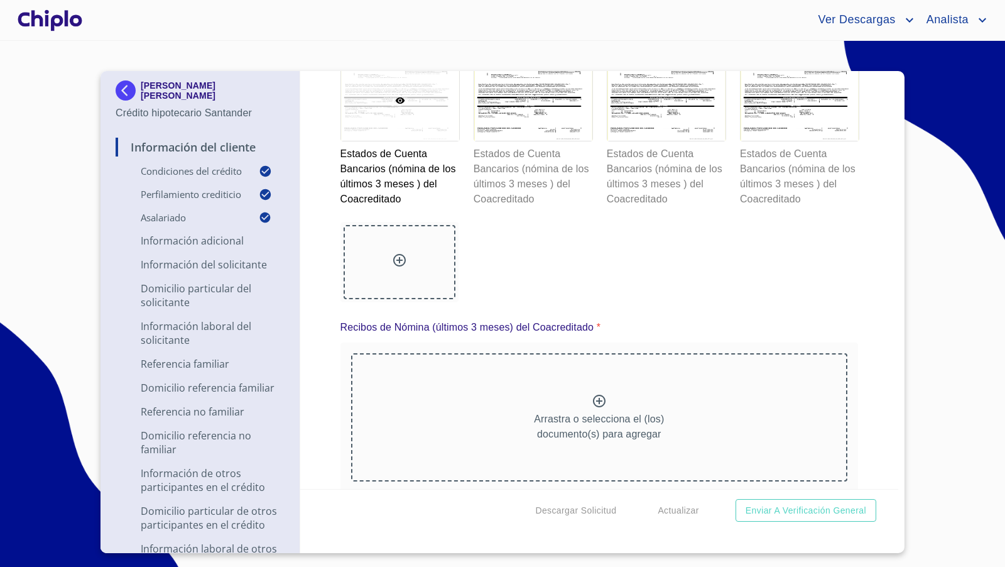
scroll to position [14050, 0]
click at [592, 393] on div at bounding box center [599, 402] width 15 height 18
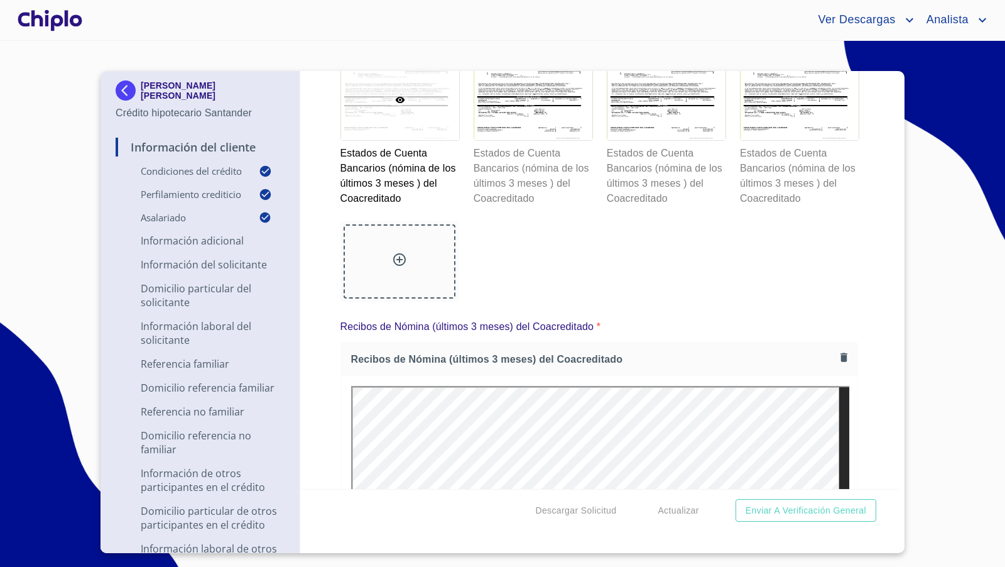
scroll to position [0, 0]
click at [878, 397] on div "Información del Cliente Condiciones del Crédito Selecciona tu producto   * Adqu…" at bounding box center [599, 280] width 599 height 418
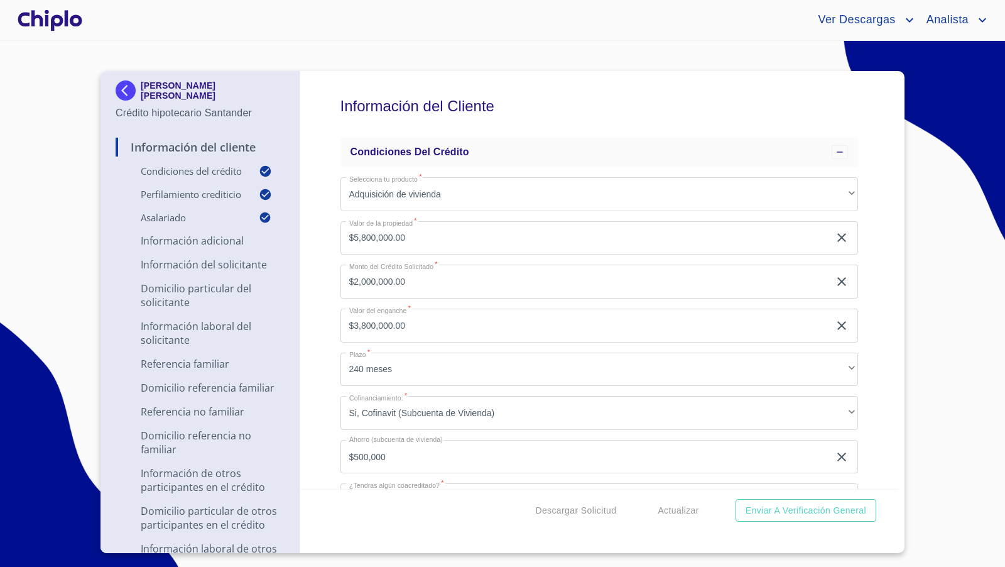
click at [60, 22] on div at bounding box center [50, 20] width 70 height 40
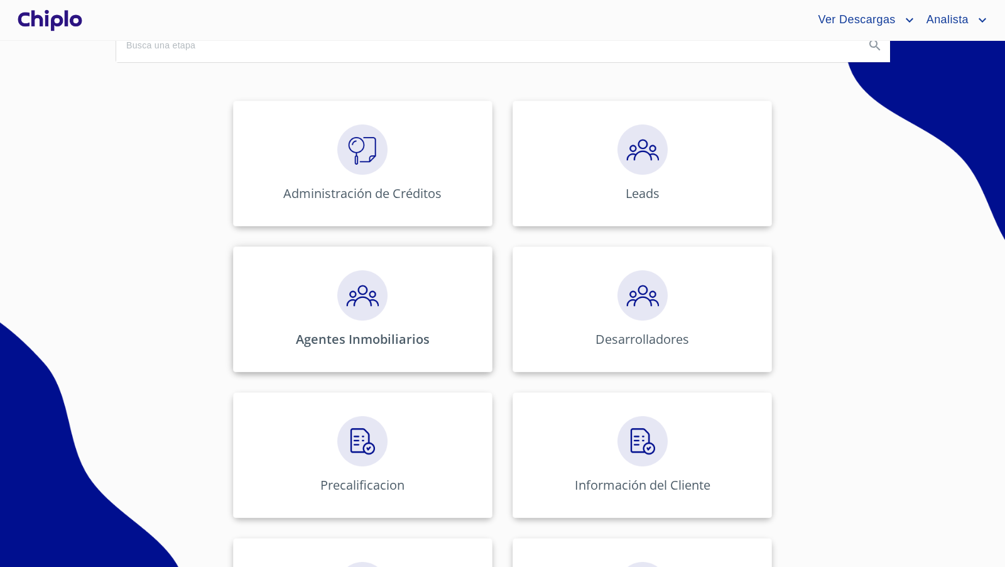
scroll to position [140, 0]
click at [621, 455] on img at bounding box center [643, 440] width 50 height 50
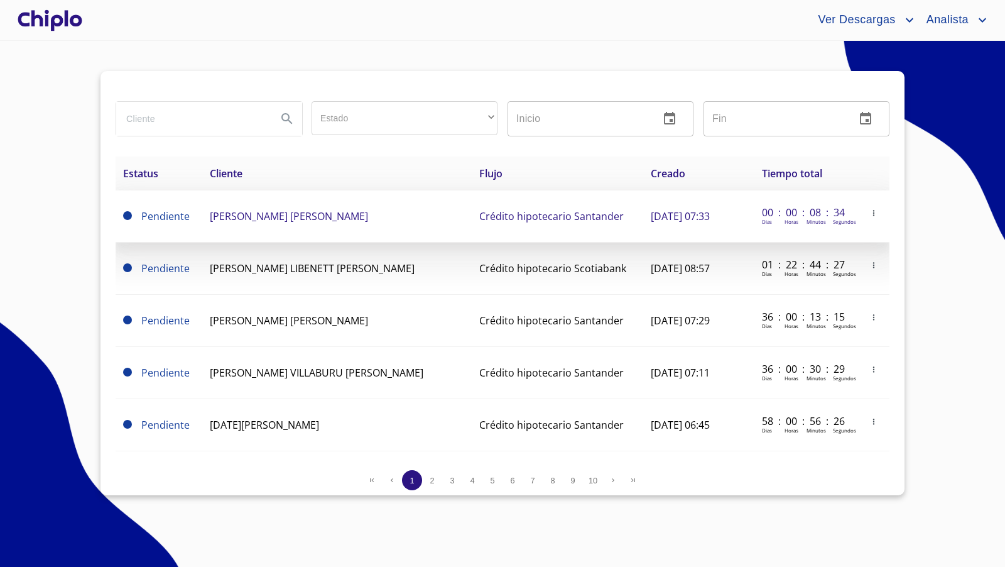
click at [303, 217] on span "[PERSON_NAME] [PERSON_NAME]" at bounding box center [289, 216] width 158 height 14
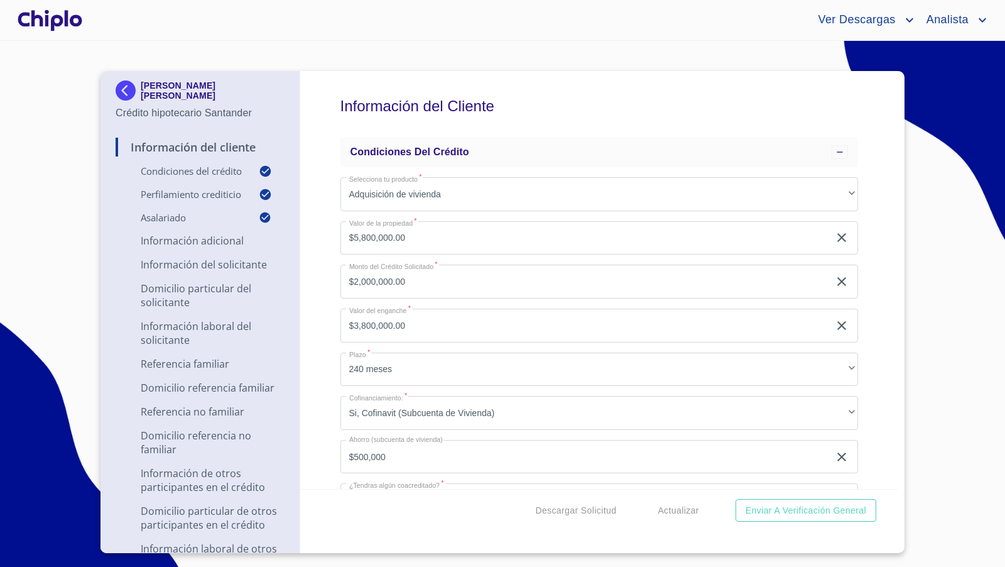
click at [876, 207] on div "Información del Cliente Condiciones del Crédito Selecciona tu producto   * Adqu…" at bounding box center [599, 280] width 599 height 418
click at [125, 85] on img at bounding box center [128, 90] width 25 height 20
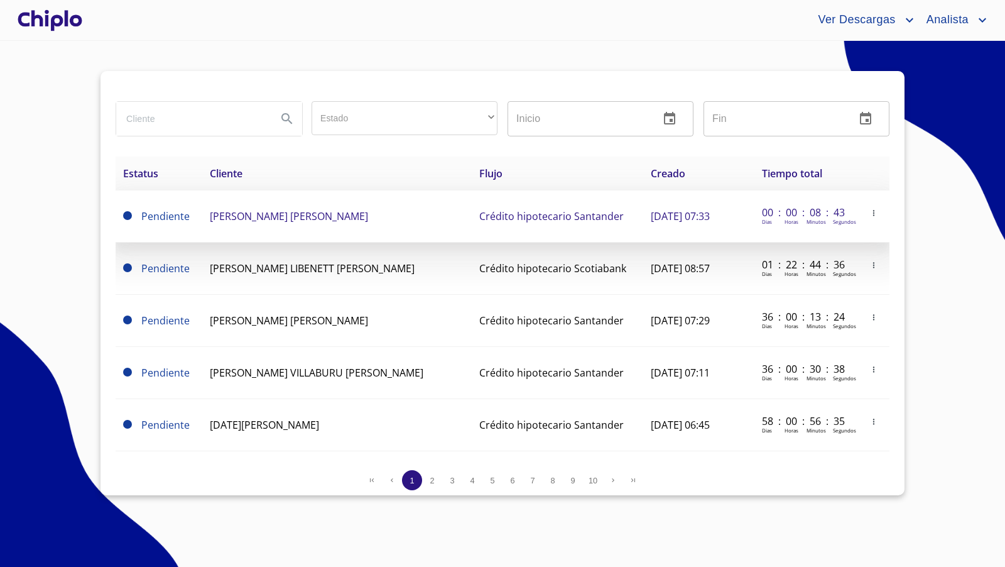
click at [870, 214] on icon "button" at bounding box center [874, 213] width 9 height 9
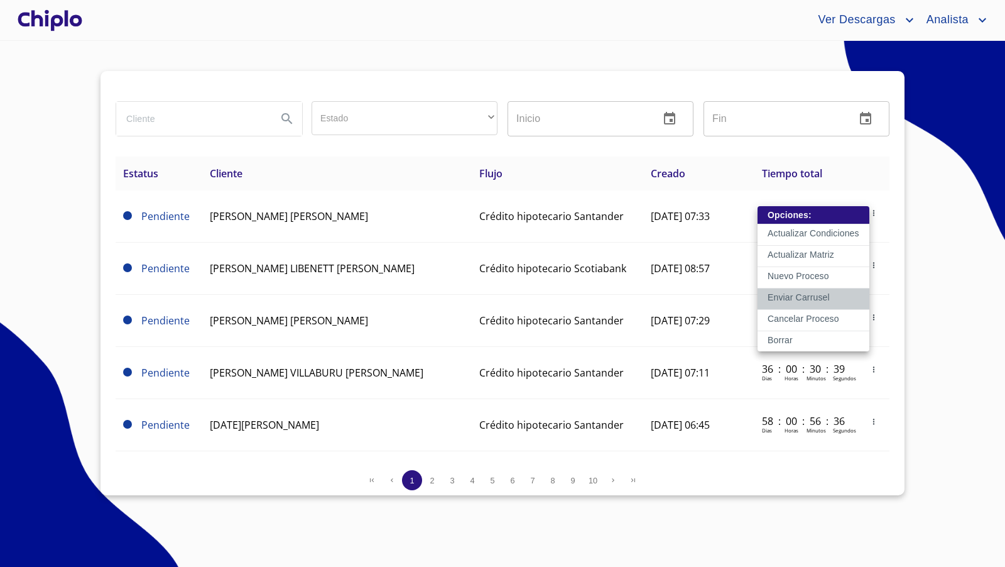
click at [818, 299] on p "Enviar Carrusel" at bounding box center [799, 297] width 62 height 13
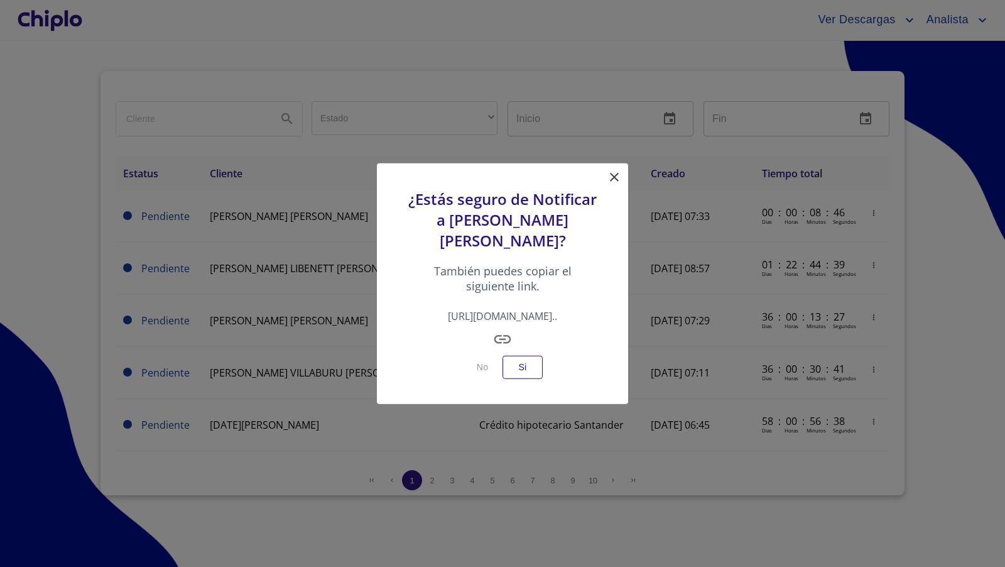
click at [501, 335] on icon "button" at bounding box center [502, 339] width 17 height 8
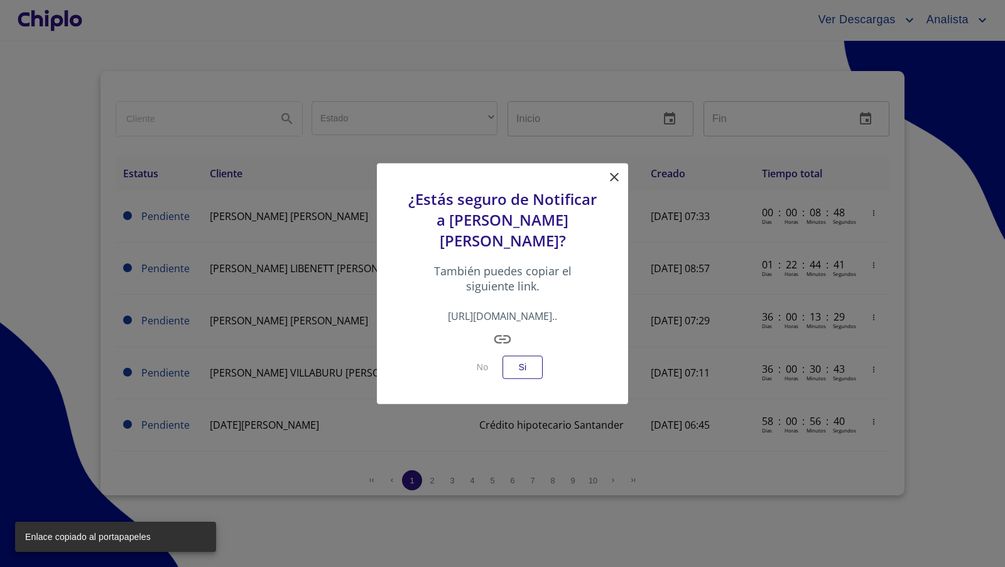
click at [616, 175] on icon at bounding box center [614, 177] width 9 height 9
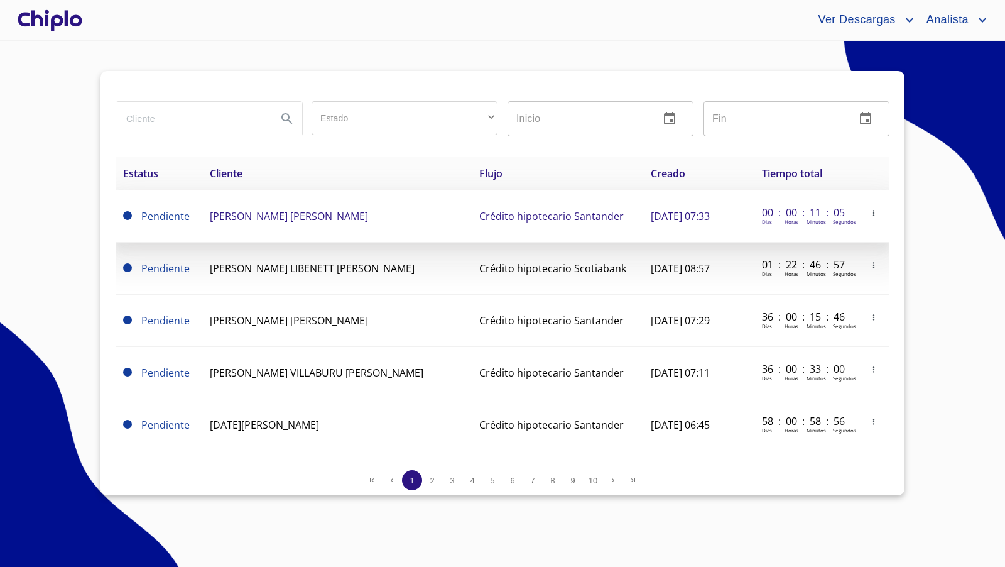
click at [307, 207] on td "MELISSA GISELA SALAZAR ORTEGA" at bounding box center [337, 216] width 270 height 52
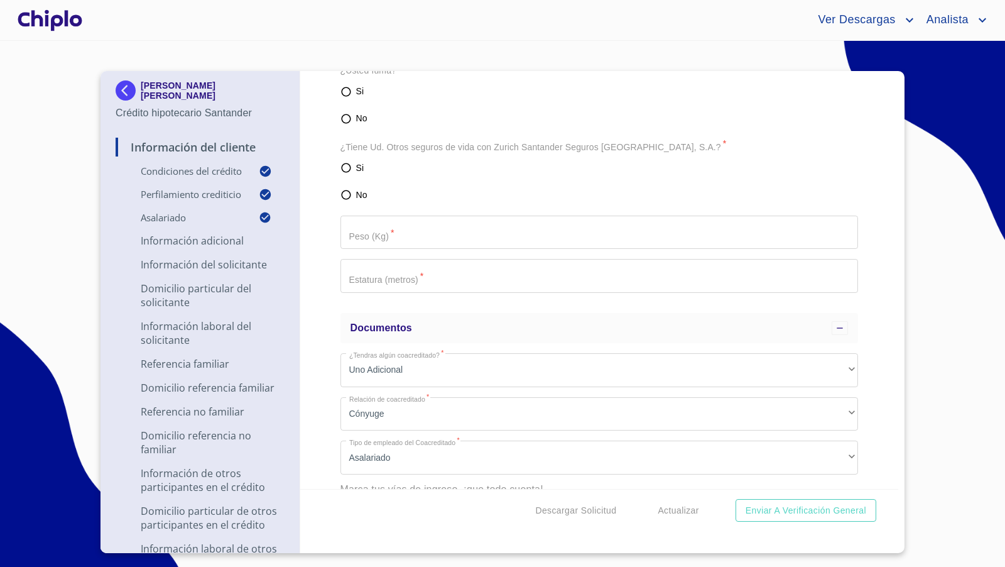
scroll to position [9239, 0]
click at [55, 16] on div at bounding box center [50, 20] width 70 height 40
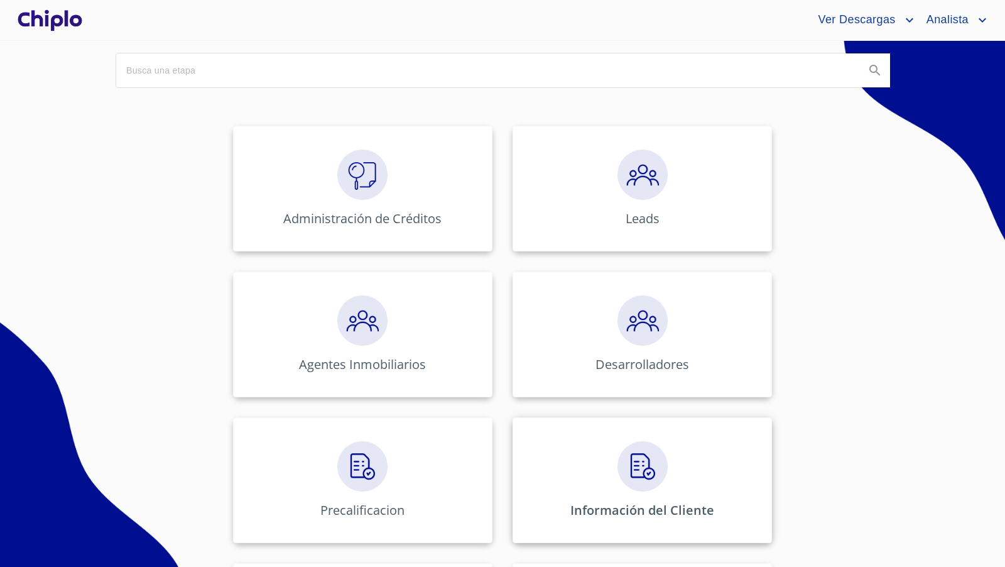
scroll to position [129, 0]
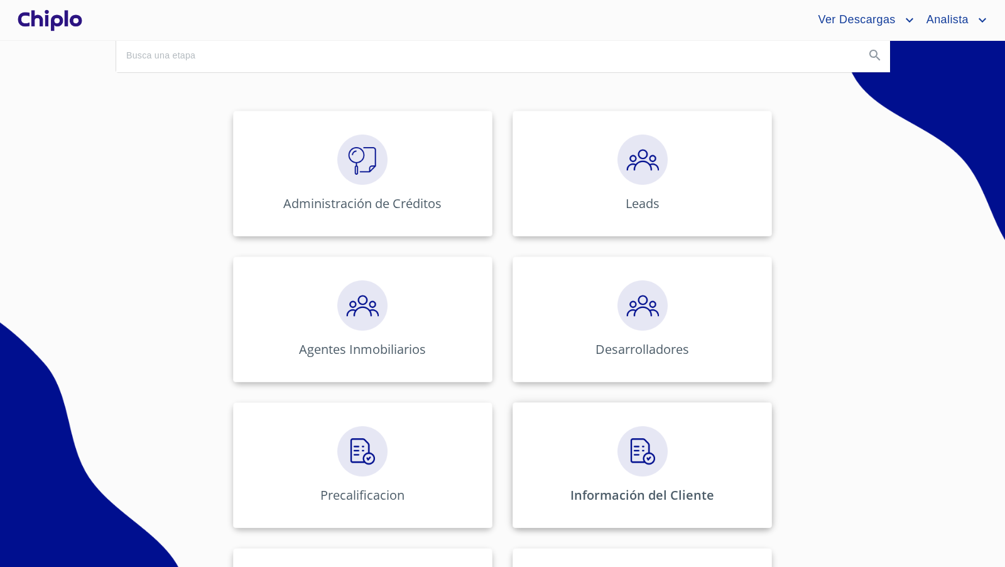
click at [608, 453] on div "Información del Cliente" at bounding box center [642, 465] width 259 height 126
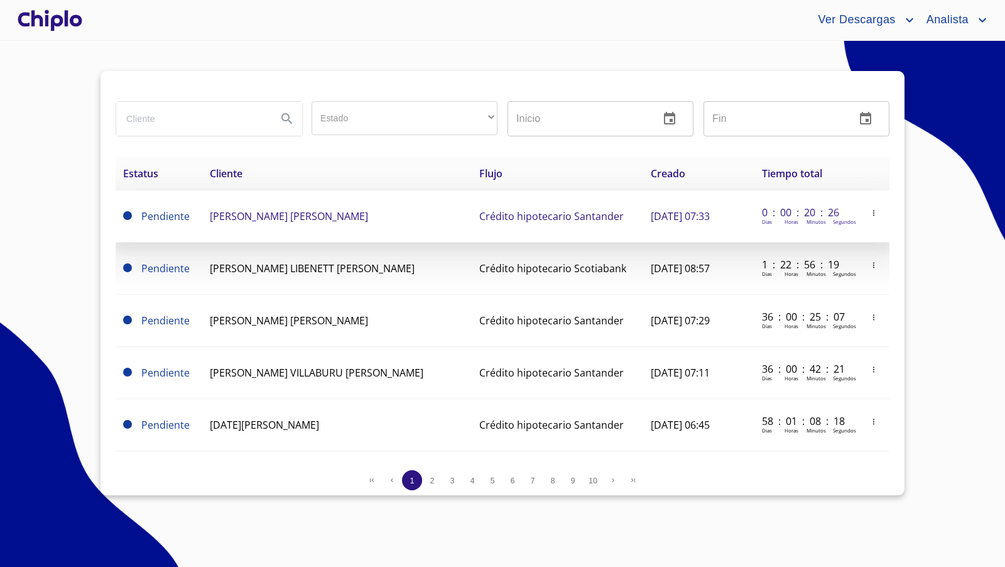
click at [259, 217] on span "[PERSON_NAME] [PERSON_NAME]" at bounding box center [289, 216] width 158 height 14
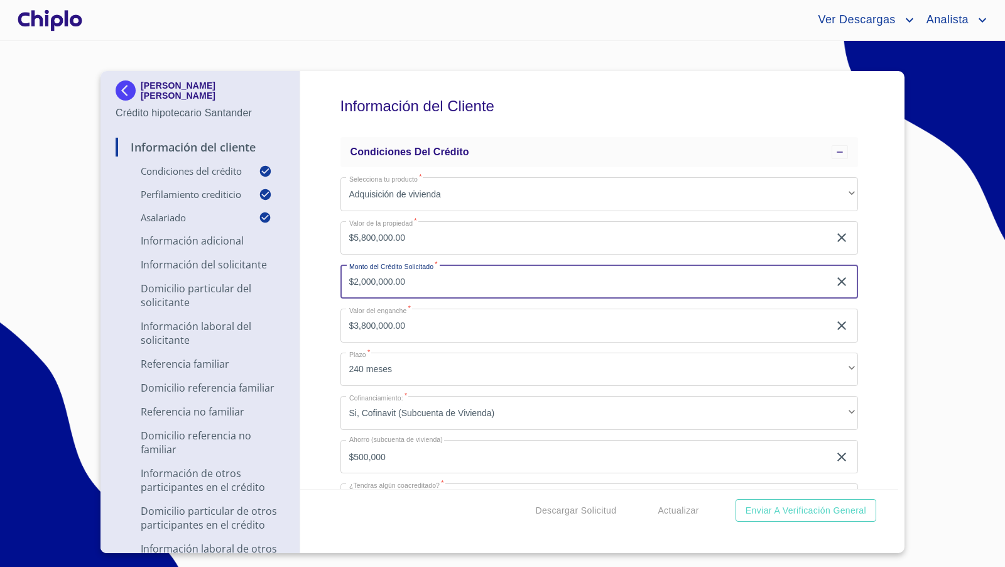
drag, startPoint x: 428, startPoint y: 284, endPoint x: 440, endPoint y: 295, distance: 16.0
click at [330, 280] on div "Información del Cliente Condiciones del Crédito Selecciona tu producto   * Adqu…" at bounding box center [599, 280] width 599 height 418
drag, startPoint x: 428, startPoint y: 285, endPoint x: 335, endPoint y: 286, distance: 93.0
click at [335, 286] on div "Información del Cliente Condiciones del Crédito Selecciona tu producto   * Adqu…" at bounding box center [599, 280] width 599 height 418
drag, startPoint x: 423, startPoint y: 274, endPoint x: 335, endPoint y: 268, distance: 88.8
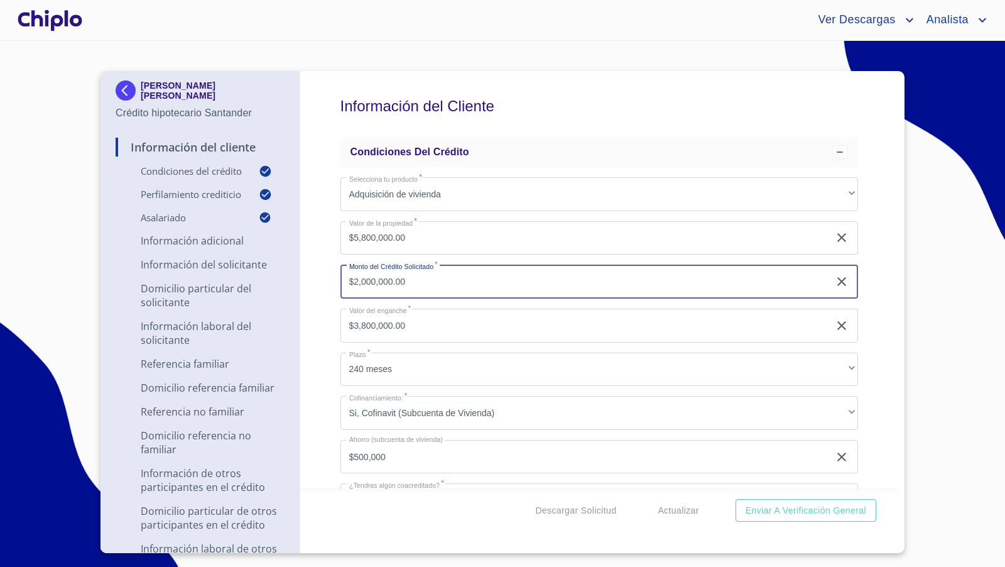
click at [335, 268] on div "Información del Cliente Condiciones del Crédito Selecciona tu producto   * Adqu…" at bounding box center [599, 280] width 599 height 418
drag, startPoint x: 413, startPoint y: 278, endPoint x: 348, endPoint y: 273, distance: 64.9
click at [348, 273] on input "$2,000,000.00" at bounding box center [585, 281] width 489 height 34
type input "$4,102,896"
click at [324, 292] on div "Información del Cliente Condiciones del Crédito Selecciona tu producto   * Adqu…" at bounding box center [599, 280] width 599 height 418
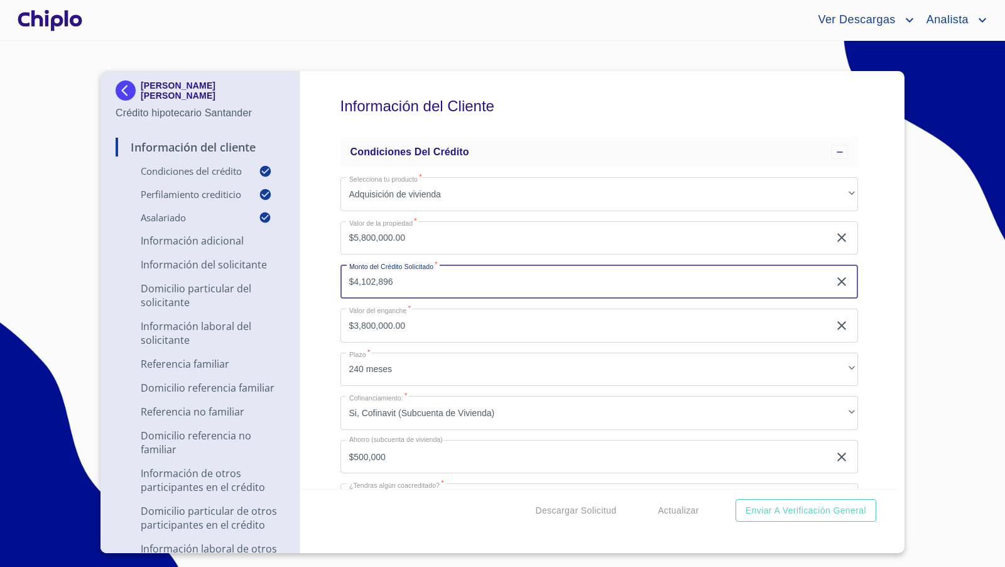
type input "$1,697,104.00"
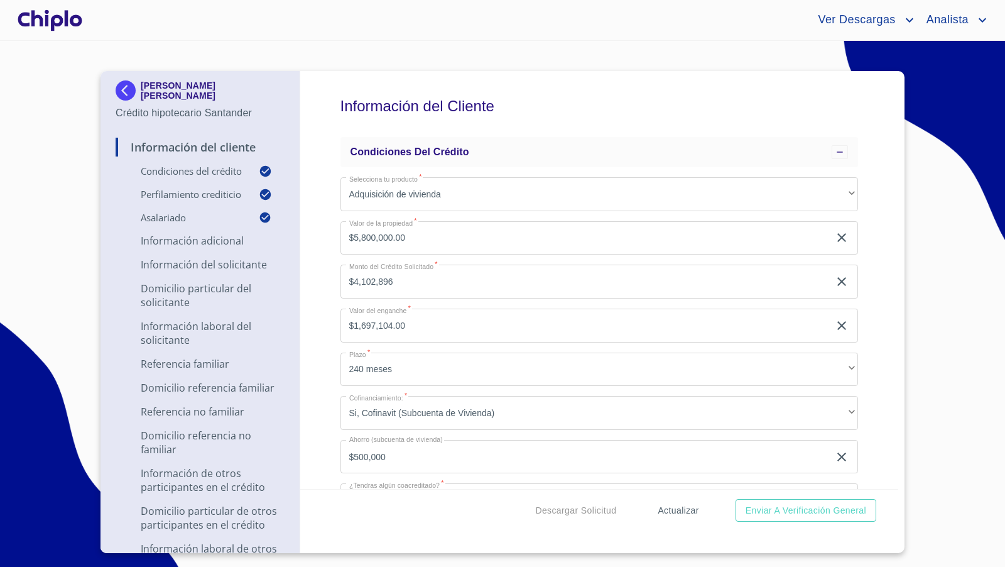
click at [677, 509] on span "Actualizar" at bounding box center [678, 511] width 41 height 16
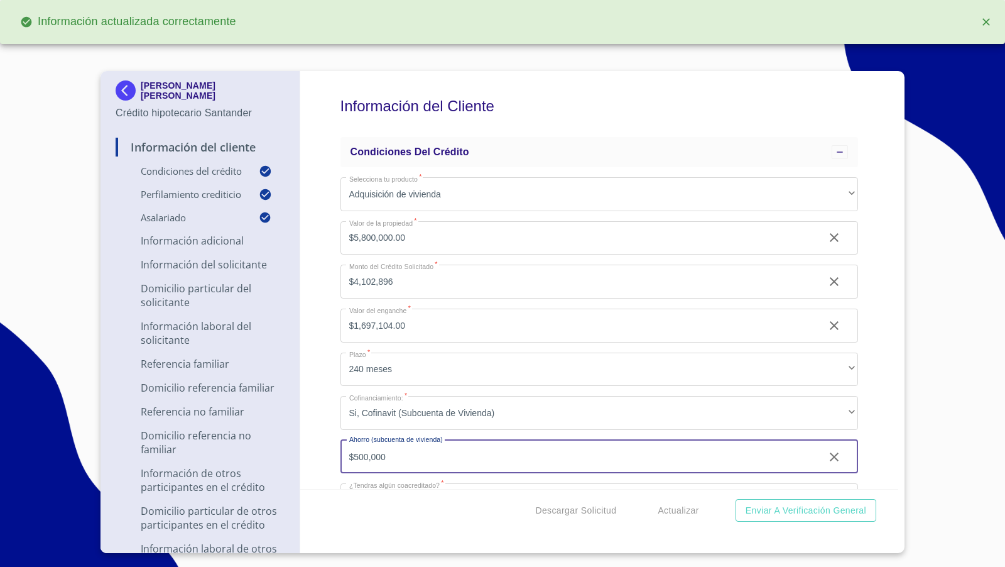
click at [401, 454] on input "$500,000" at bounding box center [578, 457] width 474 height 34
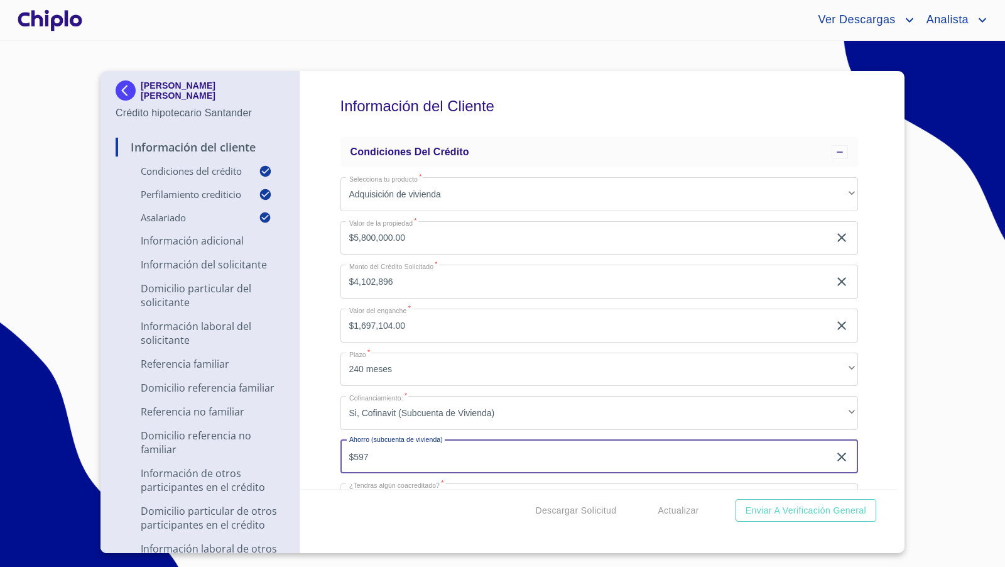
type input "$597"
type input "$597,167"
click at [324, 401] on div "Información del Cliente Condiciones del Crédito Selecciona tu producto   * Adqu…" at bounding box center [599, 280] width 599 height 418
type input "$597,167"
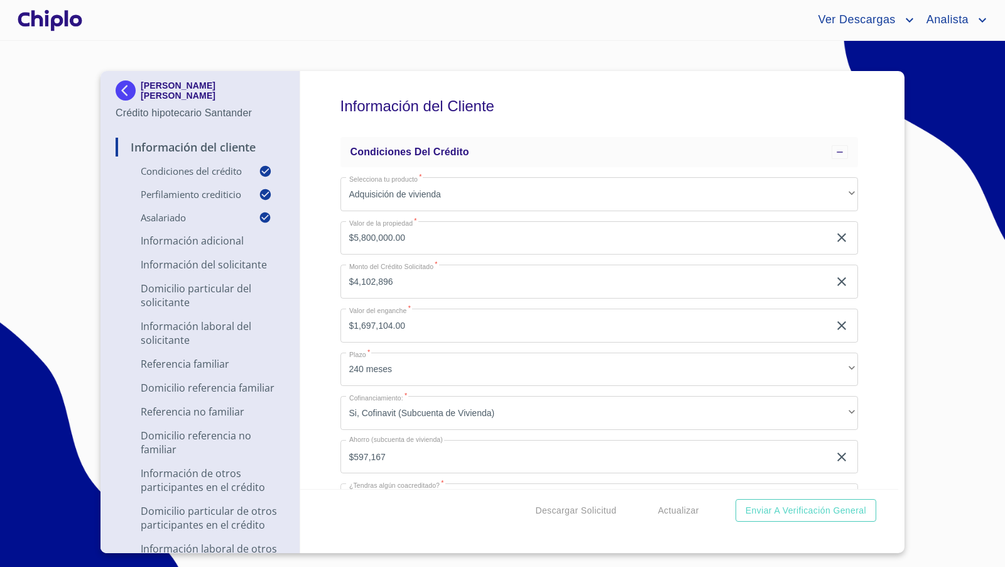
click at [74, 17] on div at bounding box center [50, 20] width 70 height 40
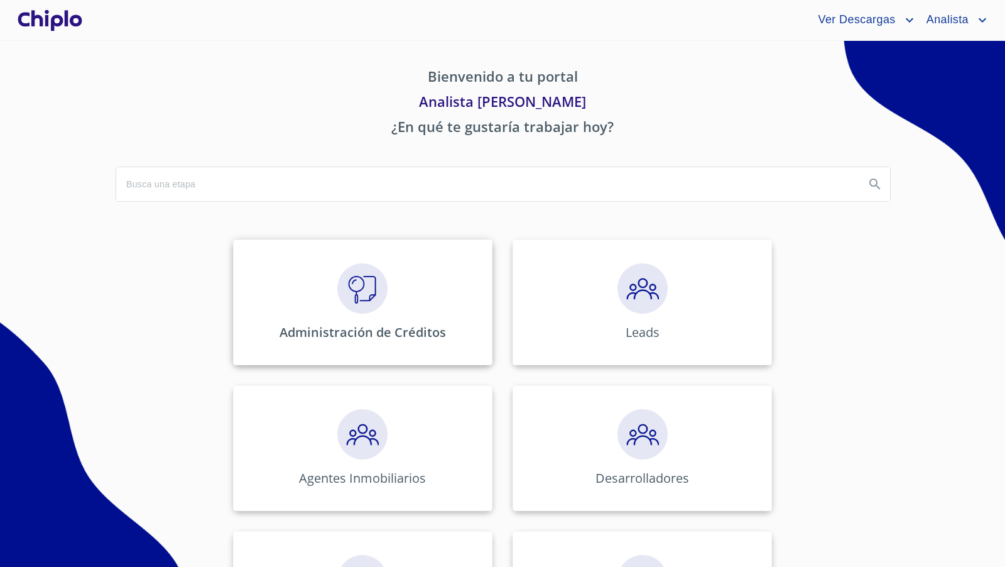
click at [373, 294] on img at bounding box center [362, 288] width 50 height 50
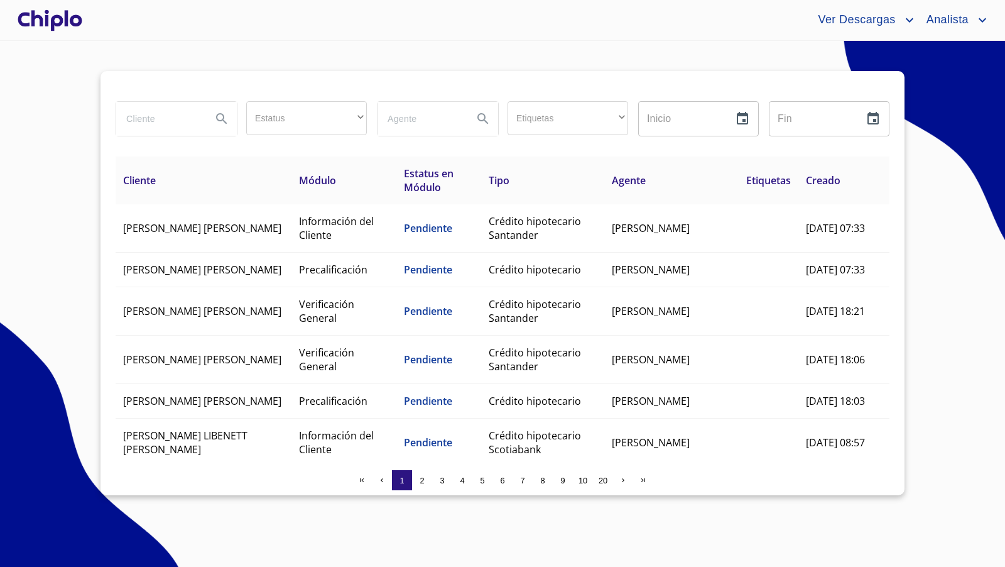
click at [175, 113] on input "search" at bounding box center [158, 119] width 85 height 34
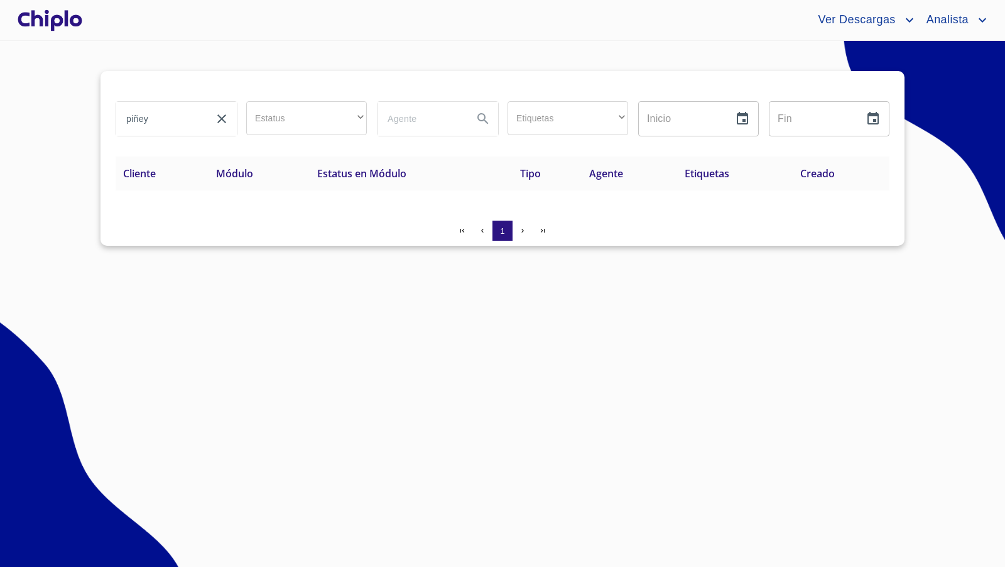
type input "piñey"
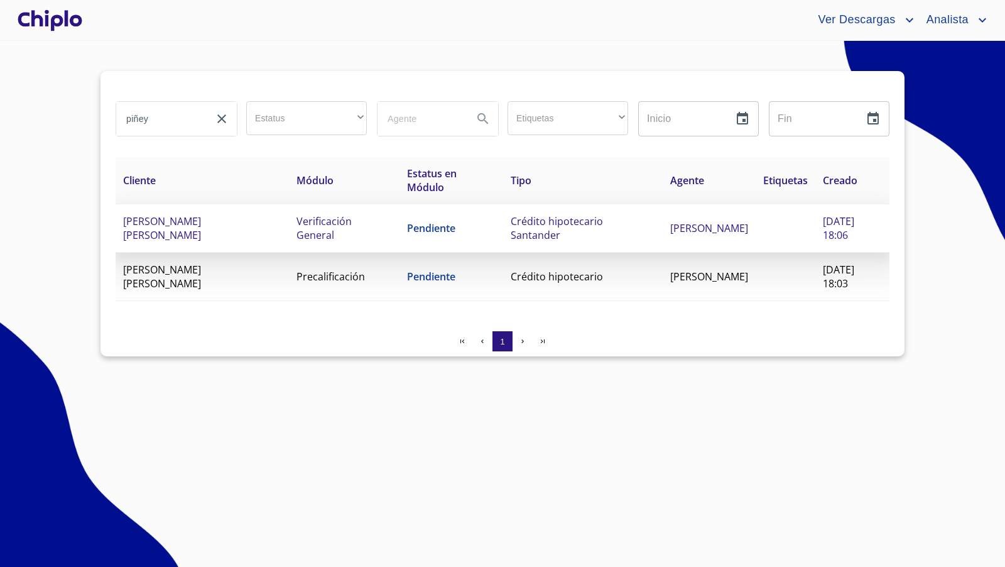
click at [246, 227] on td "ALEJANDRA ABIGAIL PIÑEYRO CARDENAS" at bounding box center [202, 228] width 173 height 48
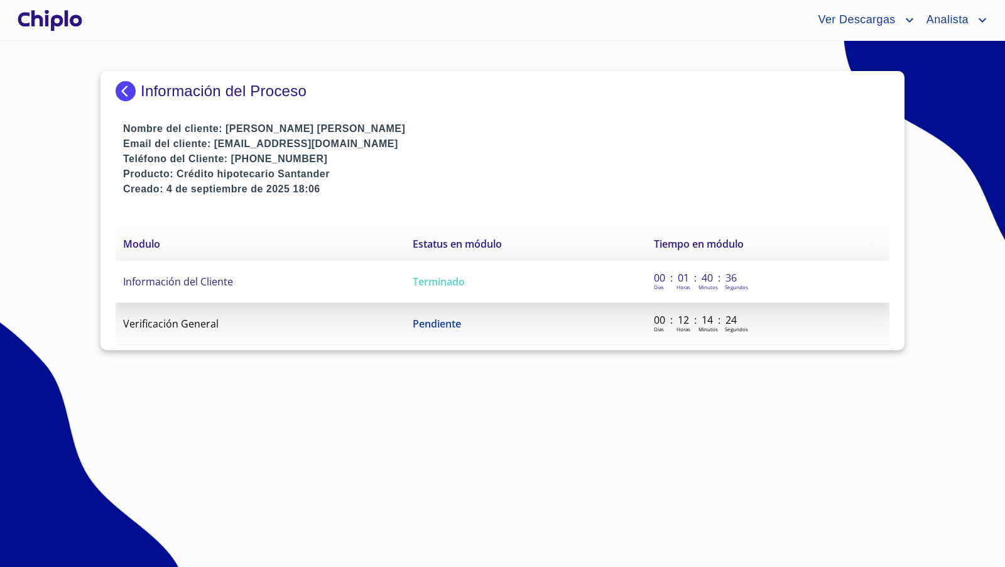
click at [203, 290] on td "Información del Cliente" at bounding box center [261, 282] width 290 height 42
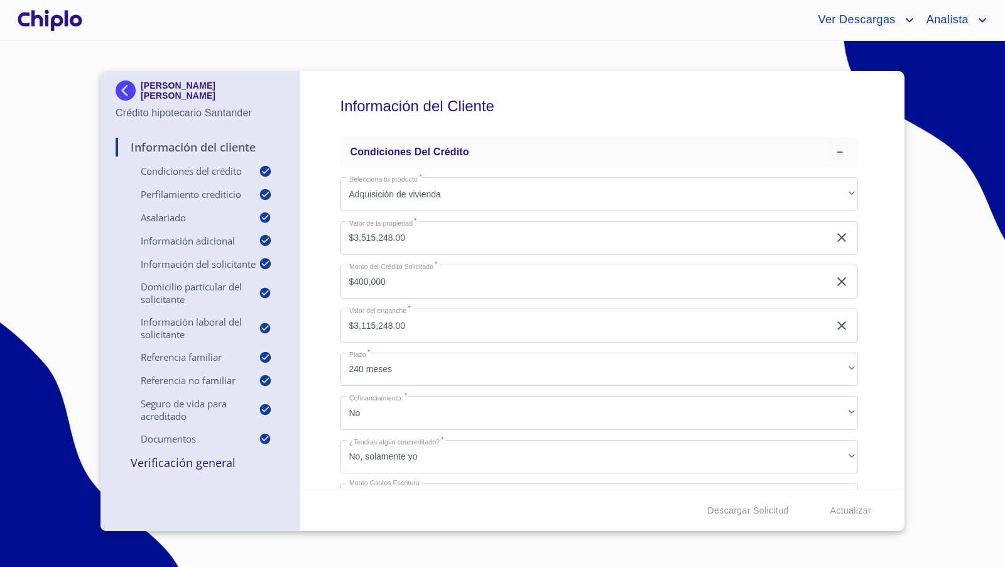
click at [868, 341] on div "Información del Cliente Condiciones del Crédito Selecciona tu producto   * Adqu…" at bounding box center [599, 280] width 599 height 418
